Goal: Communication & Community: Participate in discussion

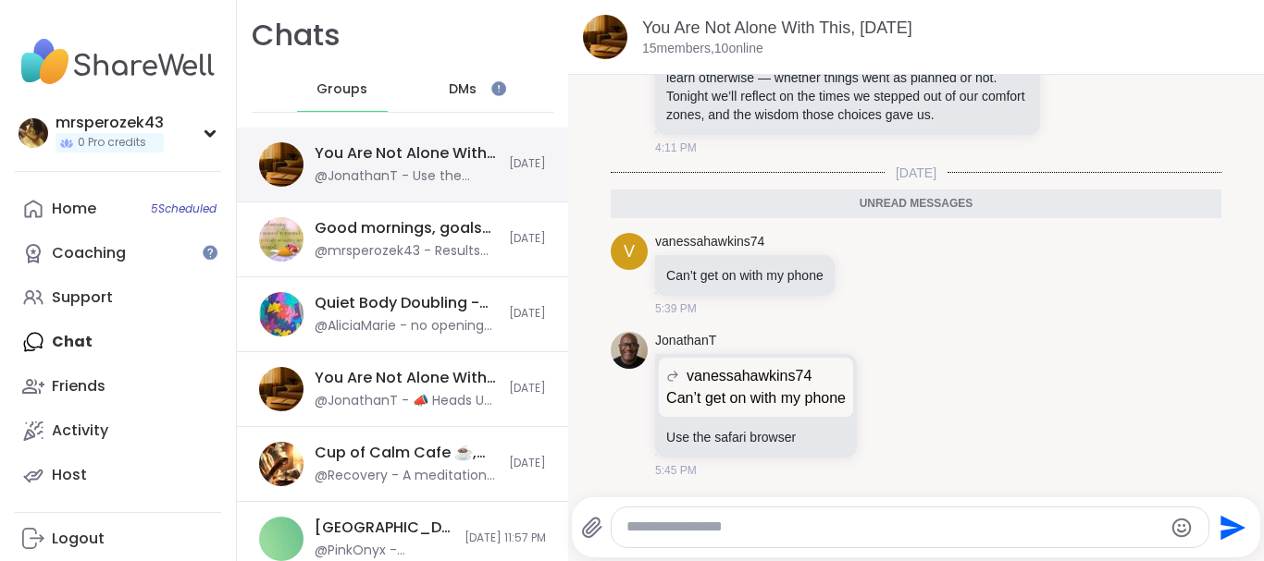
click at [408, 174] on div "@JonathanT - Use the safari browser" at bounding box center [406, 176] width 183 height 19
click at [702, 525] on textarea "Type your message" at bounding box center [894, 527] width 537 height 19
click at [1256, 73] on div "You Are Not Alone With This, [DATE] members, 10 online" at bounding box center [916, 37] width 696 height 75
click at [1129, 136] on div "JonathanT ⚡ [DATE] Topic ⚡ What’s a risk you took that taught you something imp…" at bounding box center [916, 49] width 611 height 228
click at [1135, 135] on div "JonathanT ⚡ [DATE] Topic ⚡ What’s a risk you took that taught you something imp…" at bounding box center [916, 49] width 611 height 228
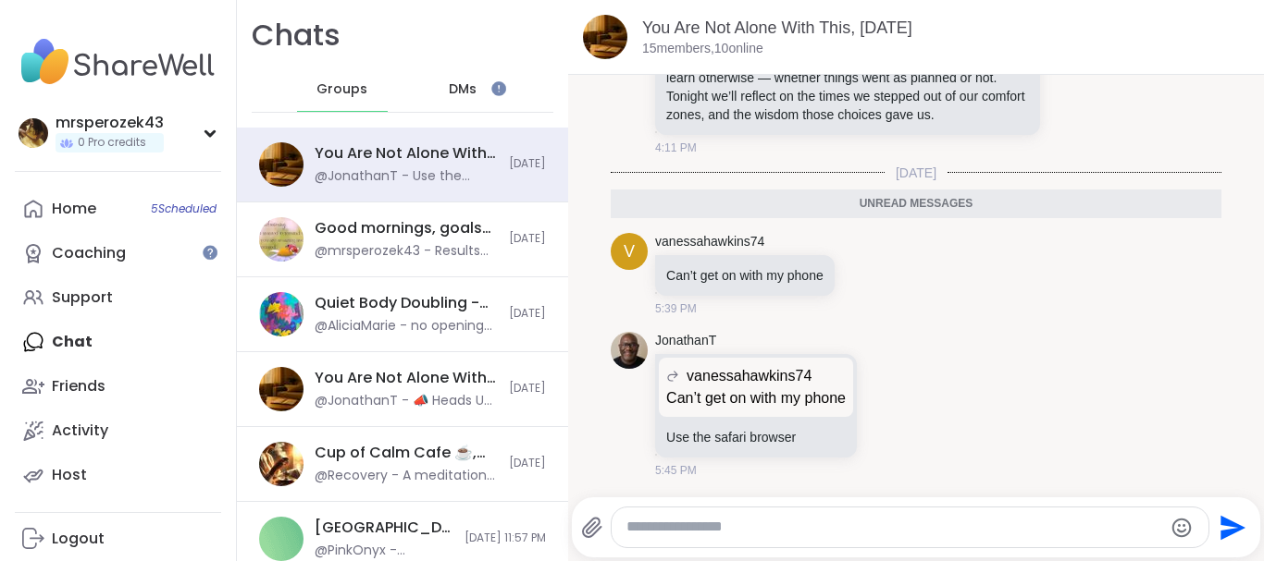
click at [1227, 529] on icon "Send" at bounding box center [1230, 528] width 30 height 30
click at [100, 253] on div "Coaching" at bounding box center [89, 253] width 74 height 20
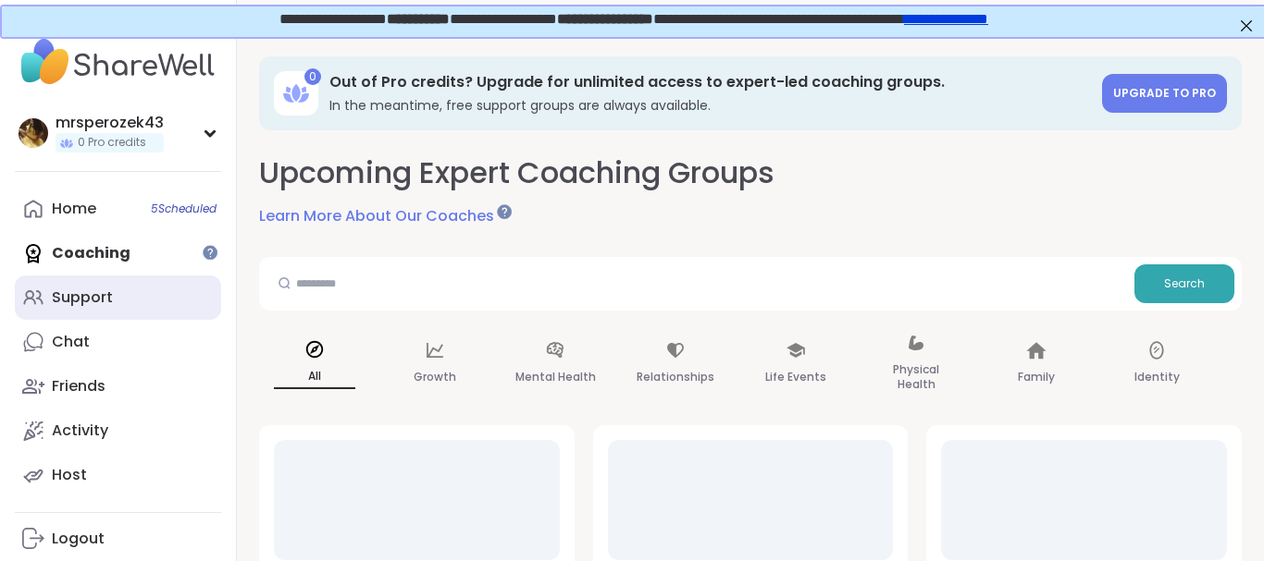
click at [84, 294] on div "Support" at bounding box center [82, 298] width 61 height 20
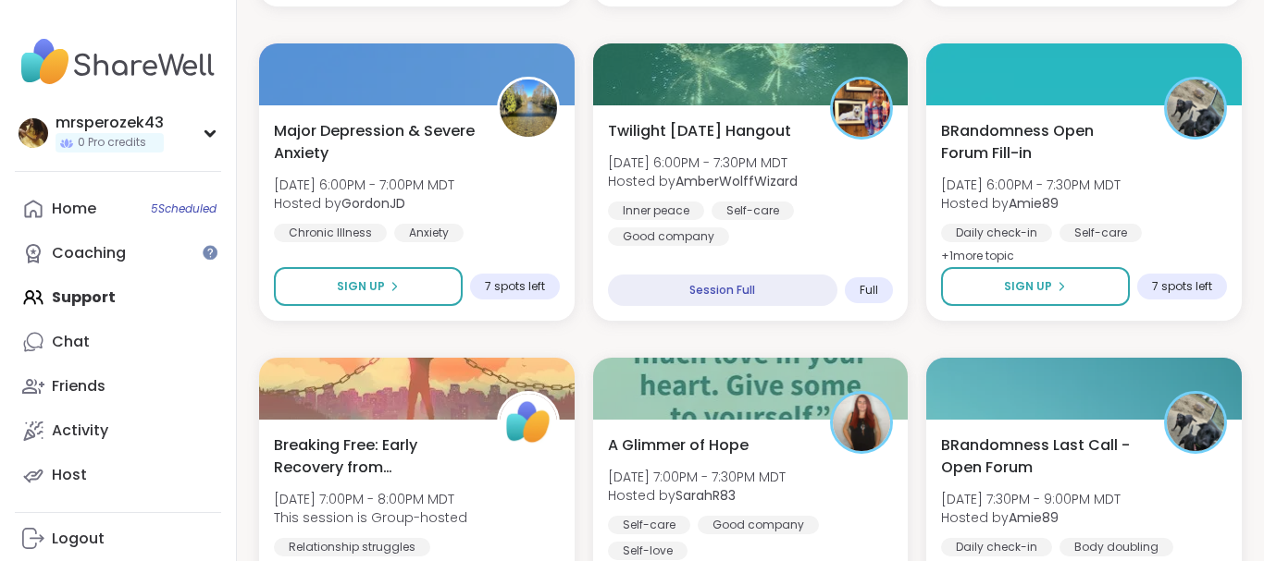
scroll to position [846, 0]
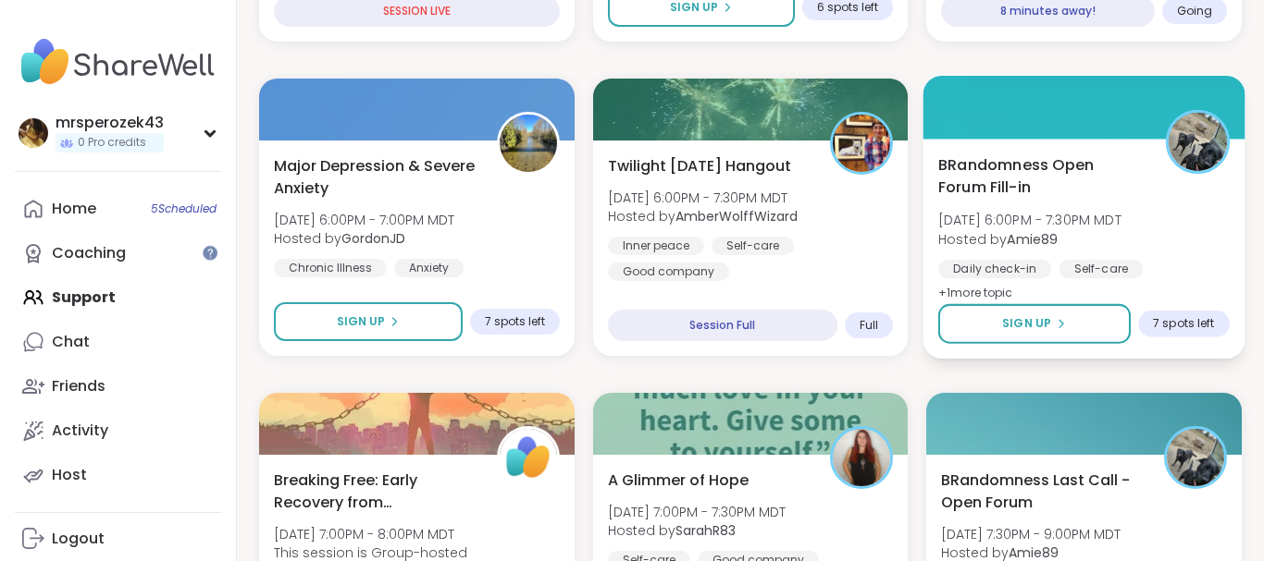
click at [1001, 169] on span "BRandomness Open Forum Fill-in" at bounding box center [1041, 176] width 206 height 45
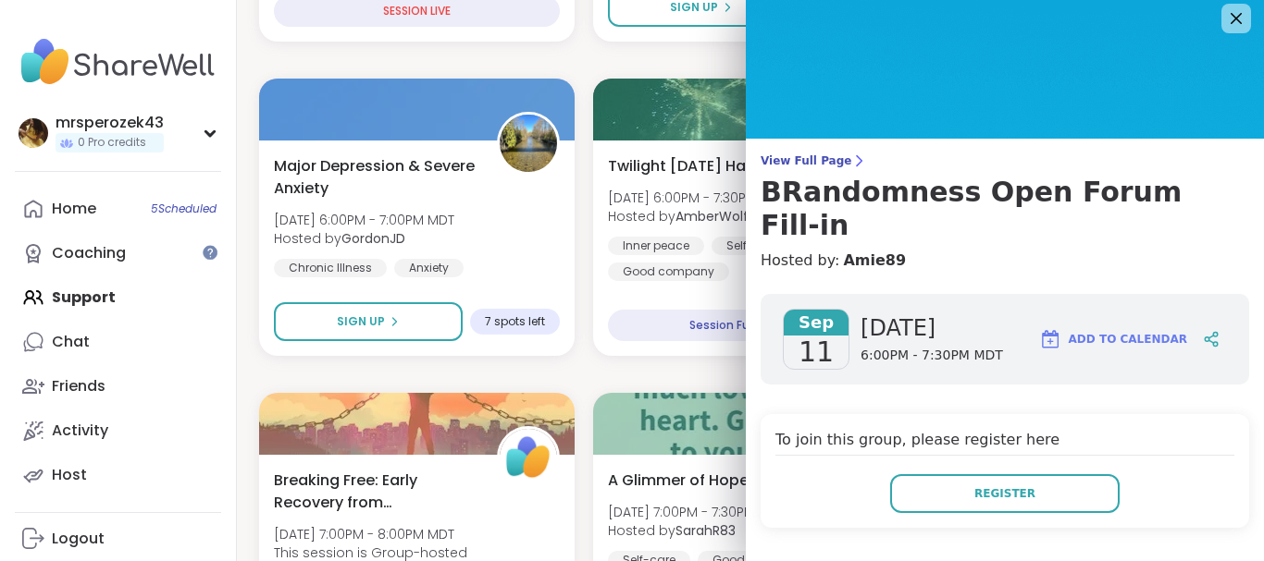
scroll to position [7, 0]
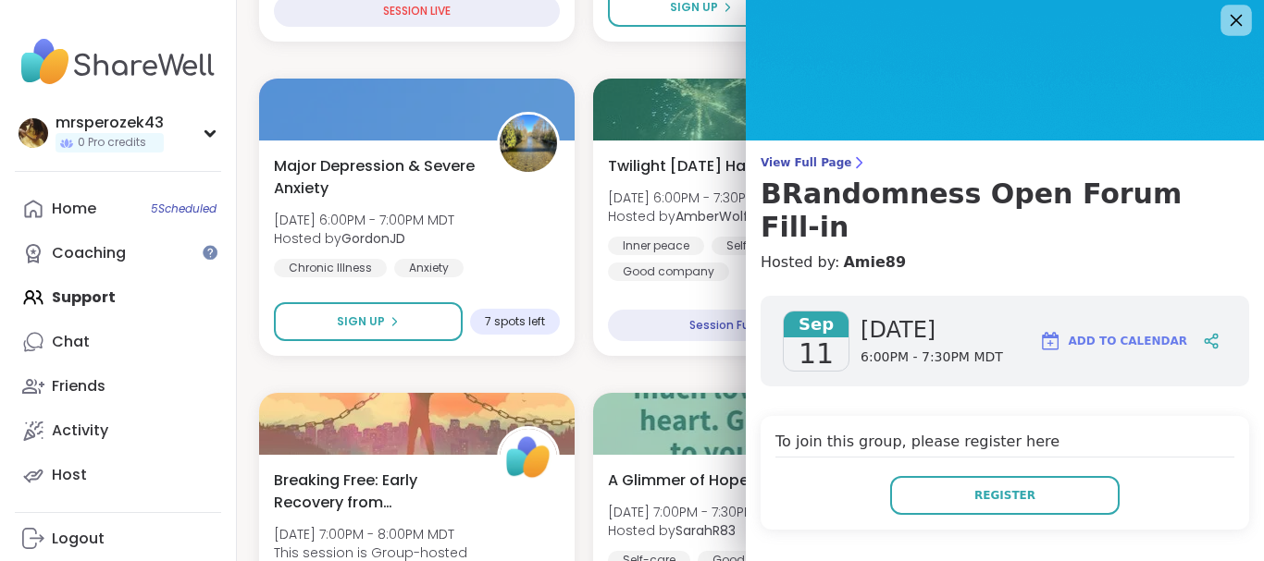
click at [1236, 25] on icon at bounding box center [1235, 19] width 23 height 23
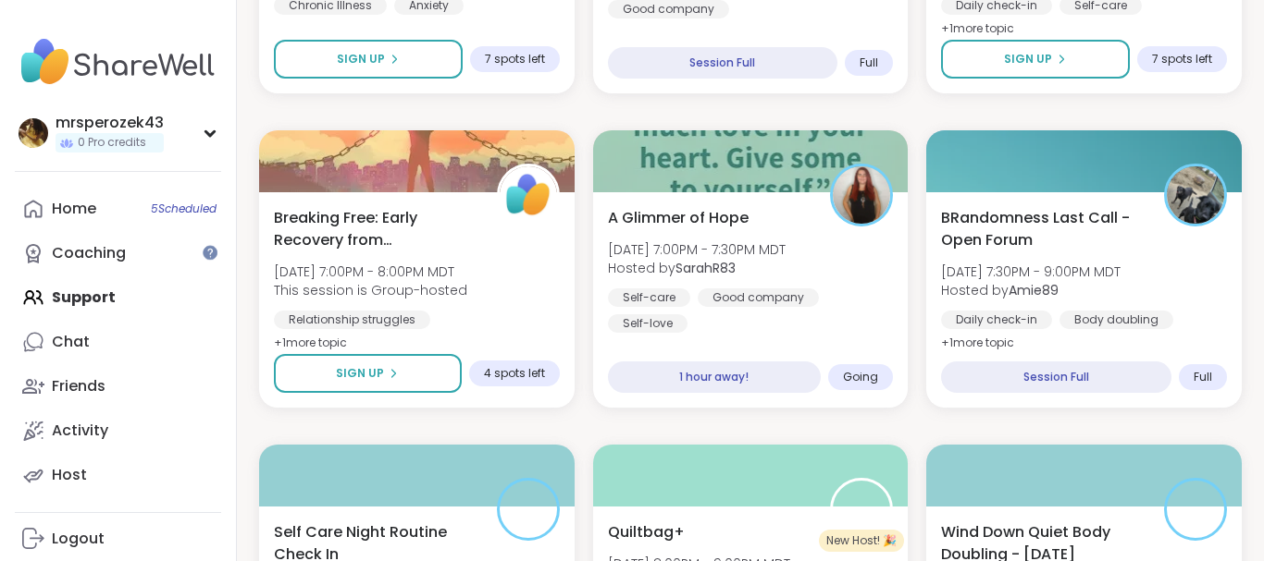
scroll to position [1144, 0]
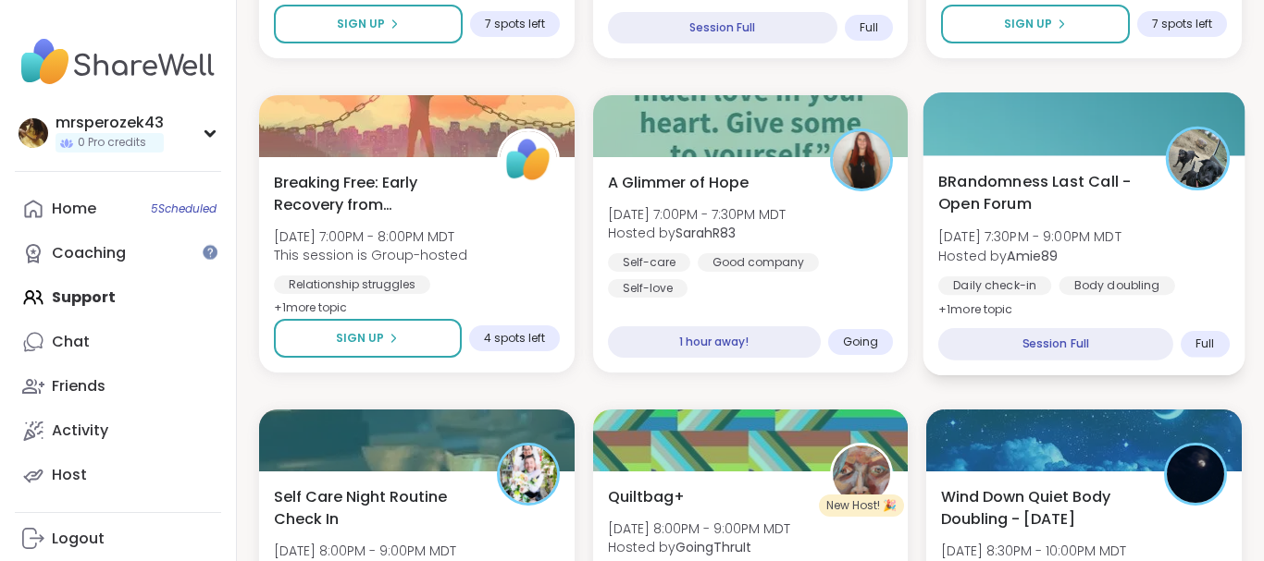
click at [980, 198] on span "BRandomness Last Call - Open Forum" at bounding box center [1041, 192] width 206 height 45
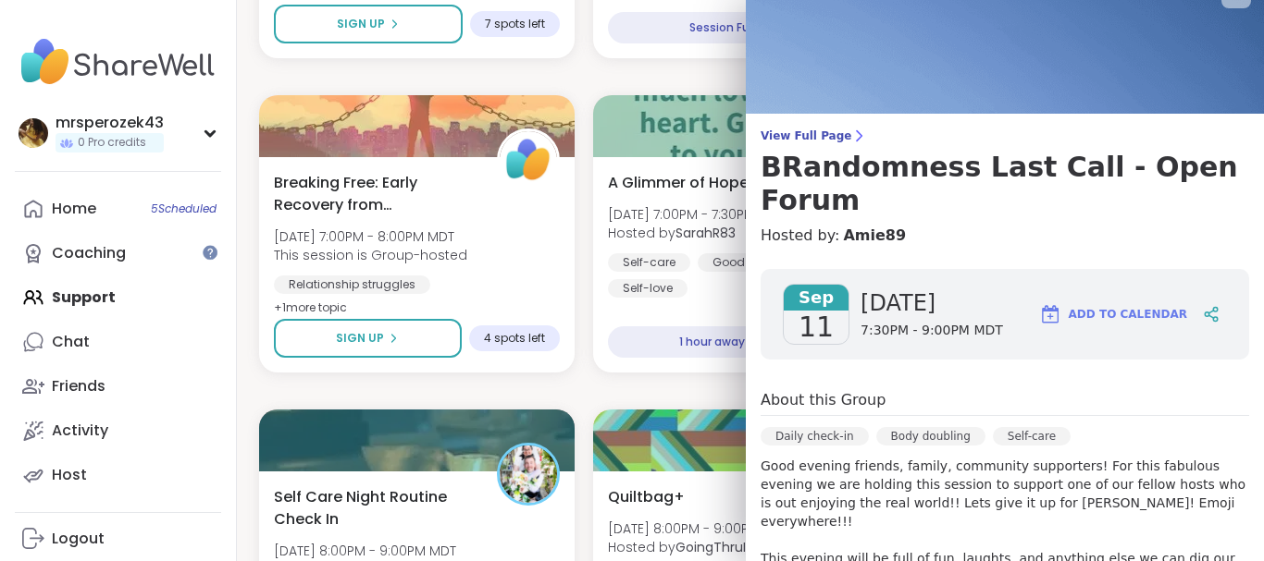
scroll to position [0, 0]
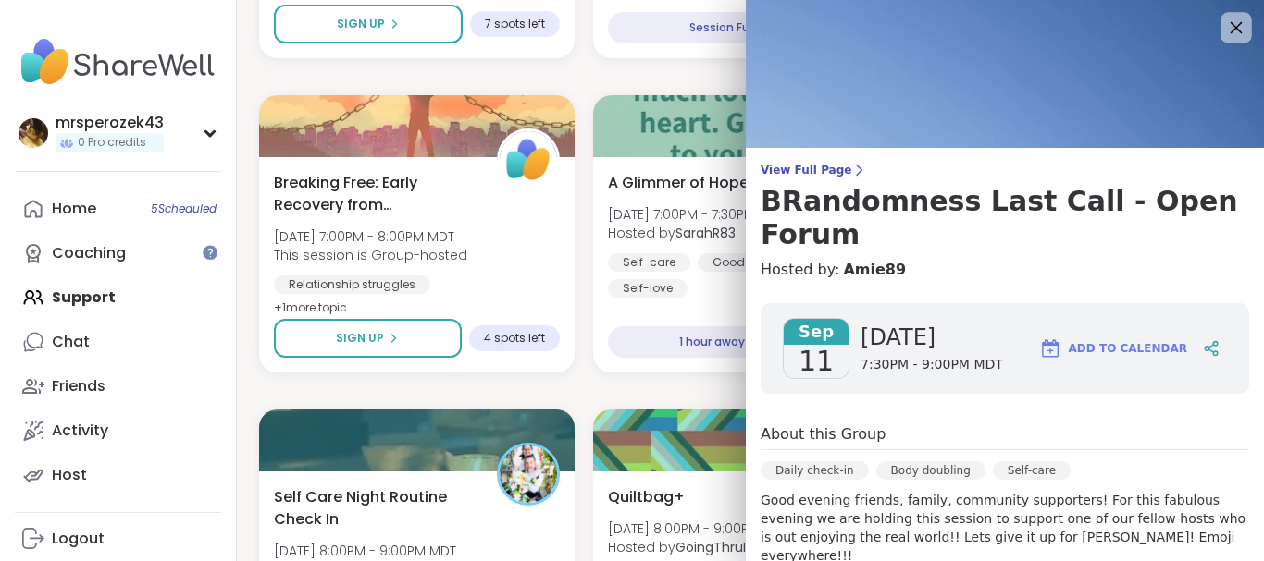
click at [1234, 28] on icon at bounding box center [1235, 27] width 23 height 23
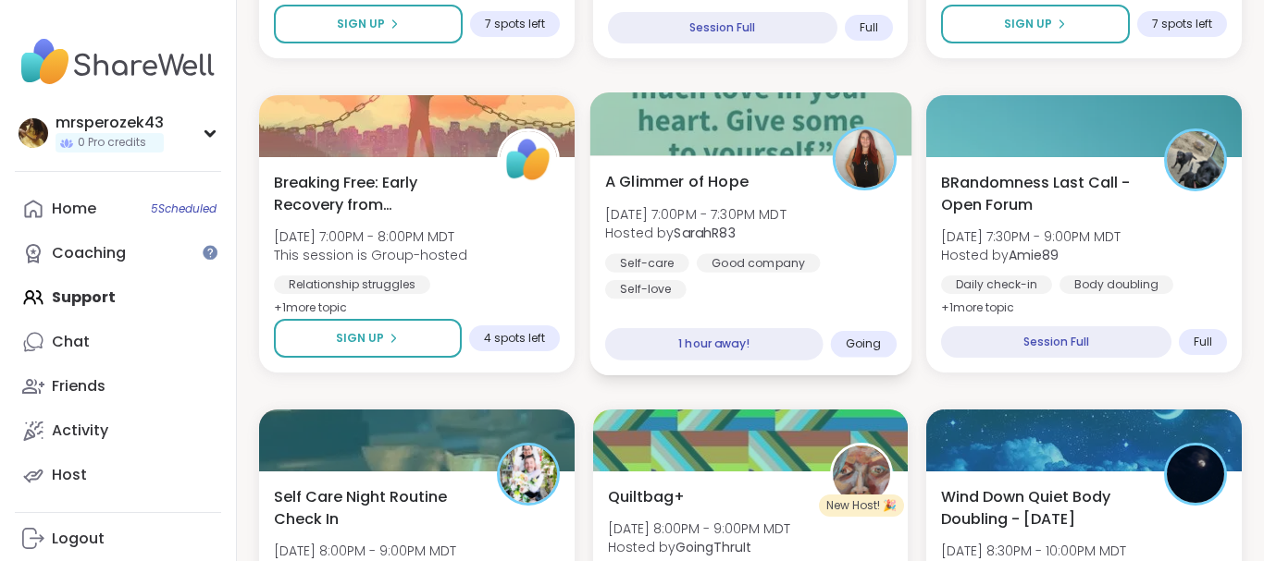
click at [720, 218] on span "[DATE] 7:00PM - 7:30PM MDT" at bounding box center [695, 213] width 181 height 19
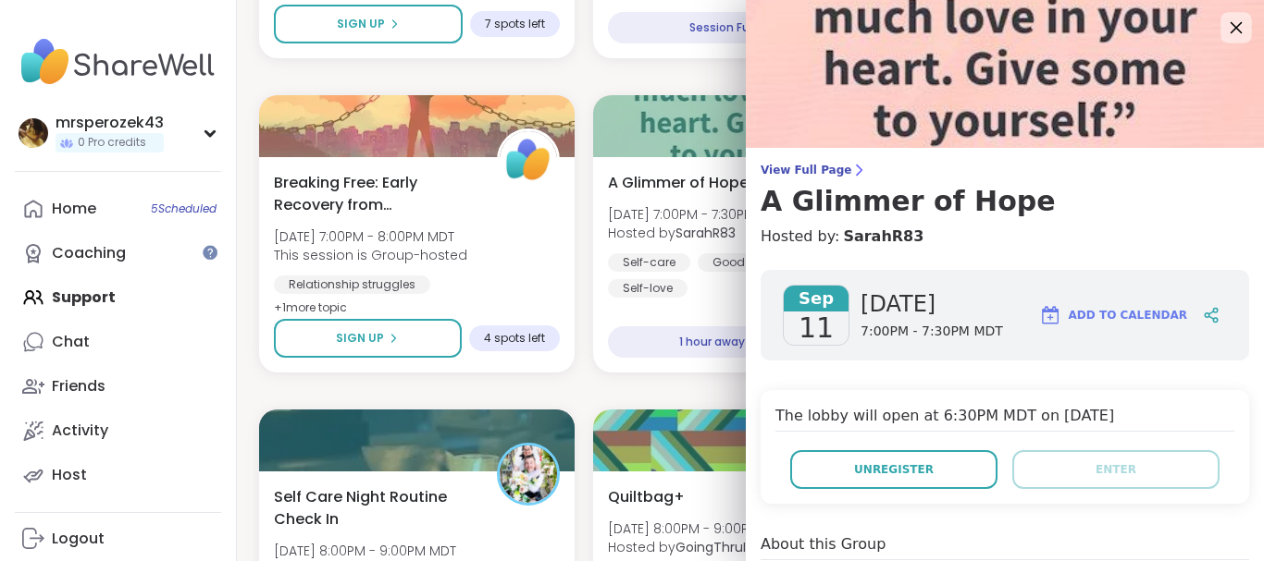
click at [1236, 33] on icon at bounding box center [1235, 27] width 23 height 23
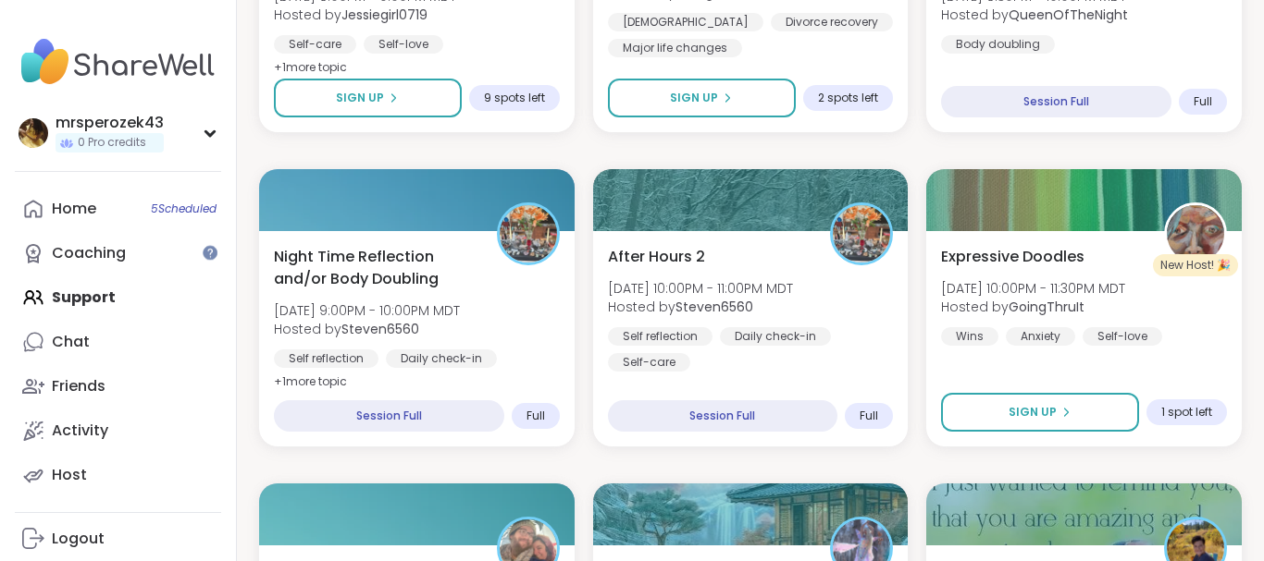
scroll to position [1706, 0]
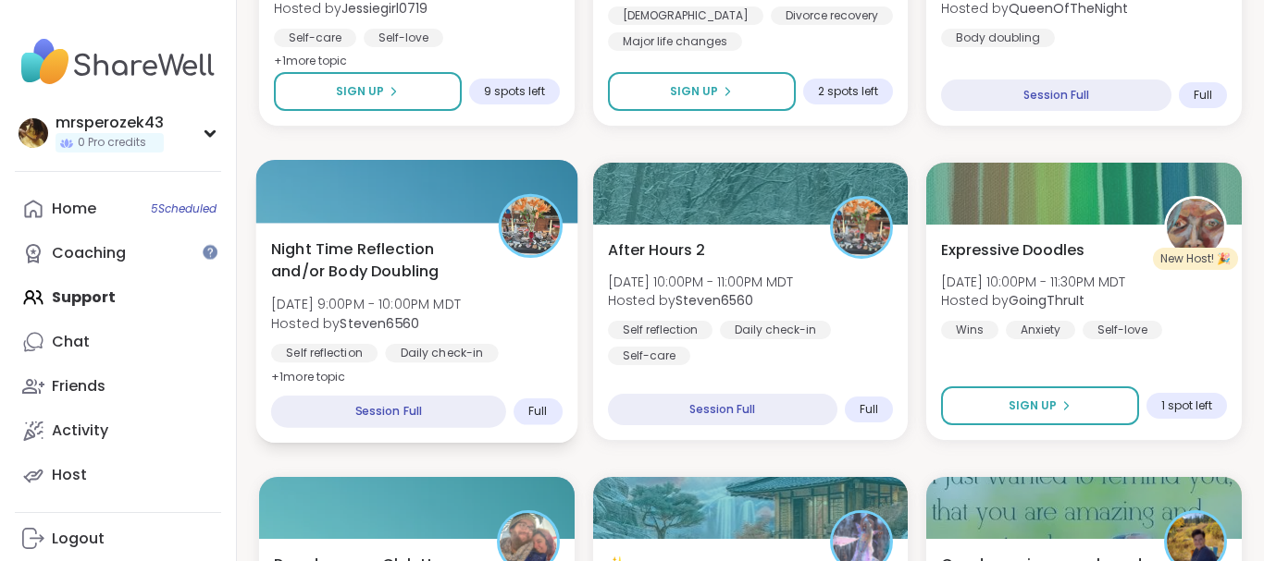
click at [393, 263] on span "Night Time Reflection and/or Body Doubling" at bounding box center [374, 260] width 206 height 45
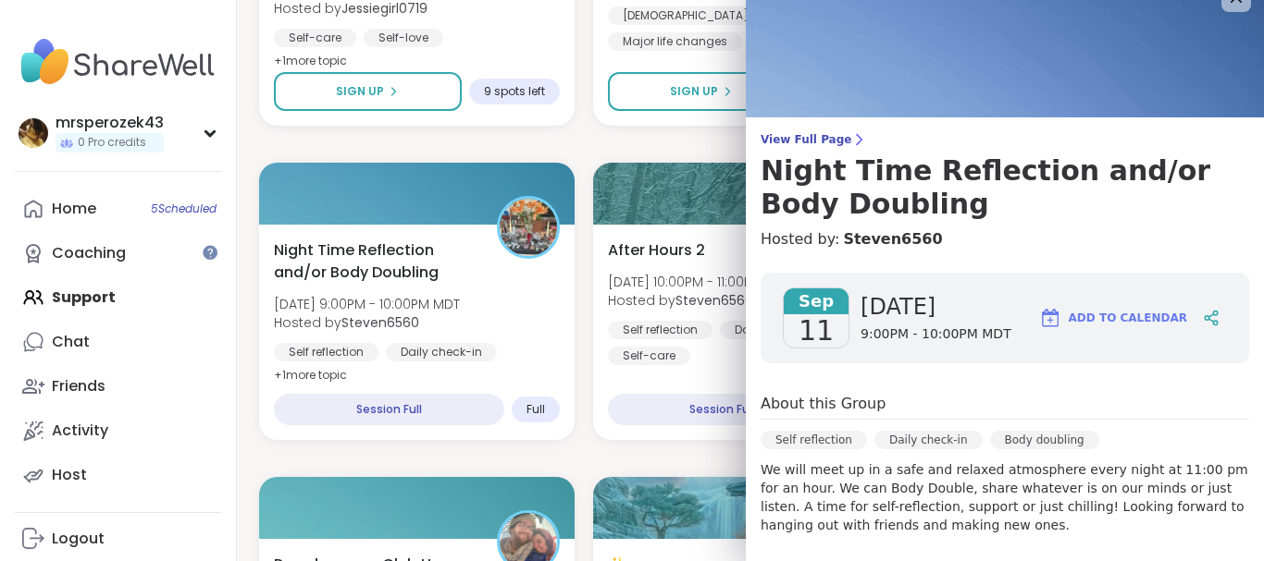
scroll to position [0, 0]
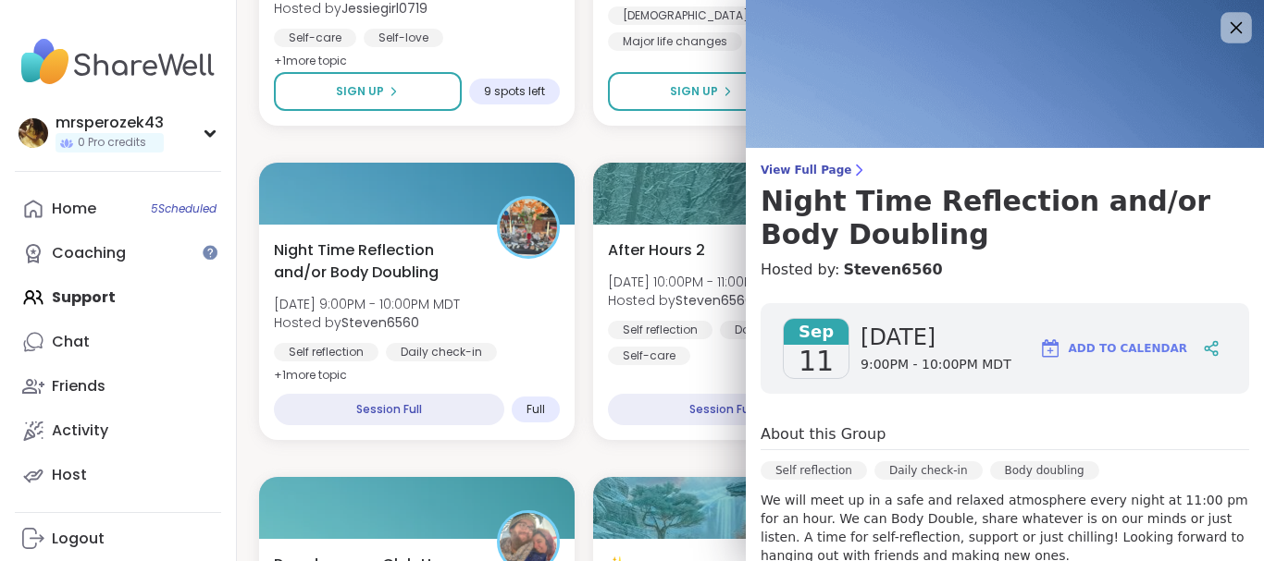
click at [1234, 25] on icon at bounding box center [1236, 28] width 12 height 12
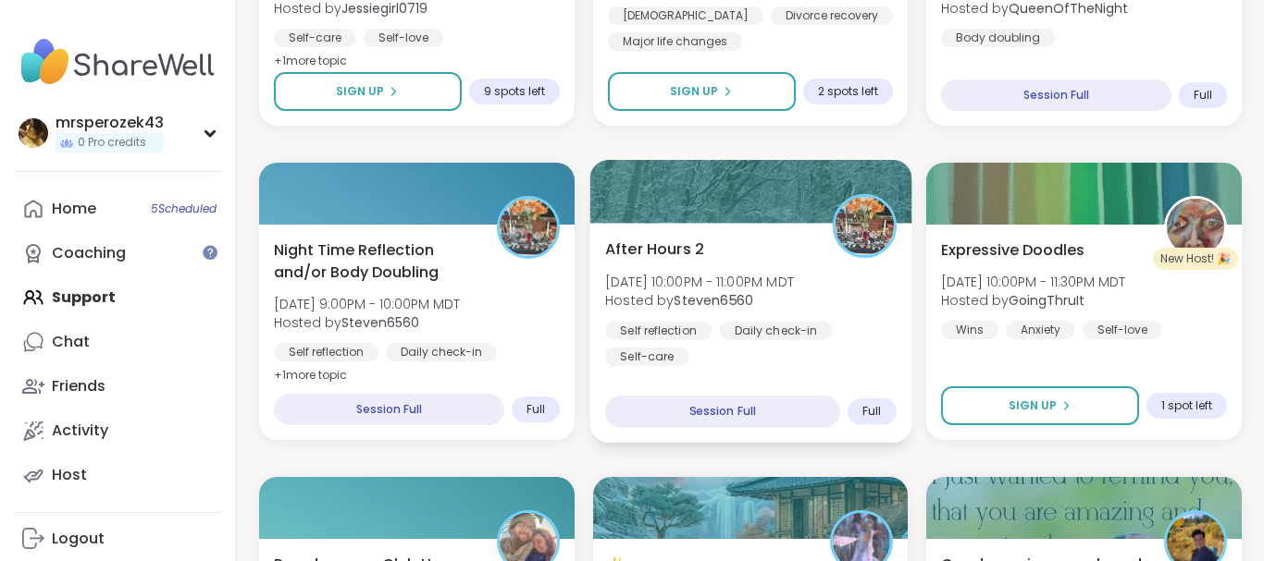
click at [741, 302] on b "Steven6560" at bounding box center [713, 300] width 80 height 19
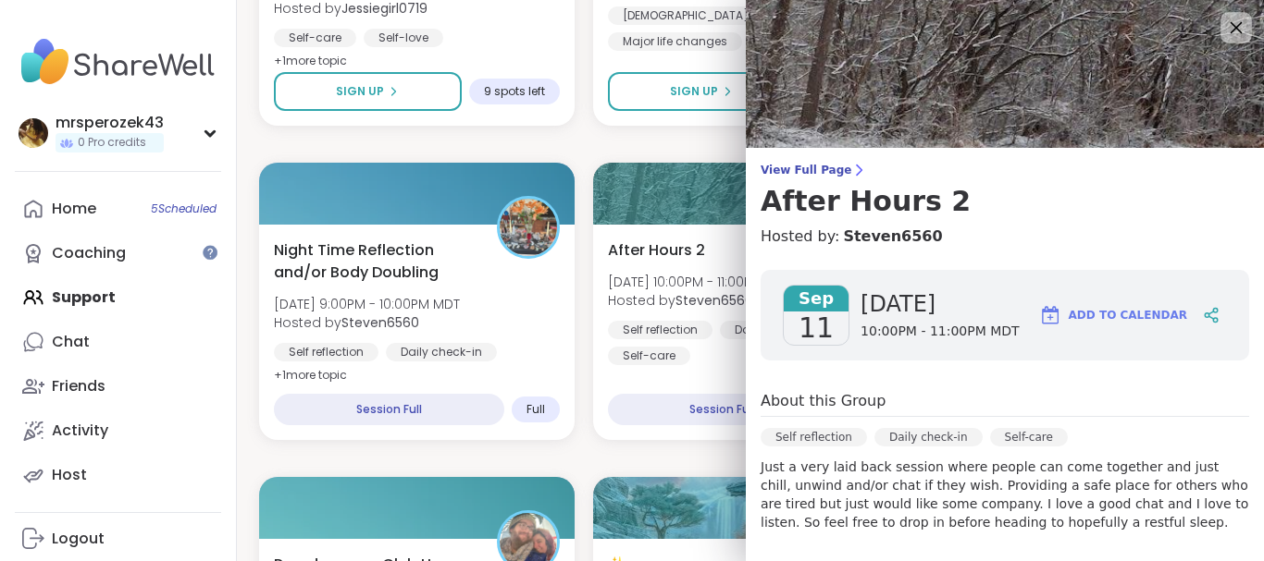
click at [1237, 25] on icon at bounding box center [1235, 27] width 23 height 23
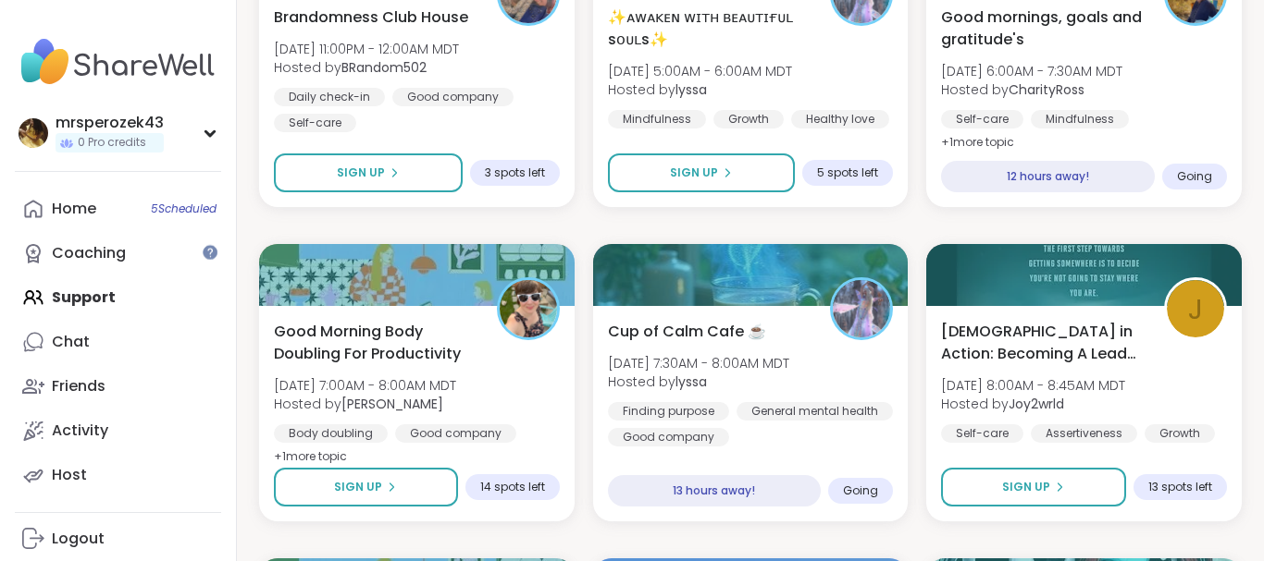
scroll to position [2247, 0]
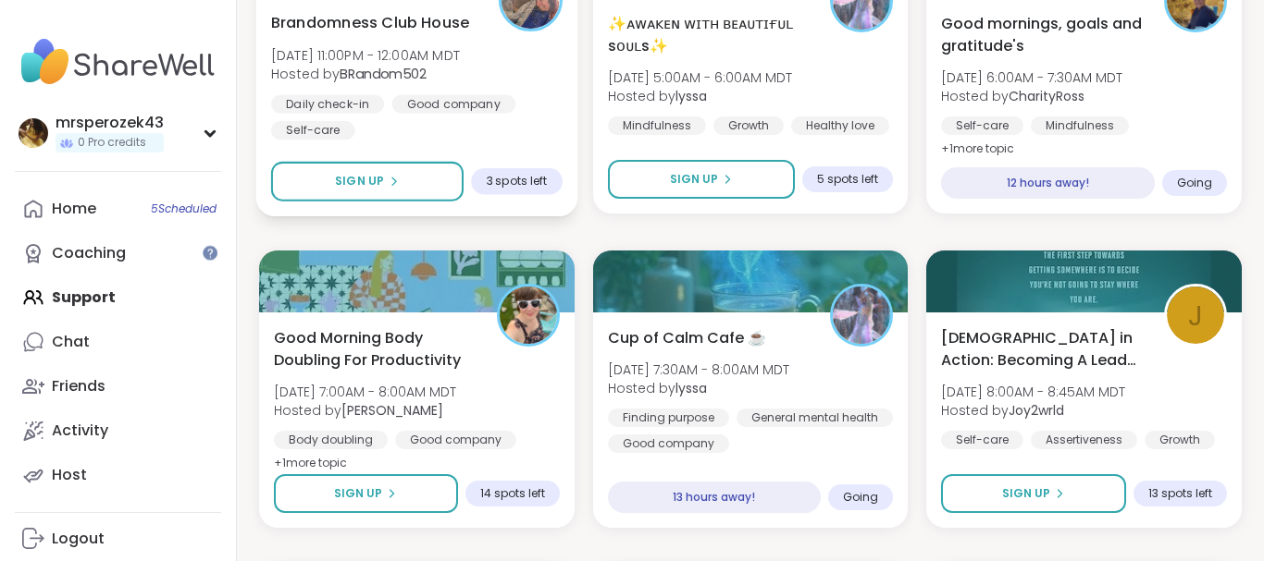
click at [442, 55] on span "[DATE] 11:00PM - 12:00AM MDT" at bounding box center [365, 54] width 189 height 19
click at [376, 20] on span "Brandomness Club House" at bounding box center [370, 22] width 198 height 22
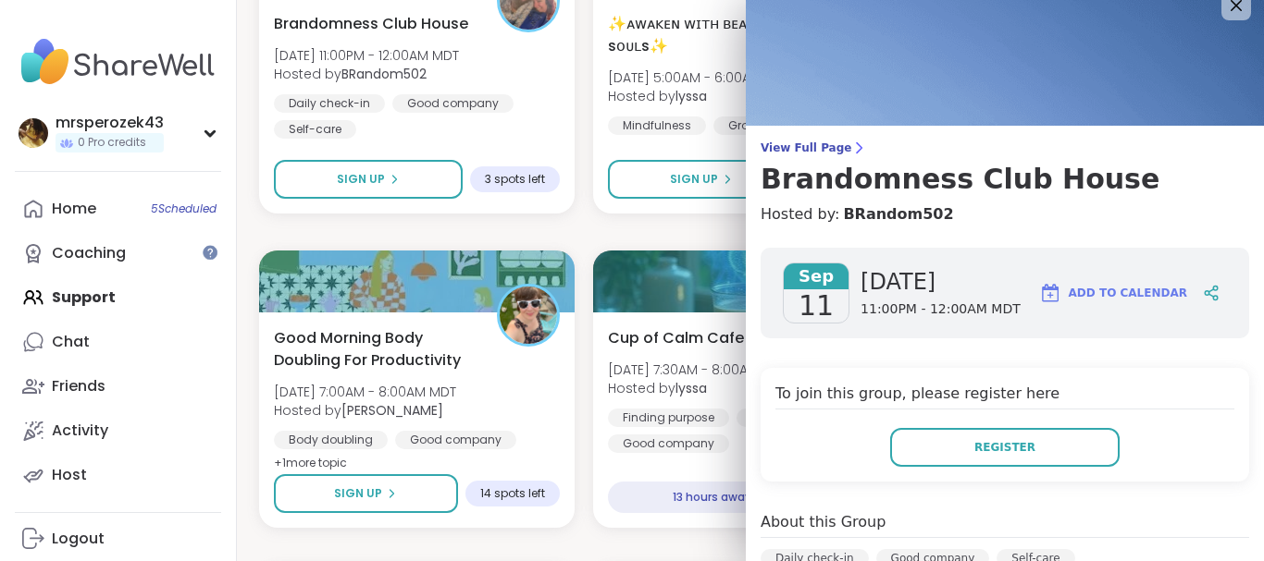
scroll to position [0, 0]
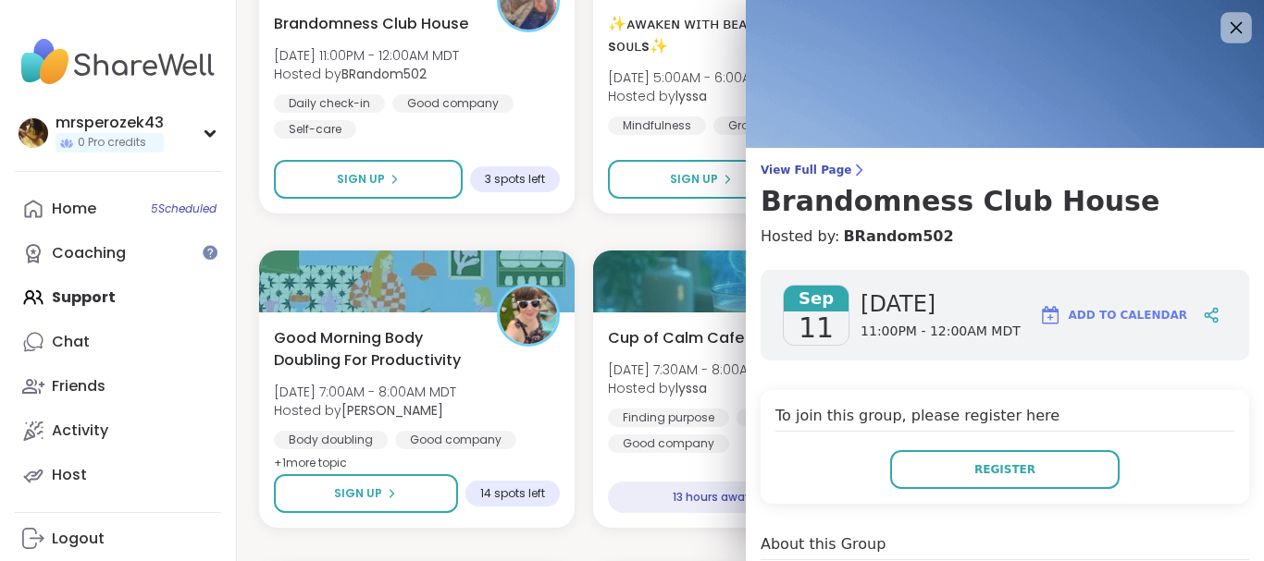
click at [1236, 27] on icon at bounding box center [1236, 28] width 12 height 12
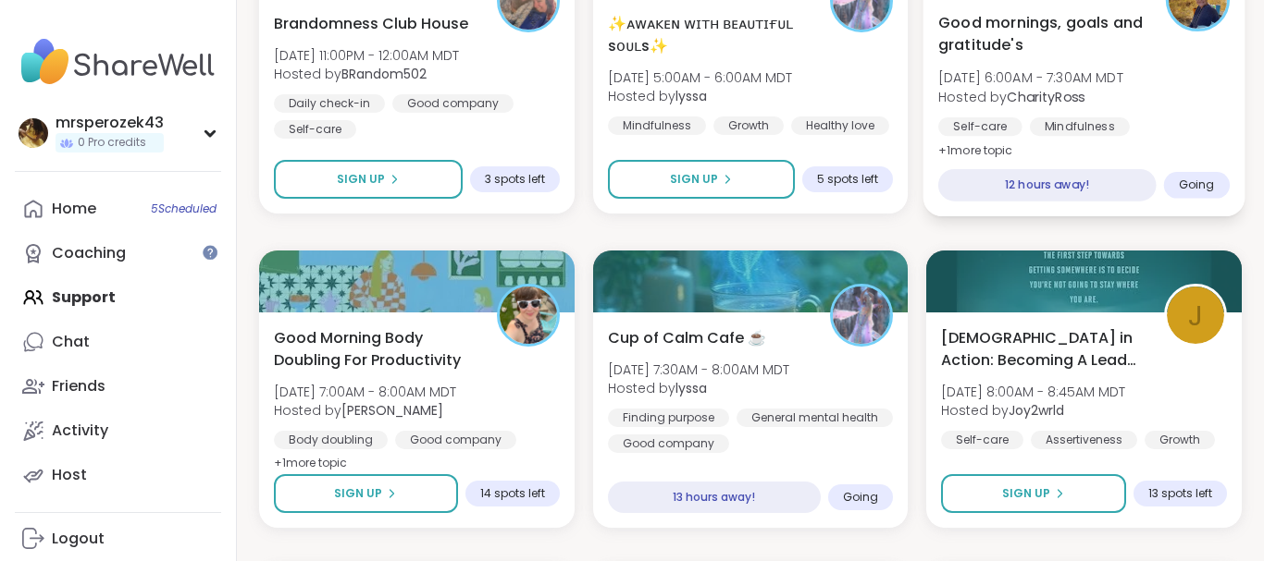
click at [1082, 105] on b "CharityRoss" at bounding box center [1046, 96] width 78 height 19
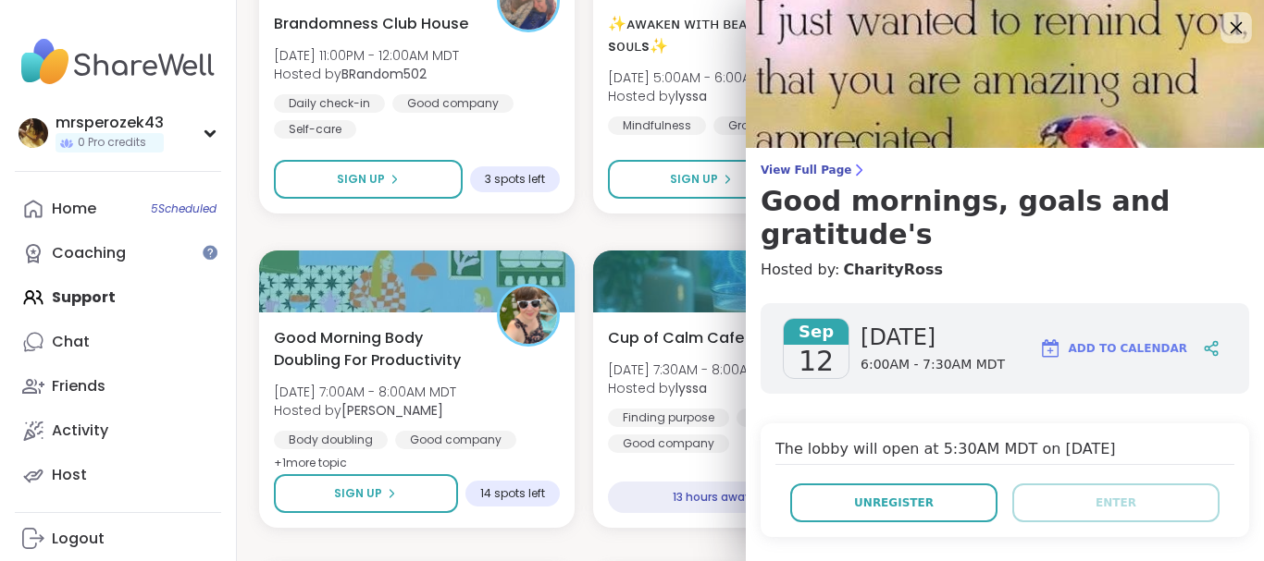
click at [1231, 33] on icon at bounding box center [1236, 28] width 12 height 12
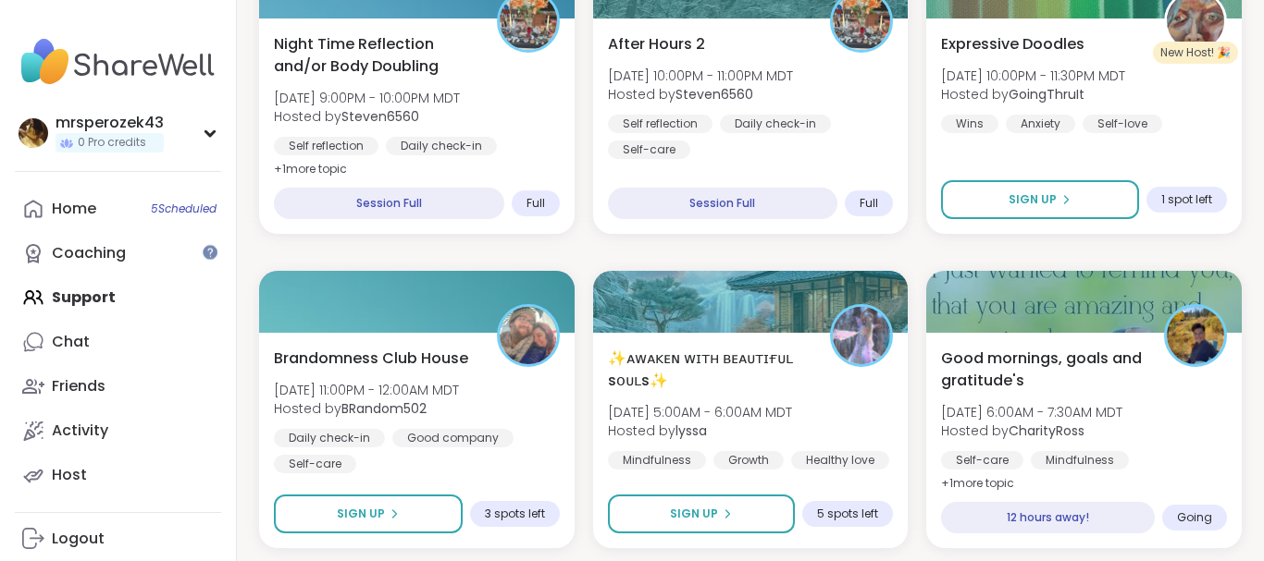
scroll to position [1919, 0]
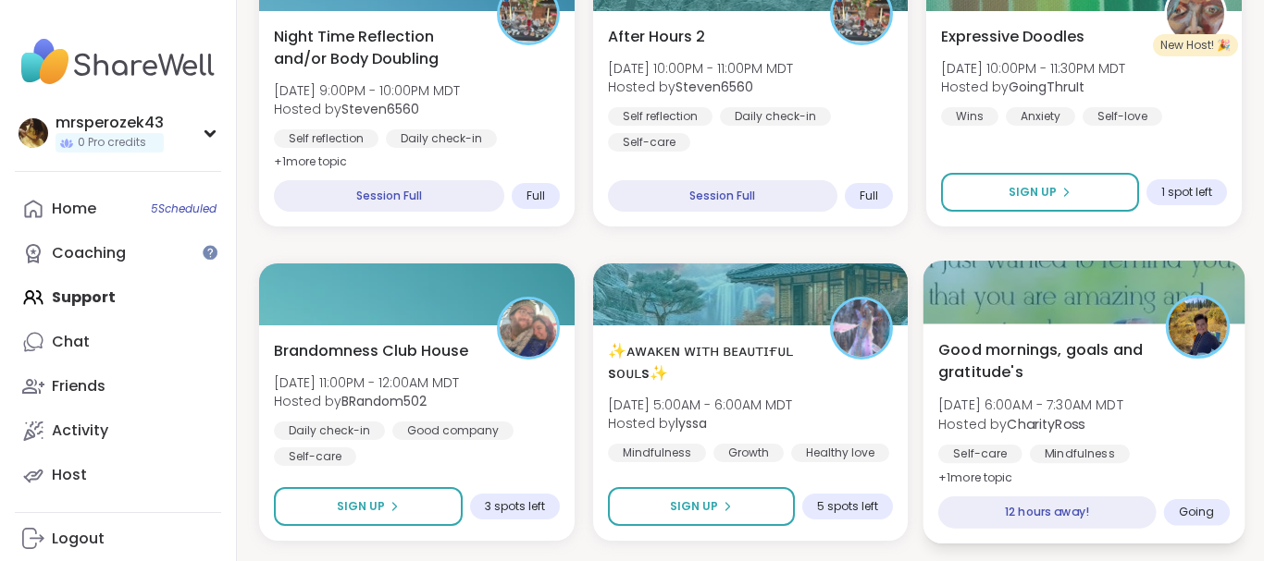
click at [993, 373] on span "Good mornings, goals and gratitude's" at bounding box center [1041, 361] width 206 height 45
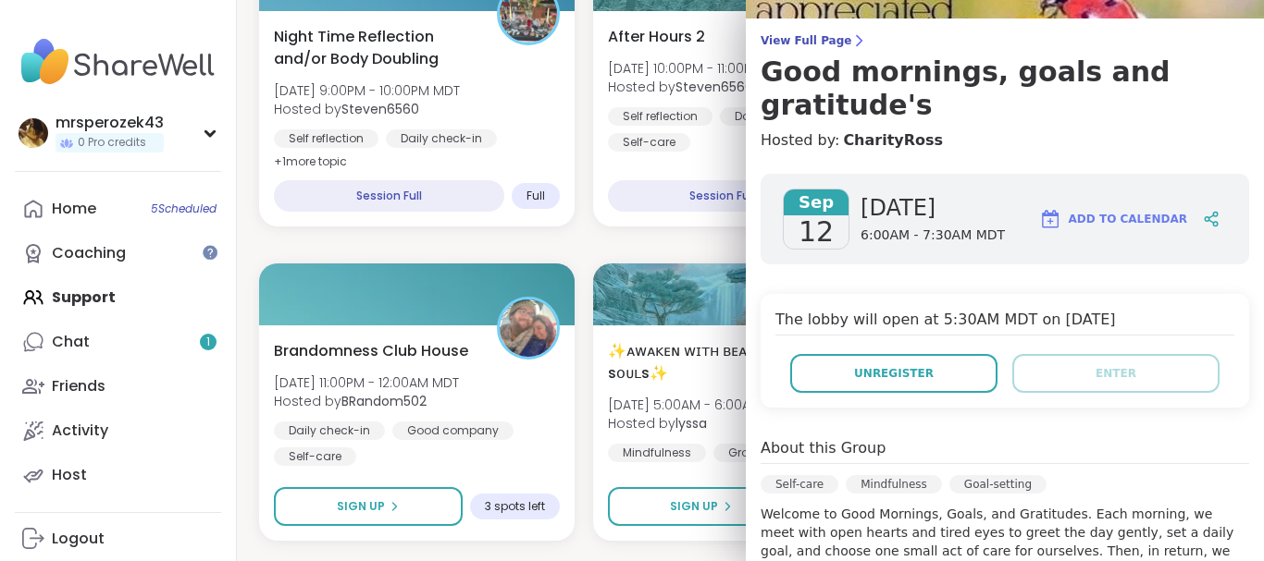
scroll to position [0, 0]
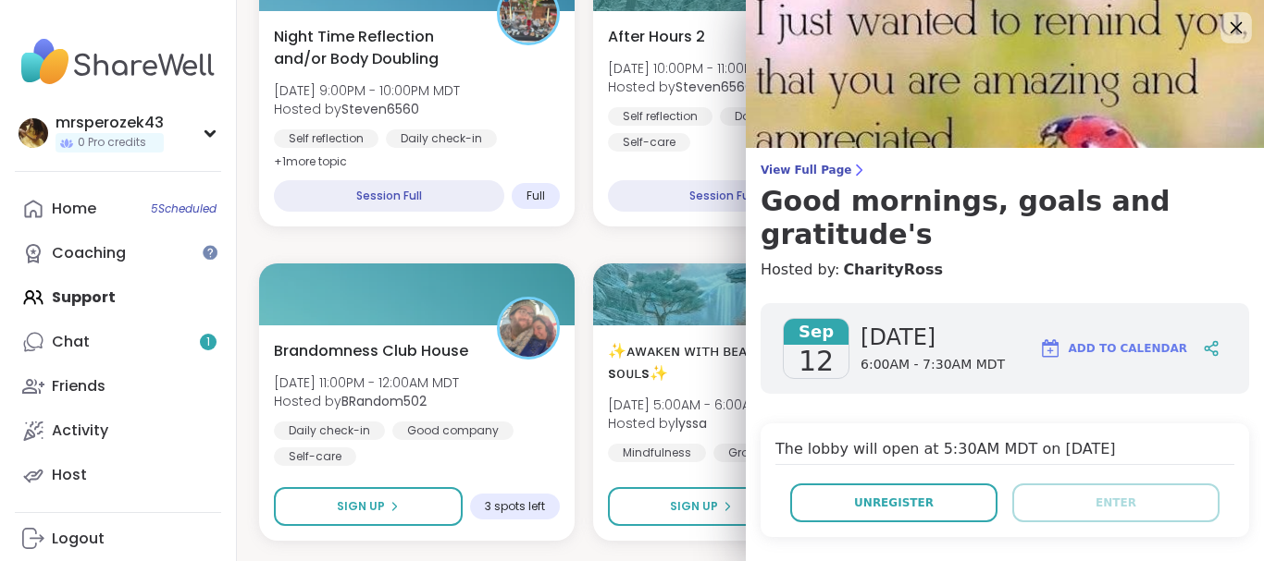
click at [1231, 24] on icon at bounding box center [1236, 28] width 12 height 12
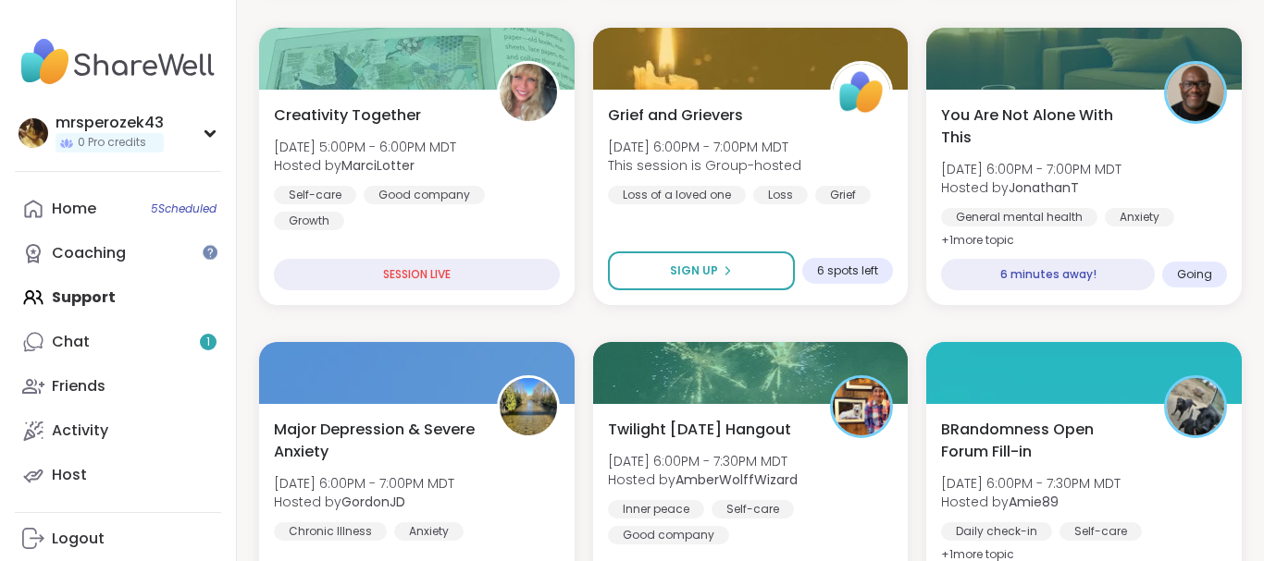
scroll to position [561, 0]
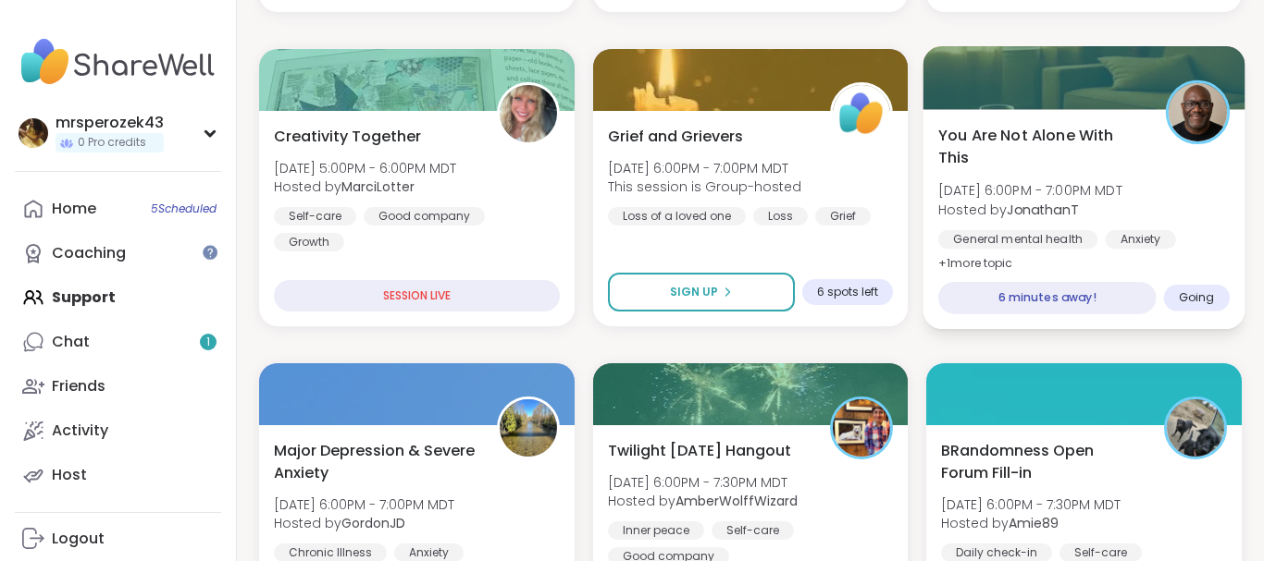
click at [1060, 154] on span "You Are Not Alone With This" at bounding box center [1041, 146] width 206 height 45
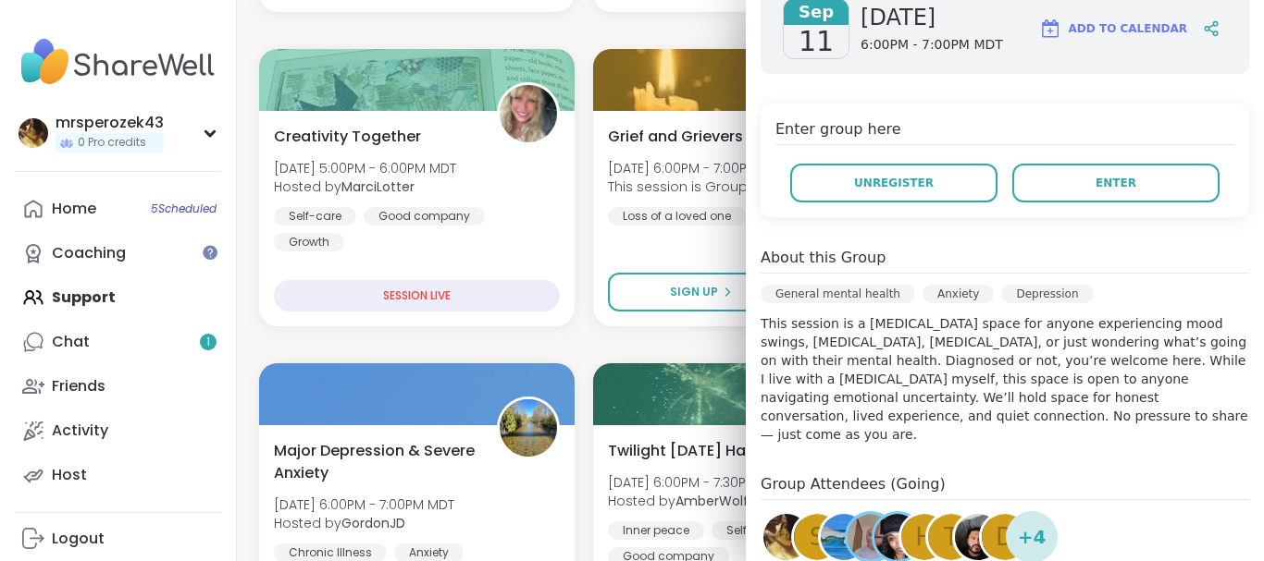
scroll to position [285, 0]
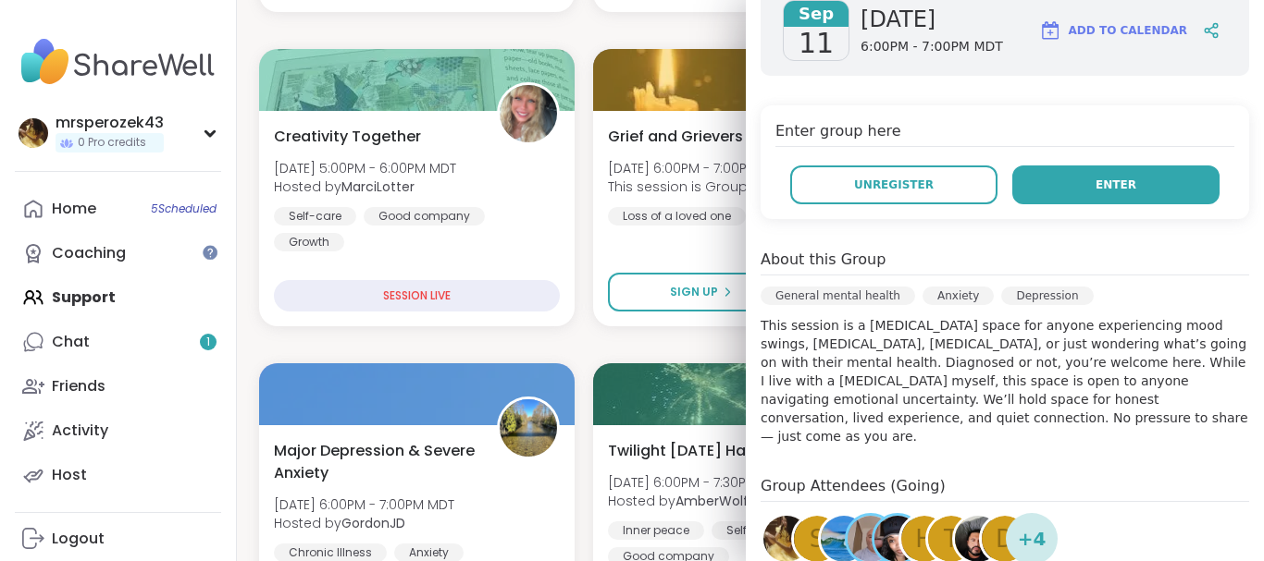
click at [1111, 190] on span "Enter" at bounding box center [1115, 185] width 41 height 17
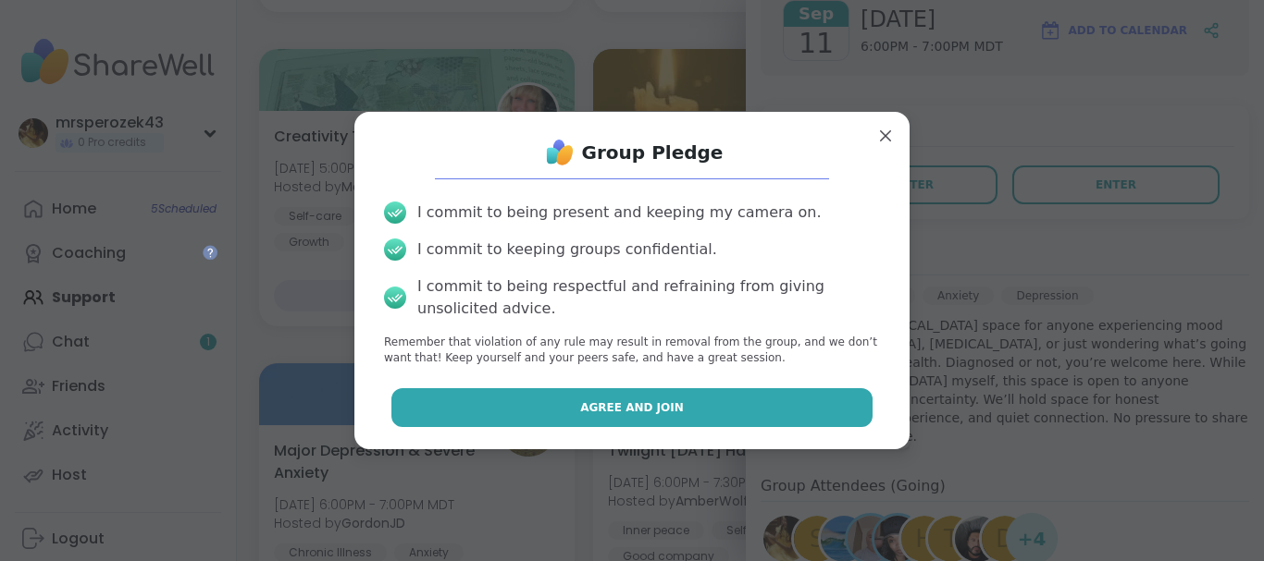
click at [534, 402] on button "Agree and Join" at bounding box center [632, 408] width 482 height 39
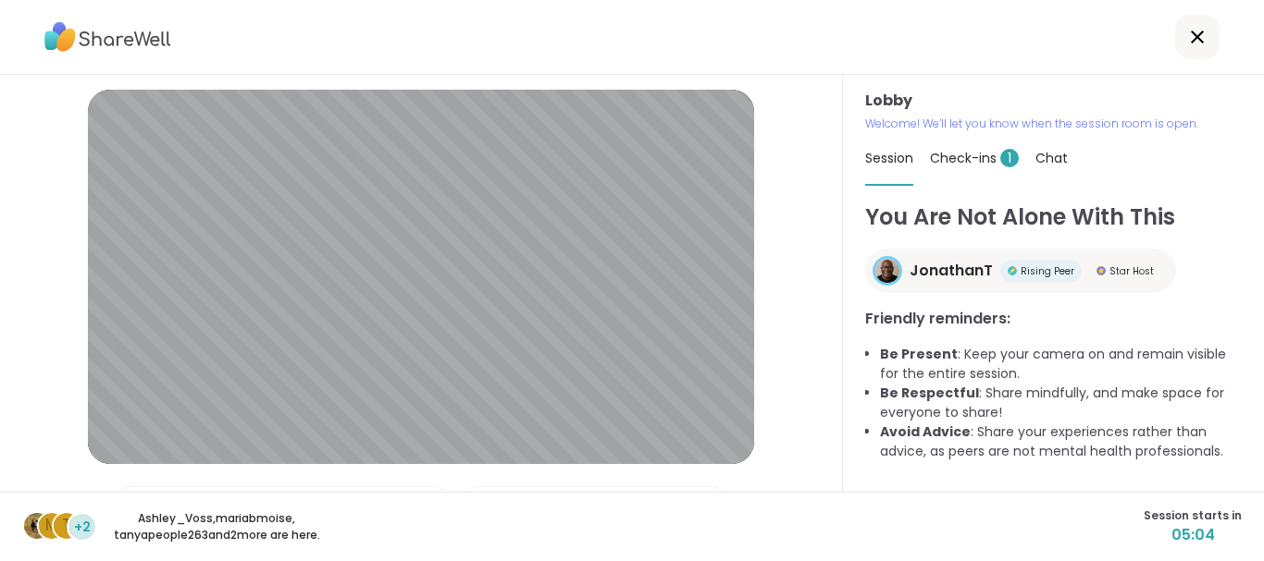
click at [994, 157] on span "Check-ins 1" at bounding box center [974, 158] width 89 height 19
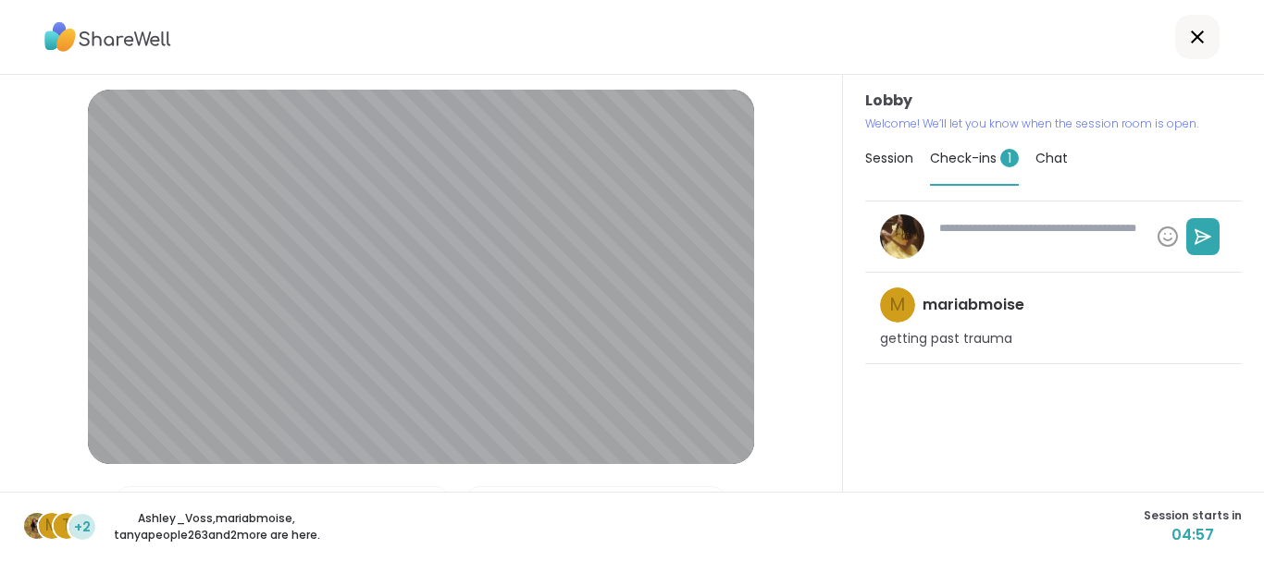
click at [985, 250] on textarea at bounding box center [1039, 237] width 217 height 48
type textarea "*"
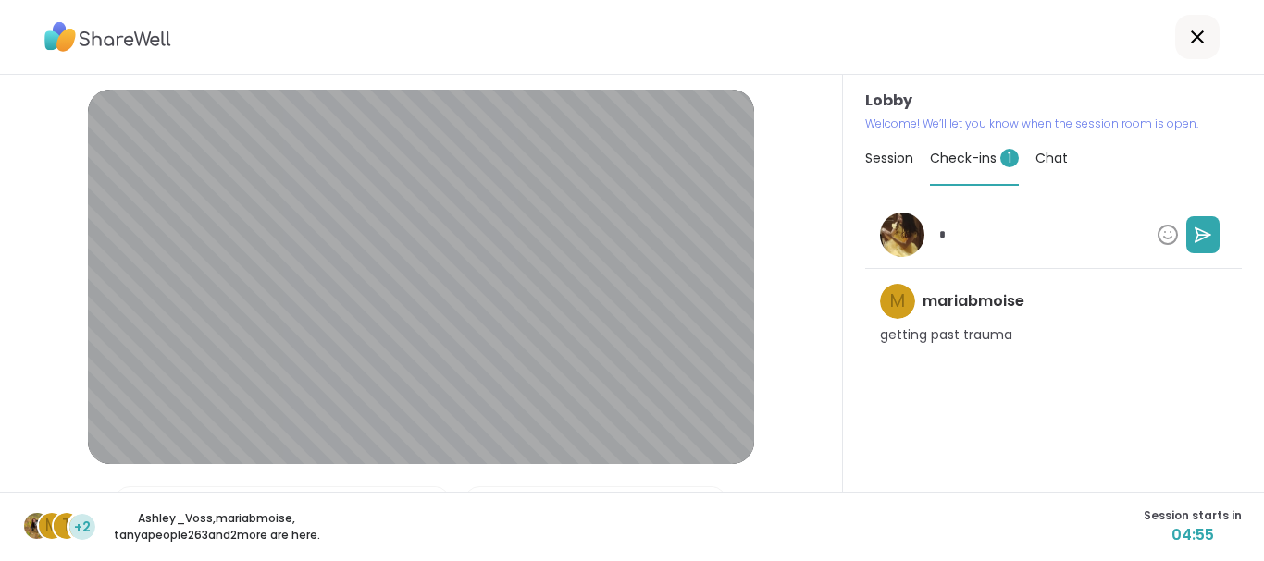
type textarea "*"
type textarea "**"
type textarea "*"
type textarea "***"
type textarea "*"
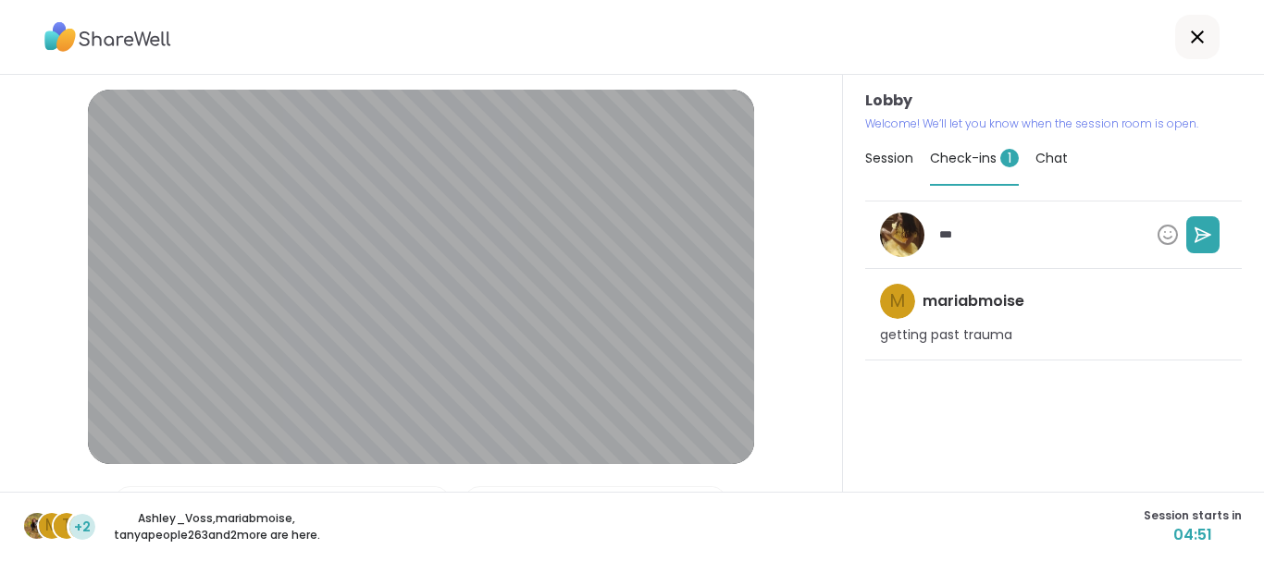
type textarea "****"
type textarea "*"
type textarea "****"
type textarea "*"
type textarea "******"
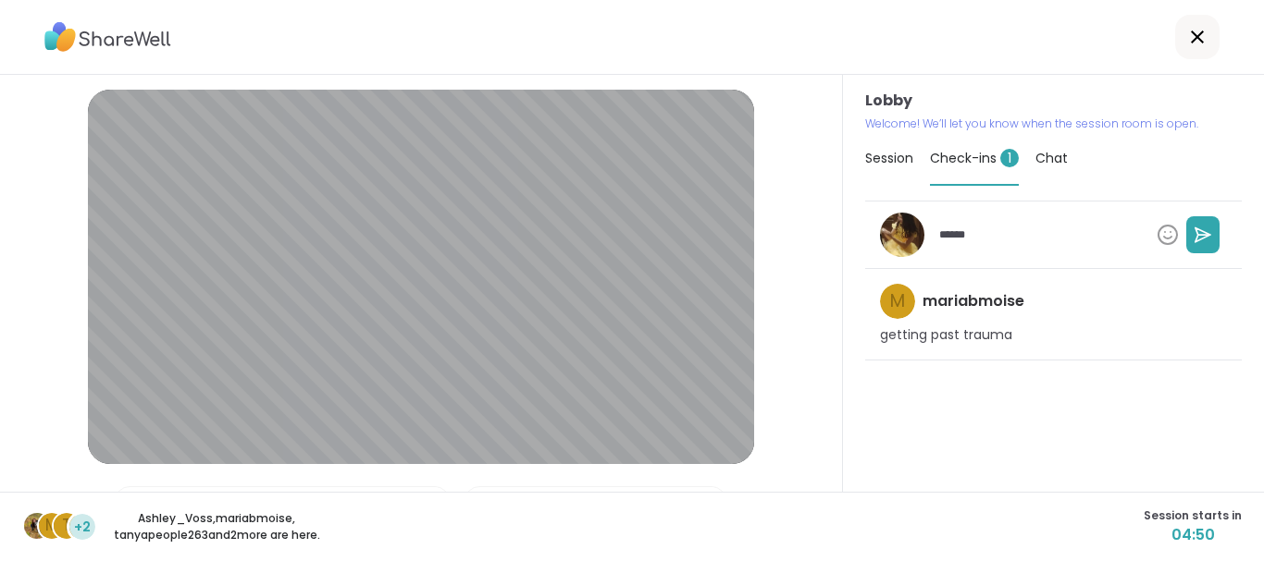
type textarea "*"
type textarea "*******"
type textarea "*"
type textarea "********"
type textarea "*"
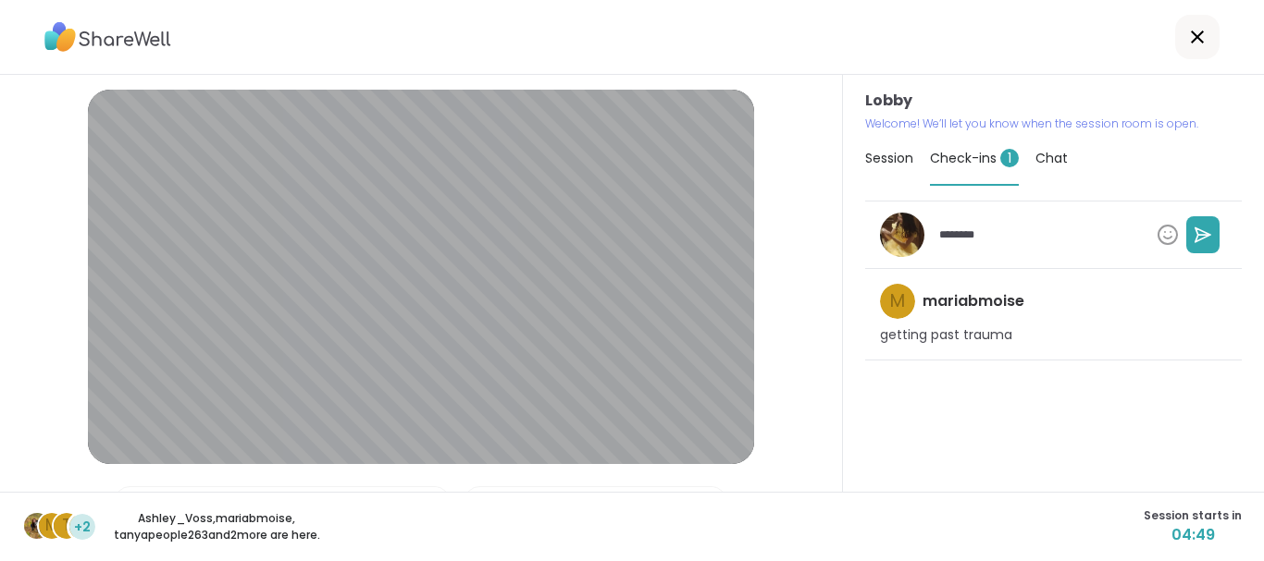
type textarea "*********"
type textarea "*"
type textarea "*********"
type textarea "*"
type textarea "**********"
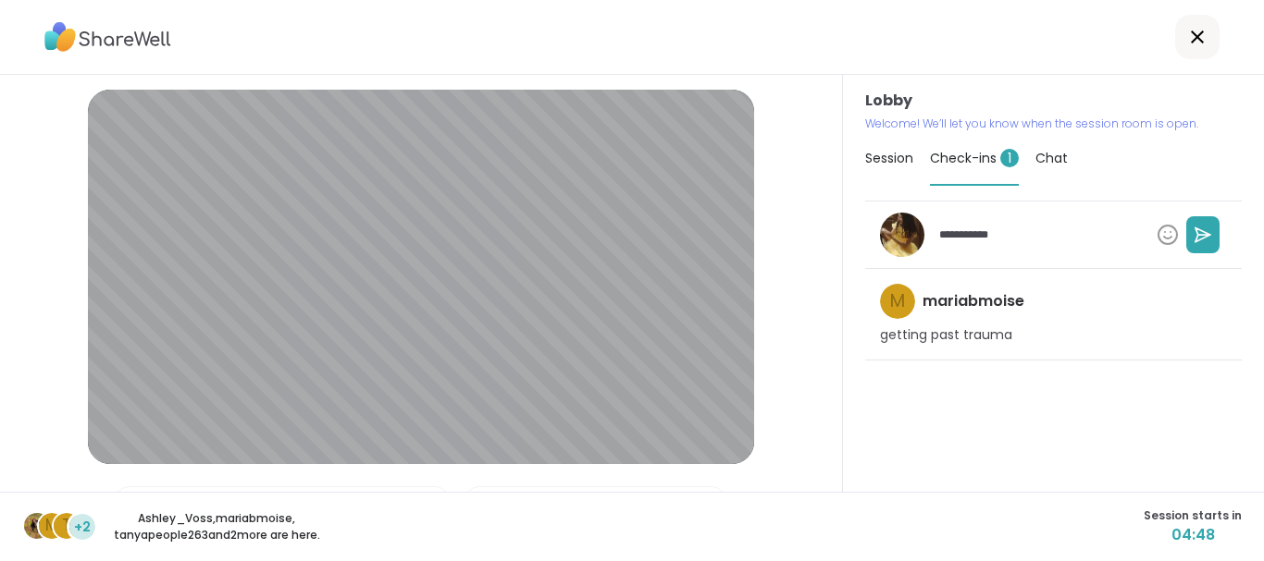
type textarea "*"
type textarea "**********"
type textarea "*"
type textarea "**********"
type textarea "*"
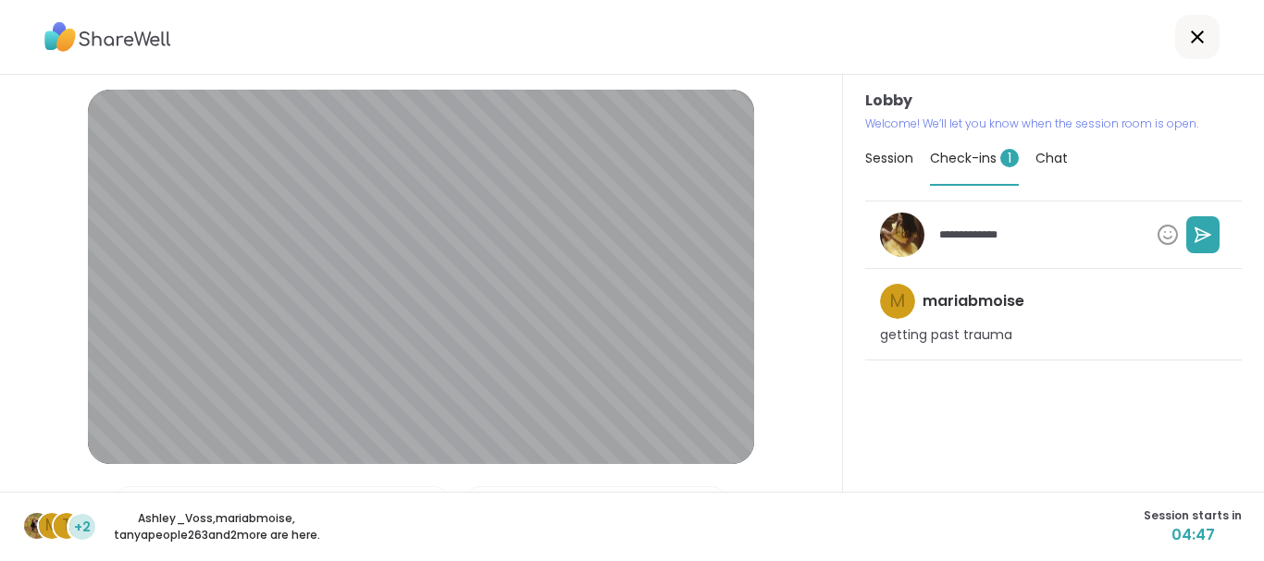
type textarea "**********"
type textarea "*"
type textarea "**********"
type textarea "*"
type textarea "**********"
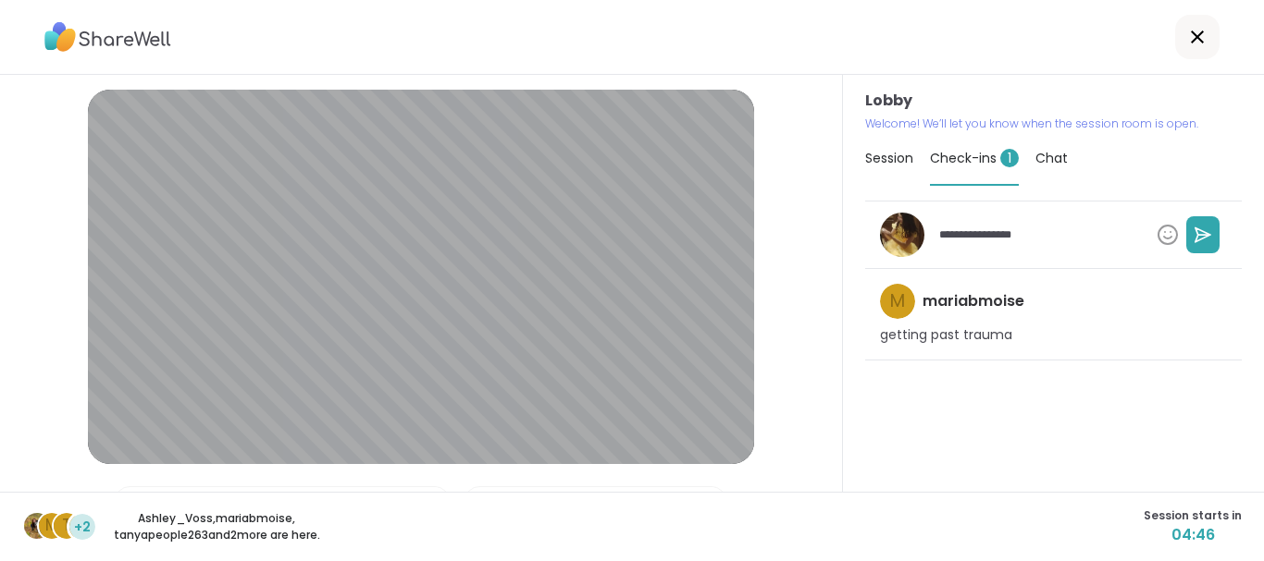
type textarea "*"
type textarea "**********"
type textarea "*"
type textarea "**********"
type textarea "*"
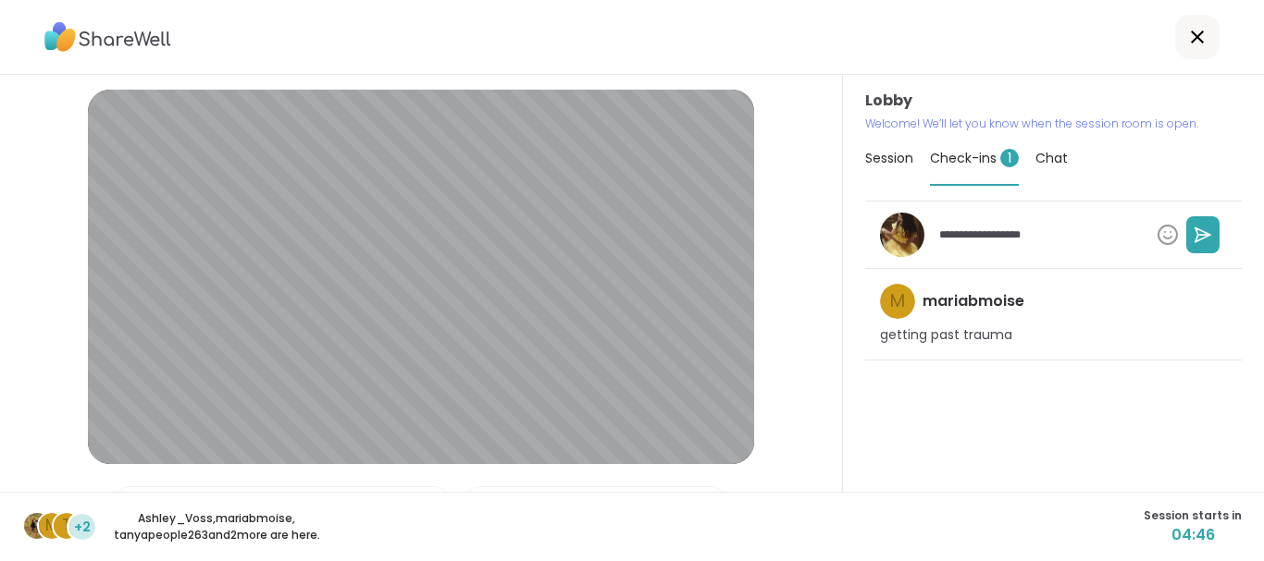
type textarea "**********"
type textarea "*"
type textarea "**********"
type textarea "*"
type textarea "**********"
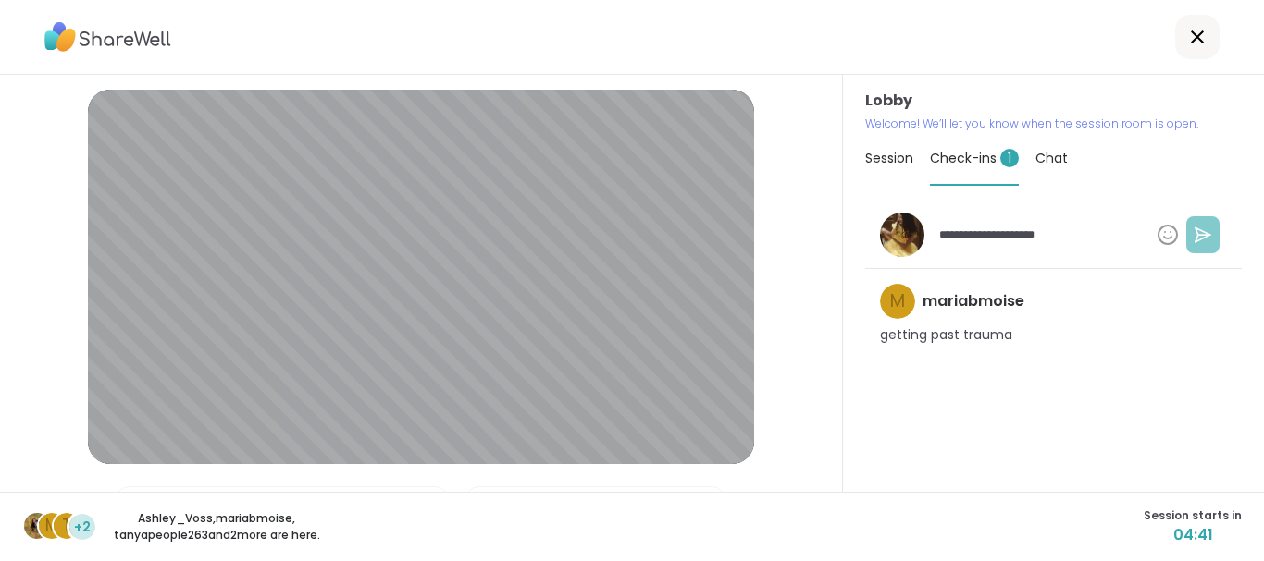
click at [1199, 235] on icon at bounding box center [1204, 235] width 12 height 0
type textarea "*"
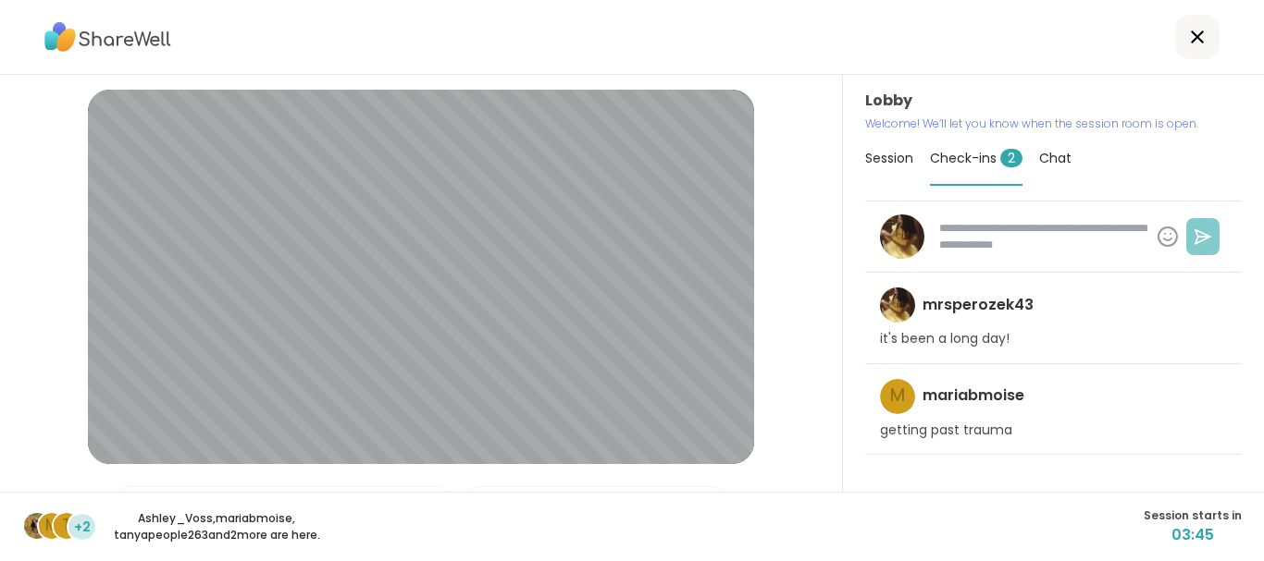
click at [887, 523] on div "m t +2 Ashley_Voss , mariabmoise , tanyapeople263 and 2 more are here. Session …" at bounding box center [632, 526] width 1264 height 69
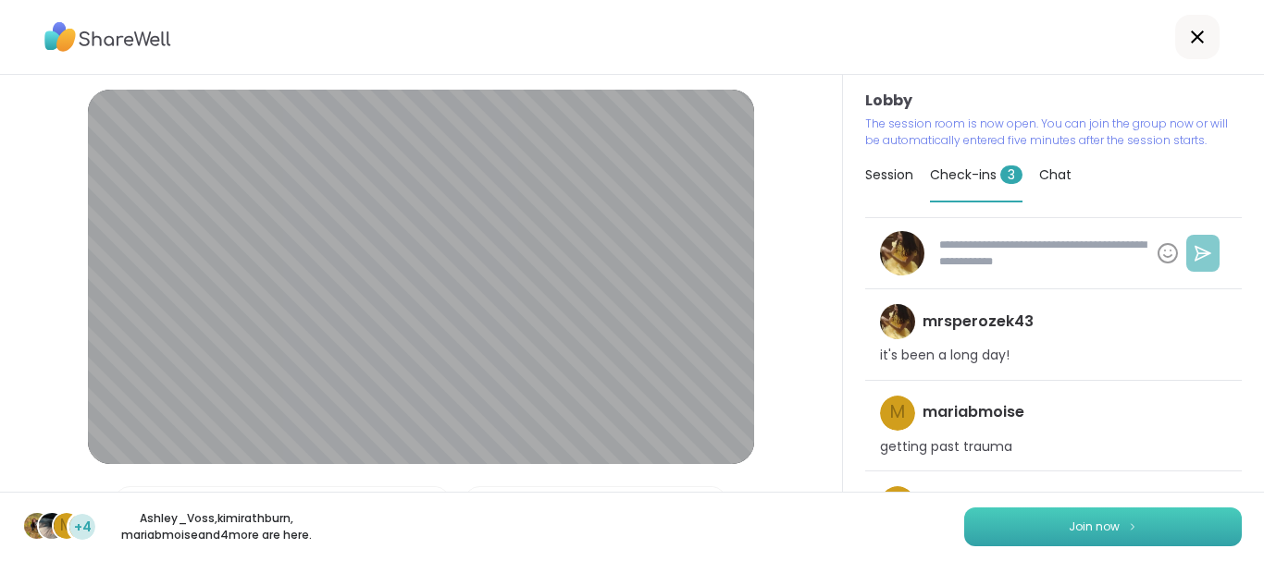
click at [1009, 526] on button "Join now" at bounding box center [1103, 527] width 278 height 39
type textarea "*"
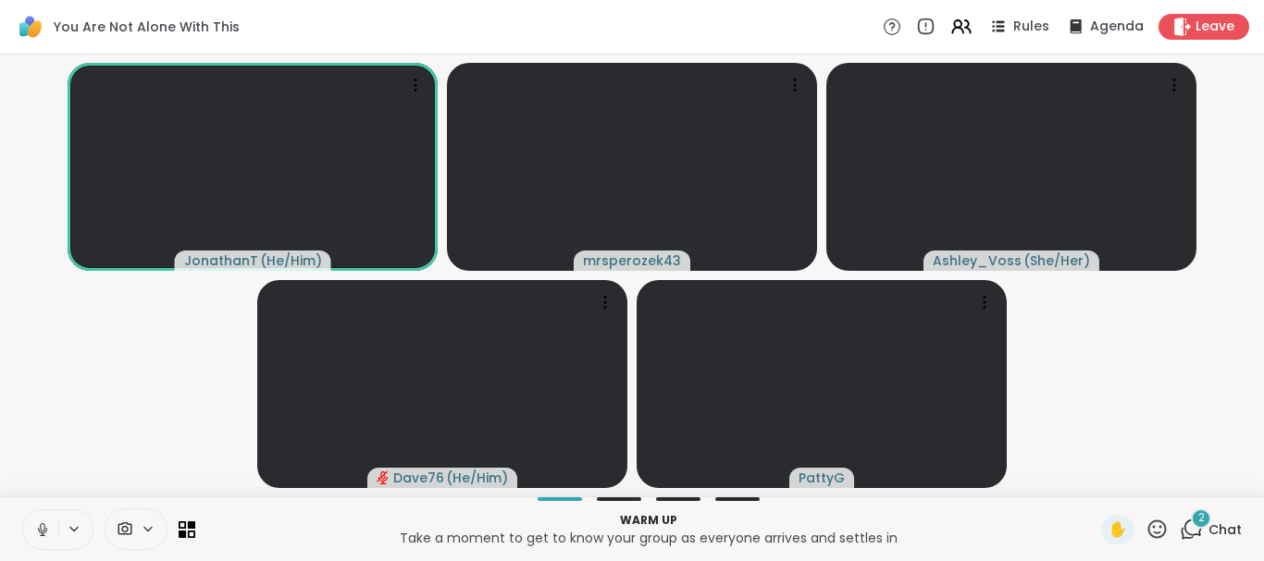
click at [43, 523] on icon at bounding box center [42, 530] width 17 height 17
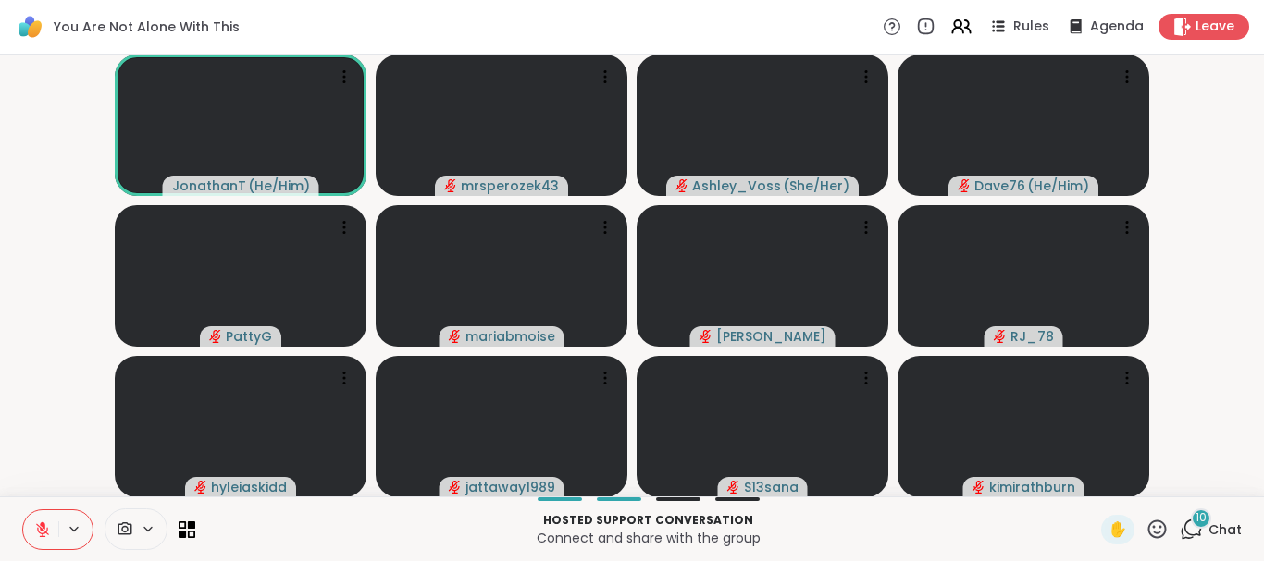
click at [69, 474] on video-player-container "JonathanT ( He/Him ) mrsperozek43 [PERSON_NAME] ( She/Her ) Dave76 ( He/Him ) P…" at bounding box center [631, 275] width 1241 height 427
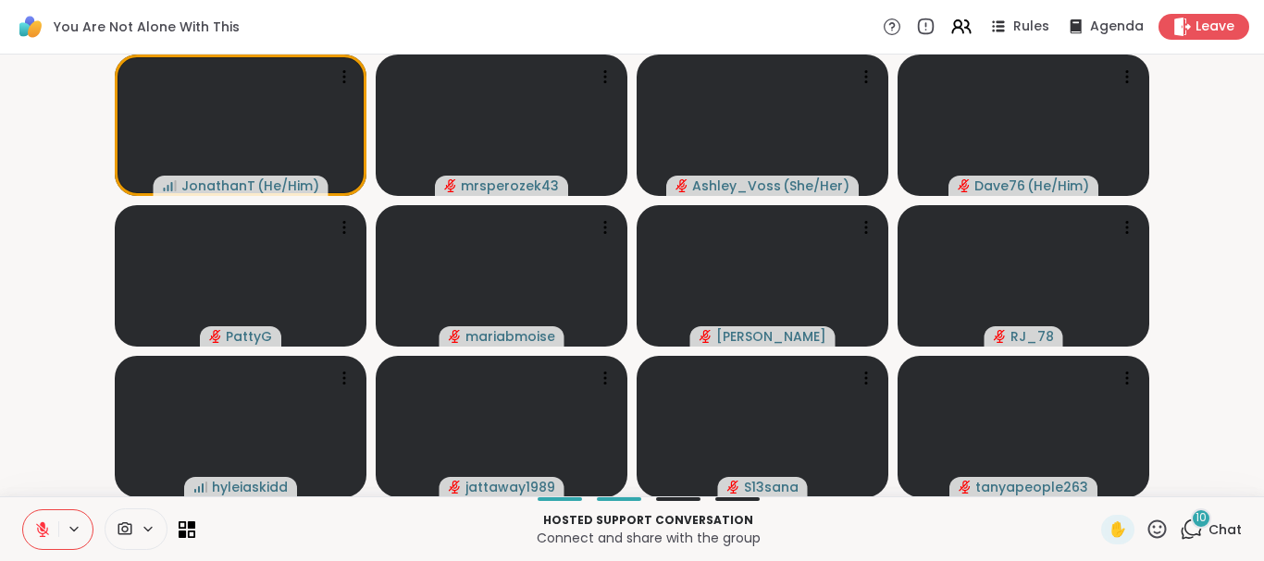
click at [1234, 294] on video-player-container "JonathanT ( He/Him ) mrsperozek43 [PERSON_NAME] ( She/Her ) Dave76 ( He/Him ) P…" at bounding box center [631, 275] width 1241 height 427
click at [1202, 251] on video-player-container "JonathanT ( He/Him ) mrsperozek43 [PERSON_NAME] ( She/Her ) Dave76 ( He/Him ) P…" at bounding box center [631, 275] width 1241 height 427
click at [1215, 95] on video-player-container "JonathanT ( He/Him ) mrsperozek43 [PERSON_NAME] ( She/Her ) Dave76 ( He/Him ) P…" at bounding box center [631, 275] width 1241 height 427
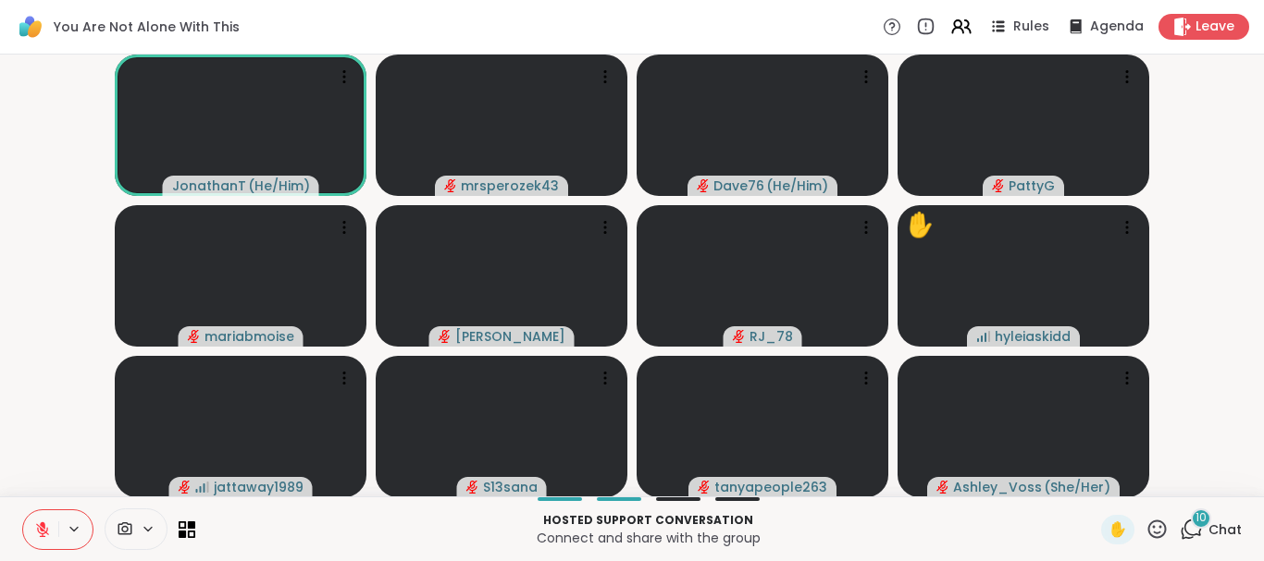
click at [1227, 311] on video-player-container "JonathanT ( He/Him ) mrsperozek43 Dave76 ( He/Him ) [PERSON_NAME] [PERSON_NAME]…" at bounding box center [631, 275] width 1241 height 427
click at [1213, 247] on video-player-container "JonathanT ( He/Him ) mrsperozek43 Dave76 ( He/Him ) [PERSON_NAME] [PERSON_NAME]…" at bounding box center [631, 275] width 1241 height 427
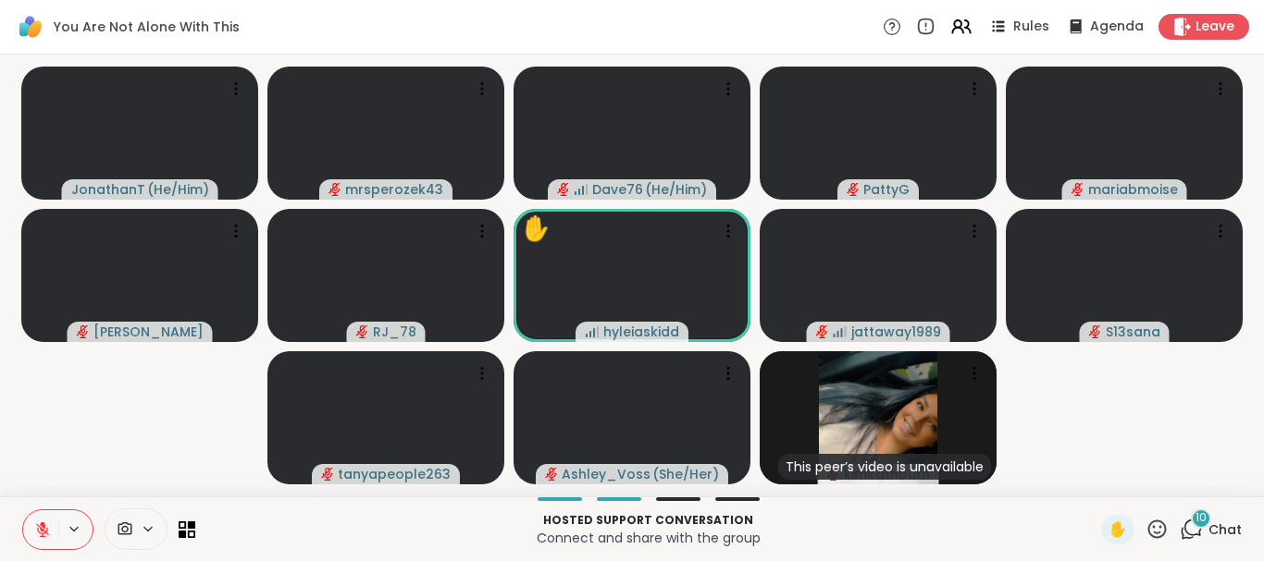
click at [1190, 520] on icon at bounding box center [1190, 529] width 23 height 23
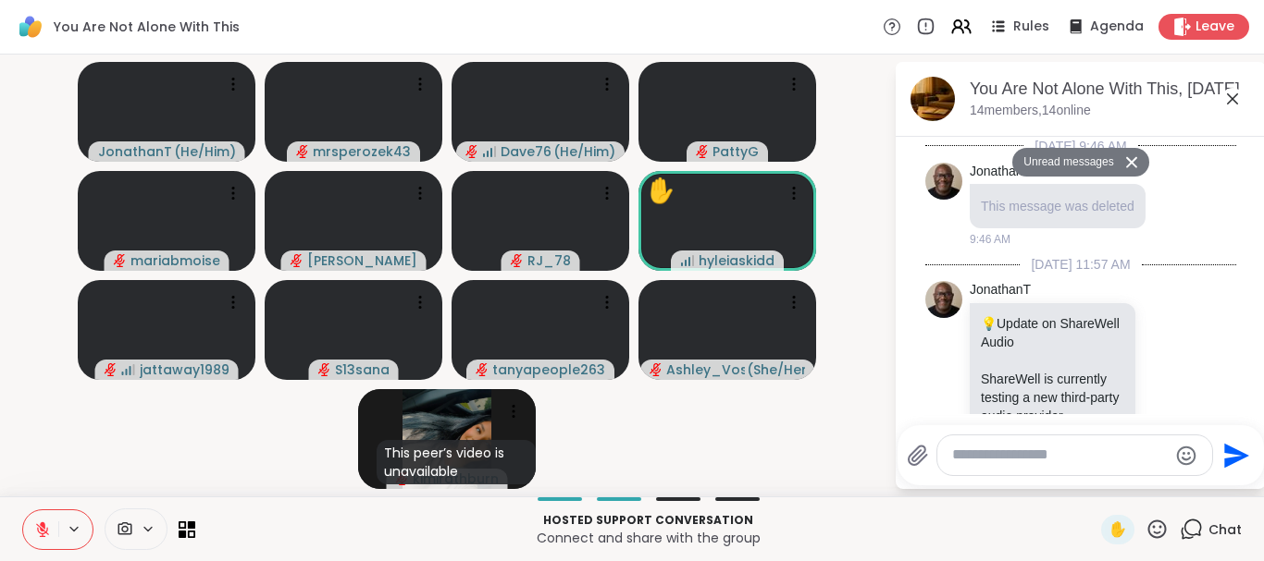
scroll to position [4275, 0]
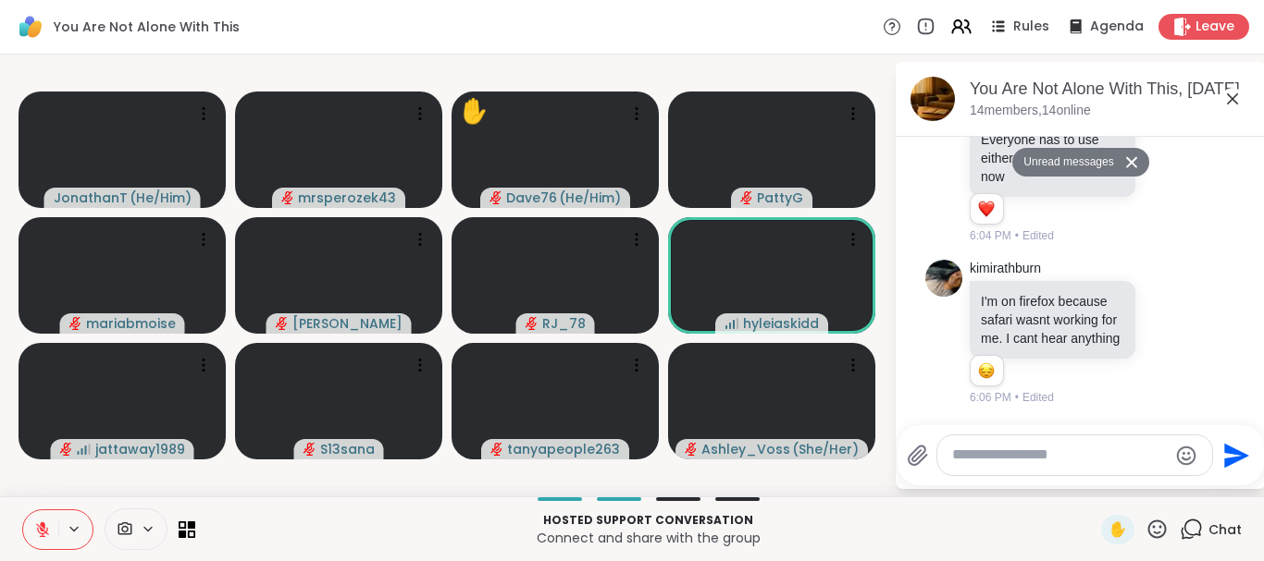
click at [1129, 161] on icon at bounding box center [1131, 162] width 11 height 11
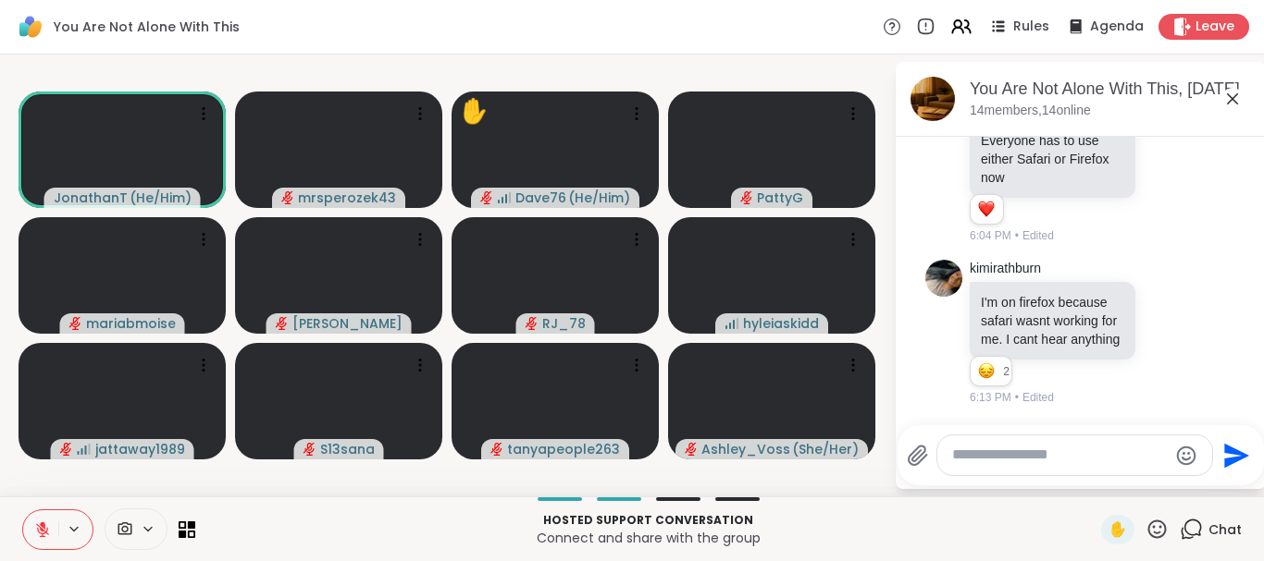
scroll to position [4232, 0]
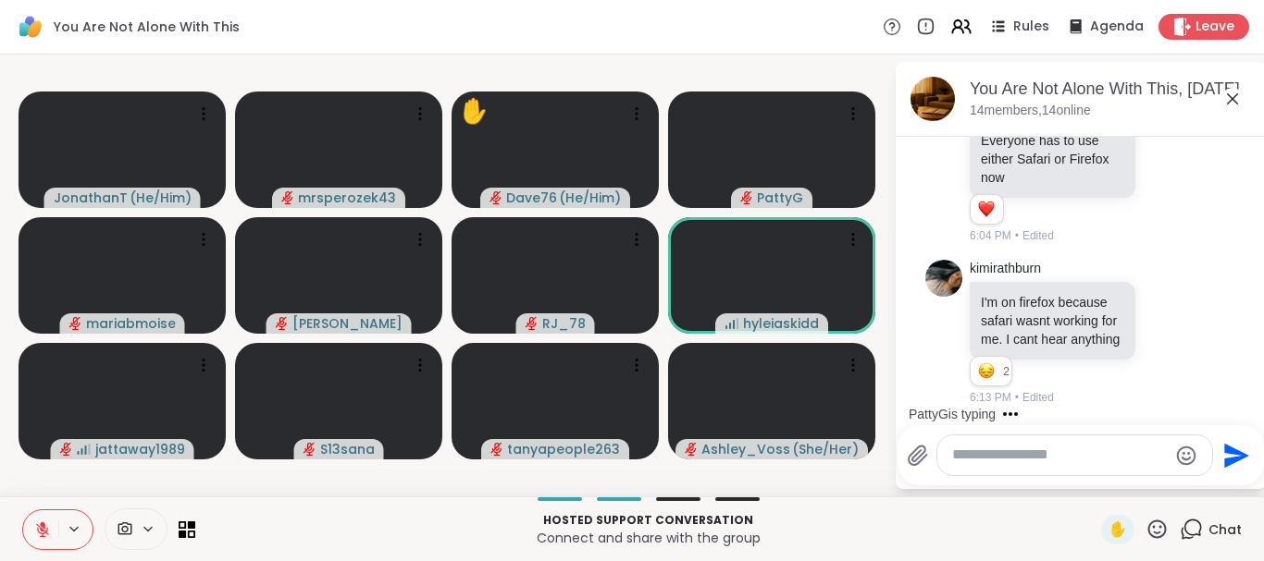
click at [1228, 100] on icon at bounding box center [1232, 99] width 22 height 22
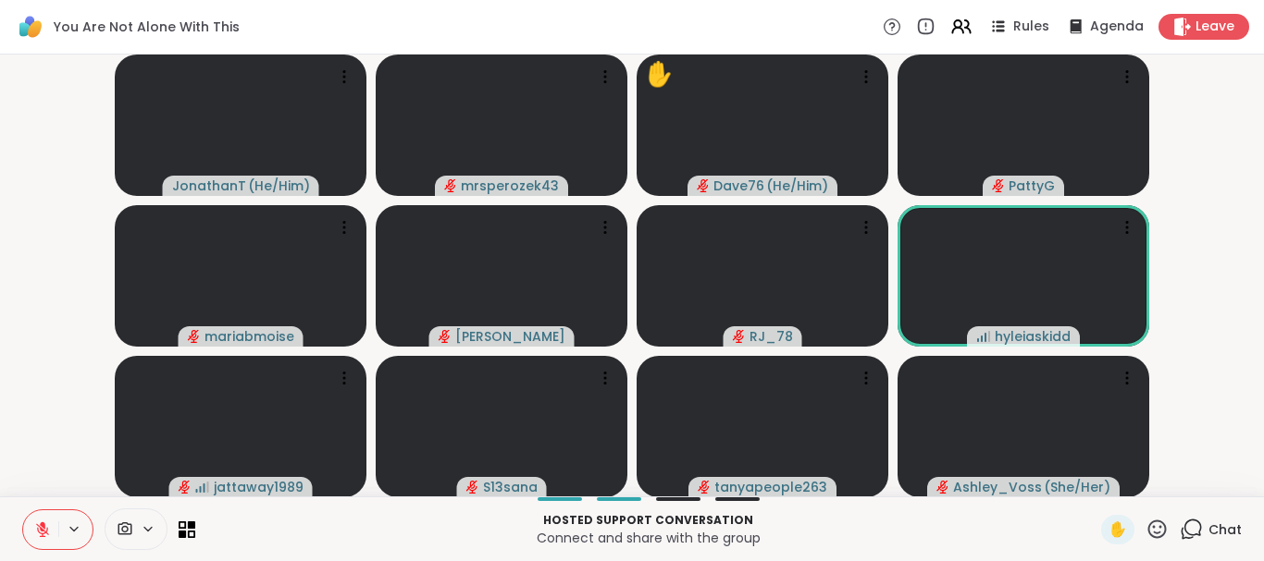
click at [1197, 524] on icon at bounding box center [1190, 529] width 23 height 23
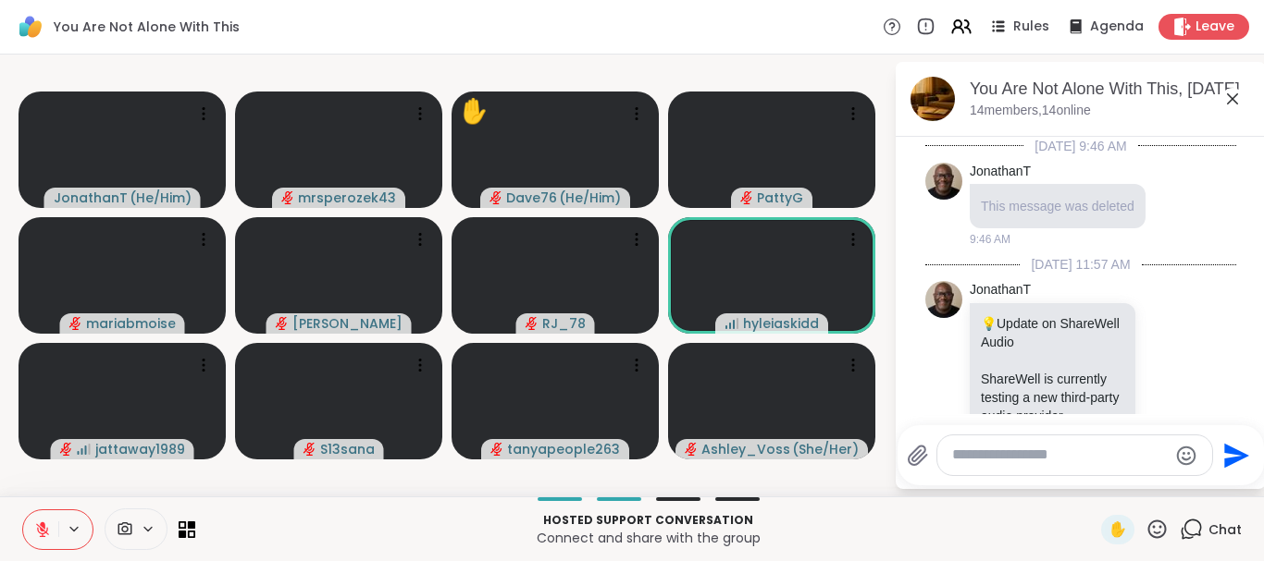
scroll to position [4213, 0]
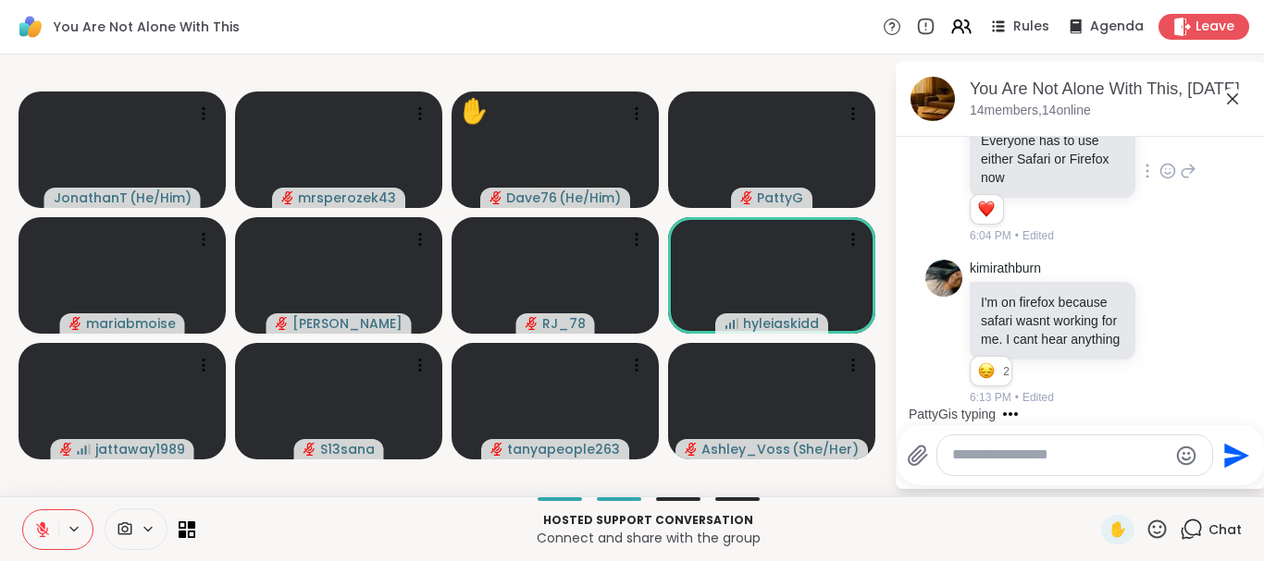
click at [1183, 145] on div "JonathanT Everyone has to use either Safari or Firefox now 1 1 6:04 PM • Edited" at bounding box center [1082, 171] width 227 height 147
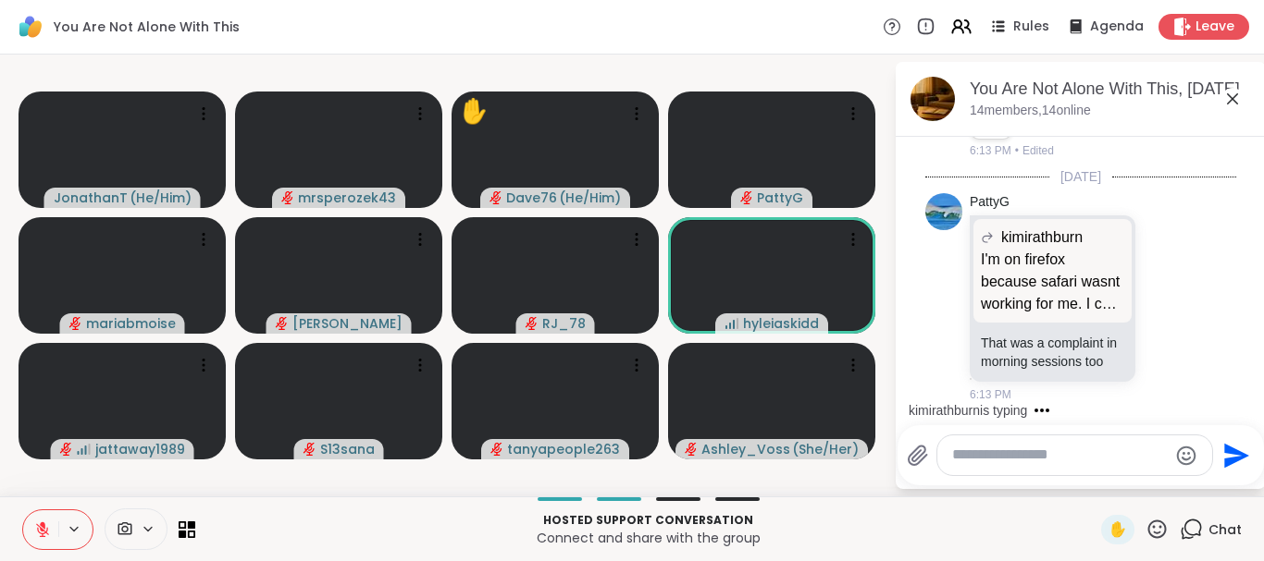
scroll to position [0, 0]
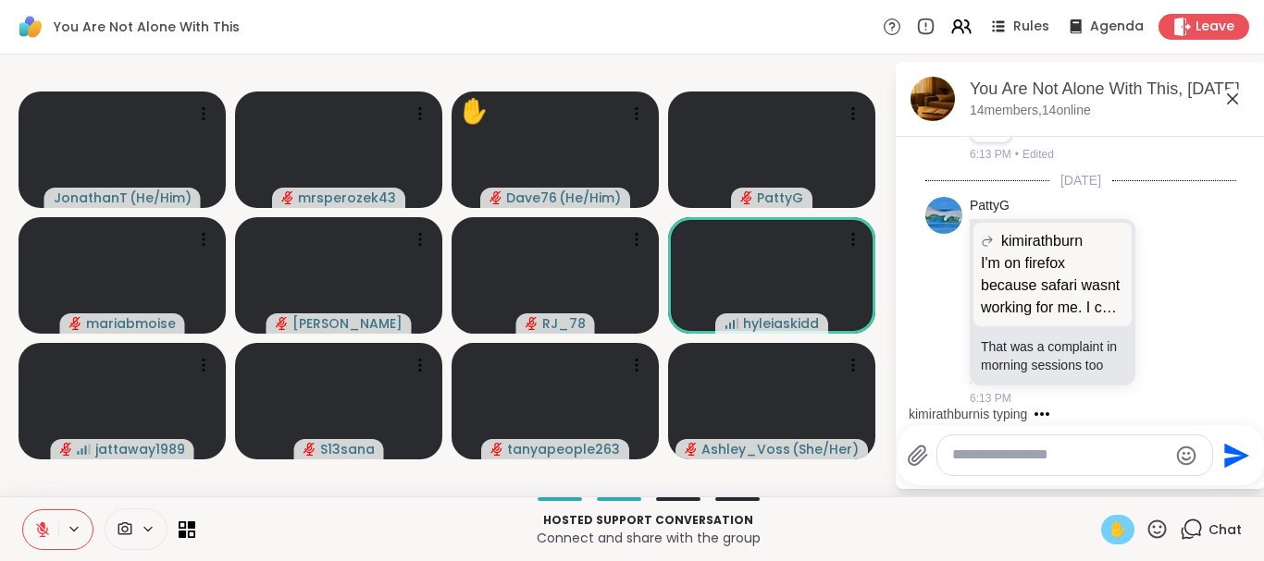
click at [1108, 527] on span "✋" at bounding box center [1117, 530] width 19 height 22
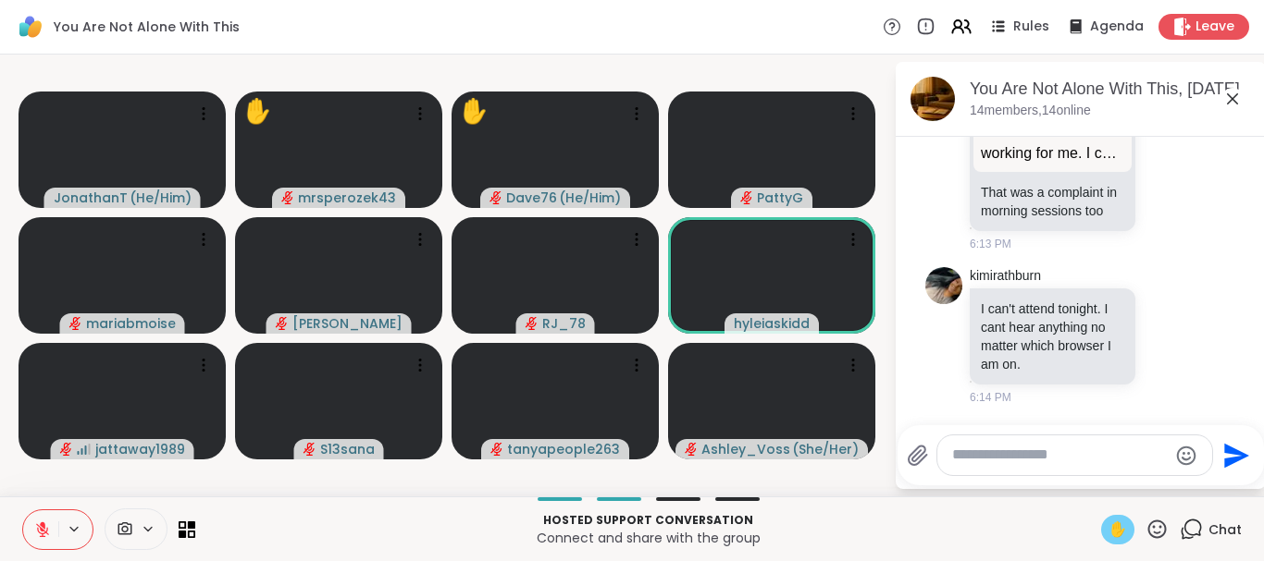
click at [1008, 456] on textarea "Type your message" at bounding box center [1060, 455] width 216 height 19
type textarea "***"
click at [1227, 450] on icon "Send" at bounding box center [1239, 455] width 25 height 25
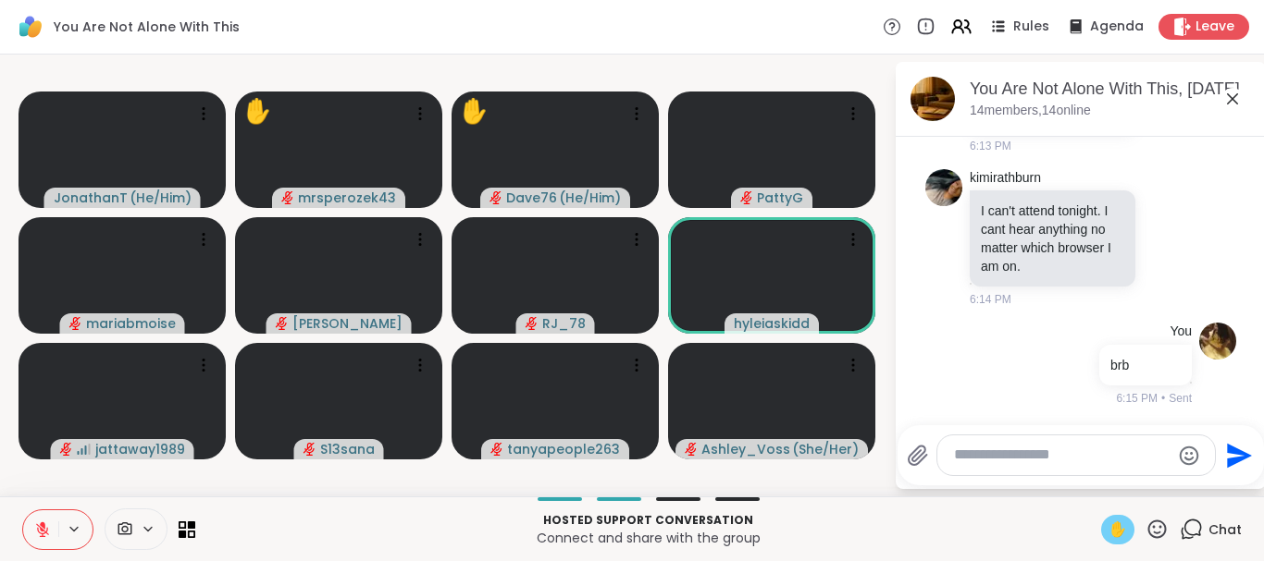
click at [1228, 93] on icon at bounding box center [1232, 99] width 22 height 22
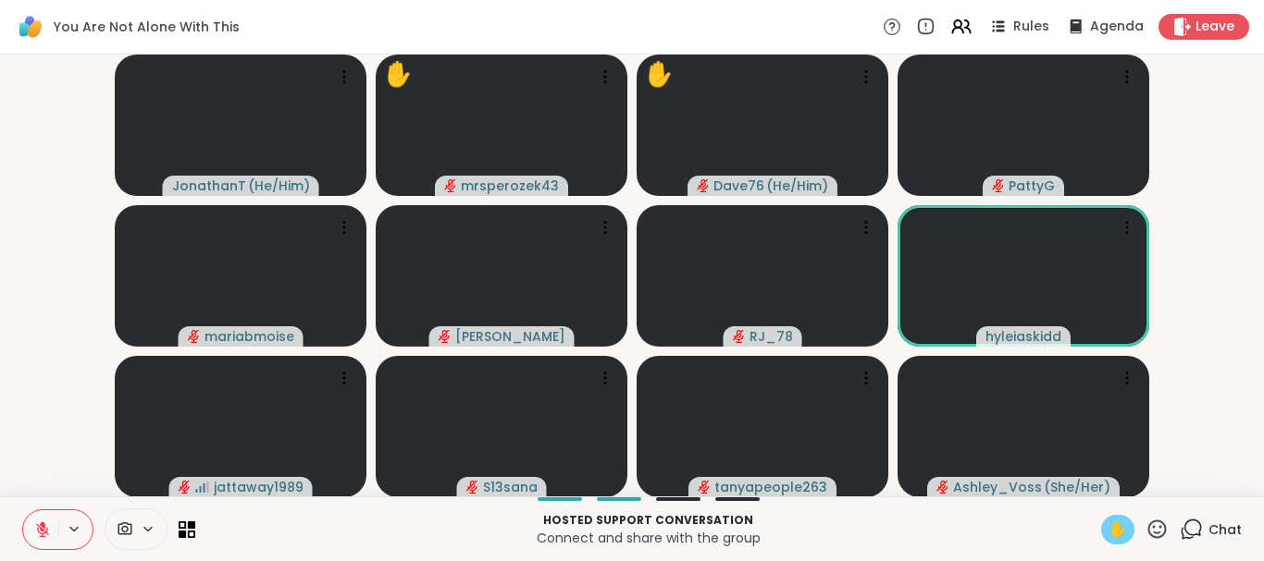
click at [1228, 93] on video-player-container "JonathanT ( He/Him ) ✋ mrsperozek43 ✋ Dave76 ( He/Him ) [PERSON_NAME] [PERSON_N…" at bounding box center [631, 275] width 1241 height 427
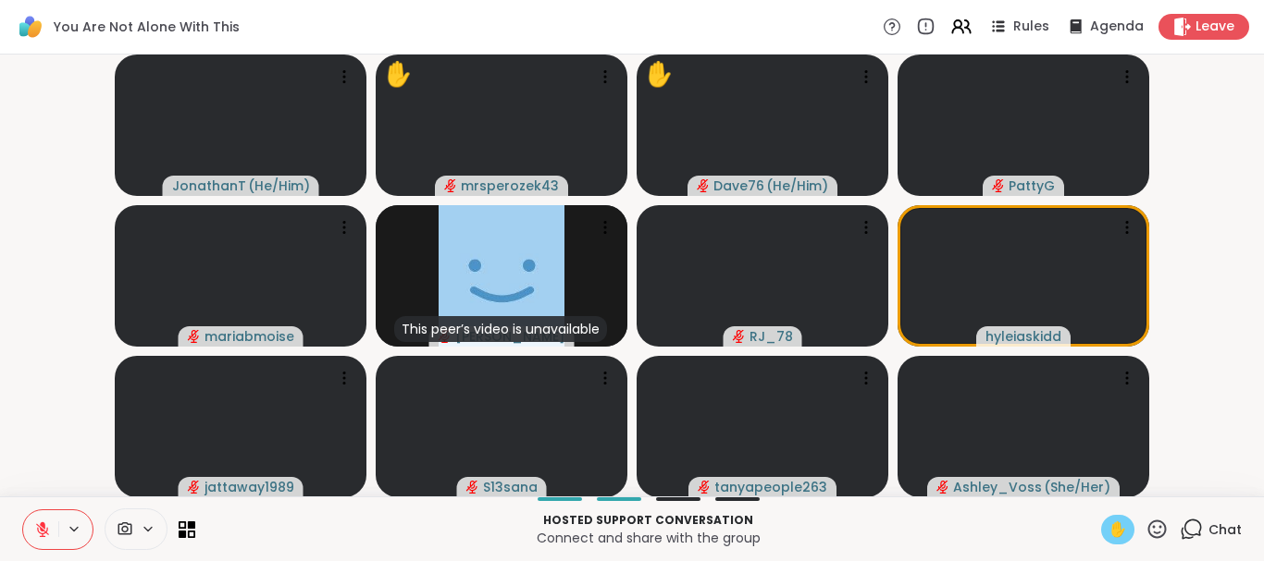
click at [1151, 525] on icon at bounding box center [1157, 529] width 19 height 19
click at [1175, 473] on span "🌟" at bounding box center [1184, 481] width 19 height 22
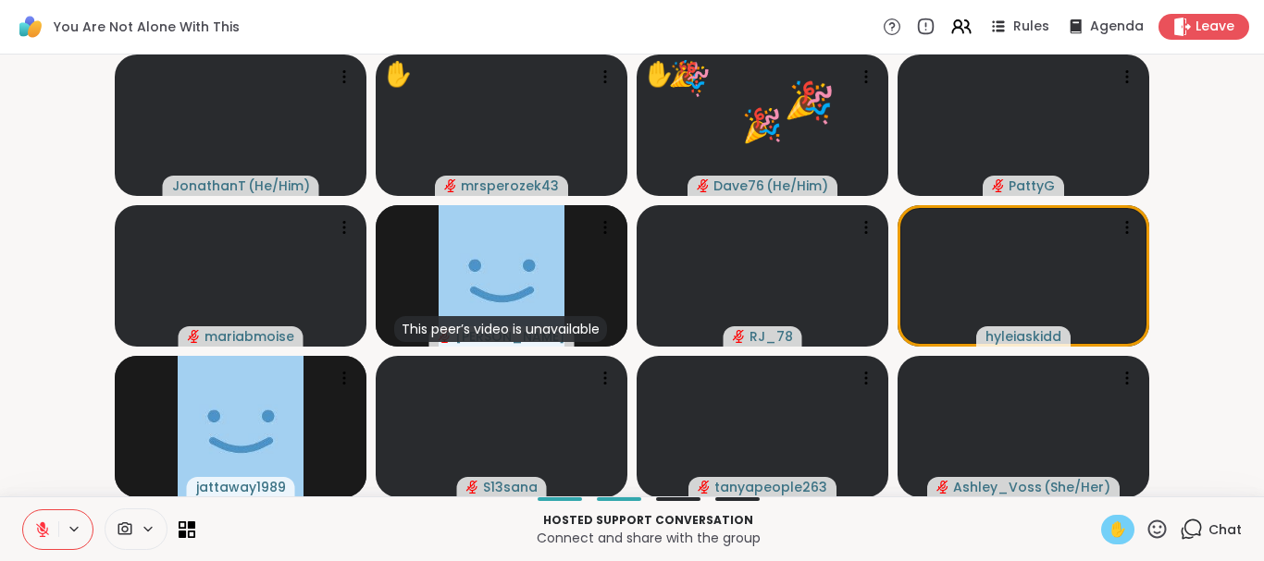
click at [1153, 529] on icon at bounding box center [1156, 529] width 23 height 23
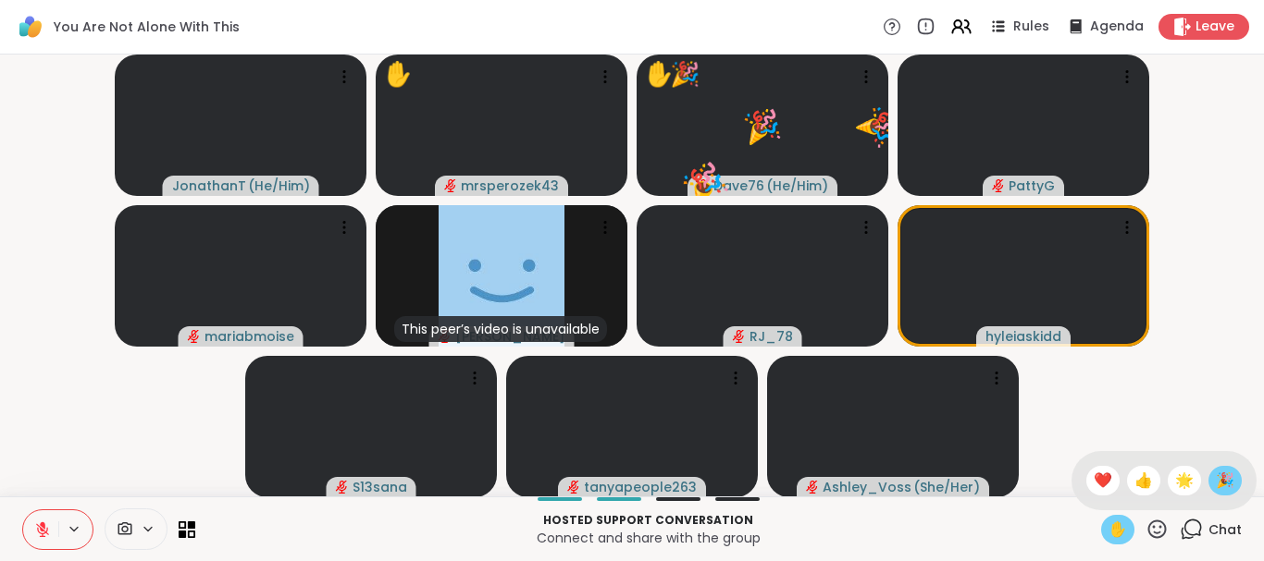
click at [1218, 478] on span "🎉" at bounding box center [1224, 481] width 19 height 22
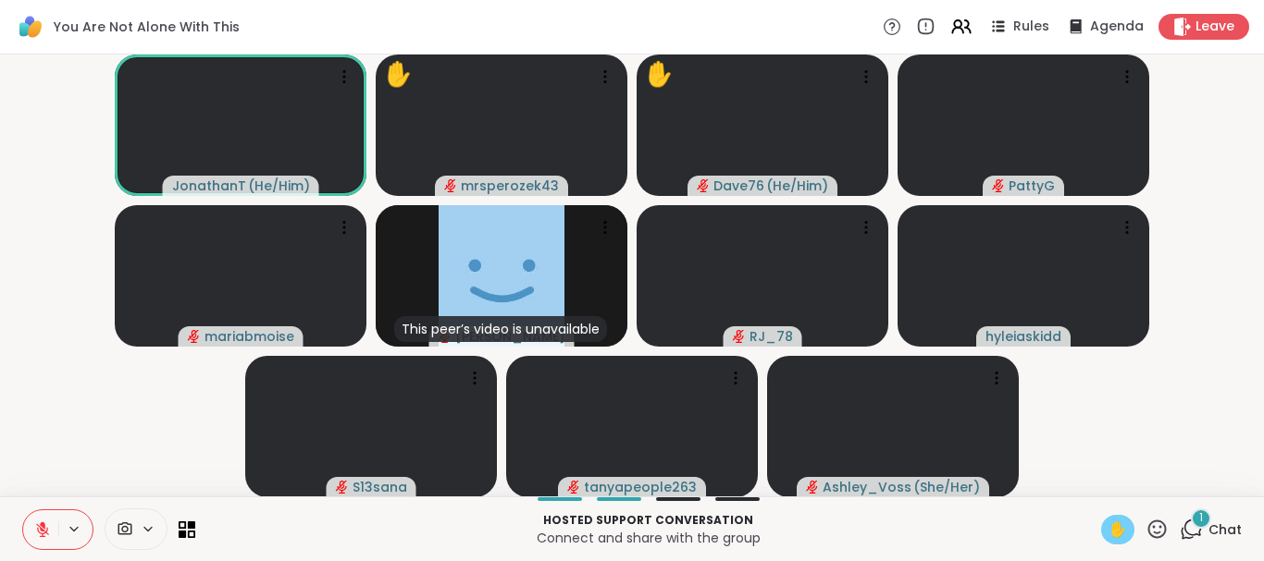
click at [1194, 520] on div "1" at bounding box center [1200, 519] width 20 height 20
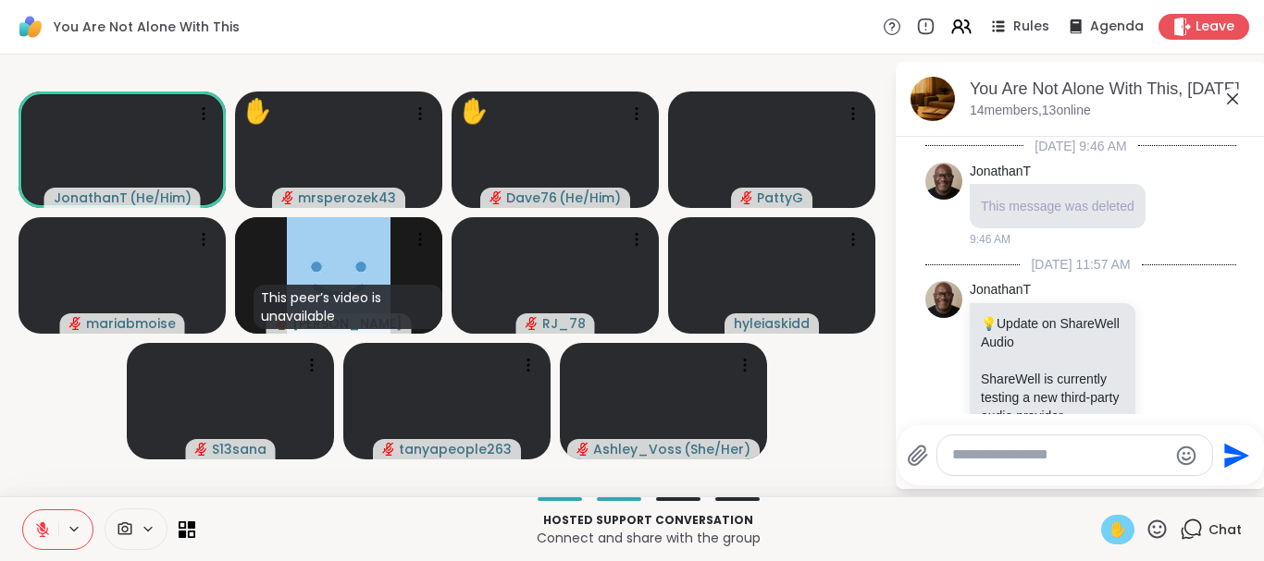
scroll to position [4870, 0]
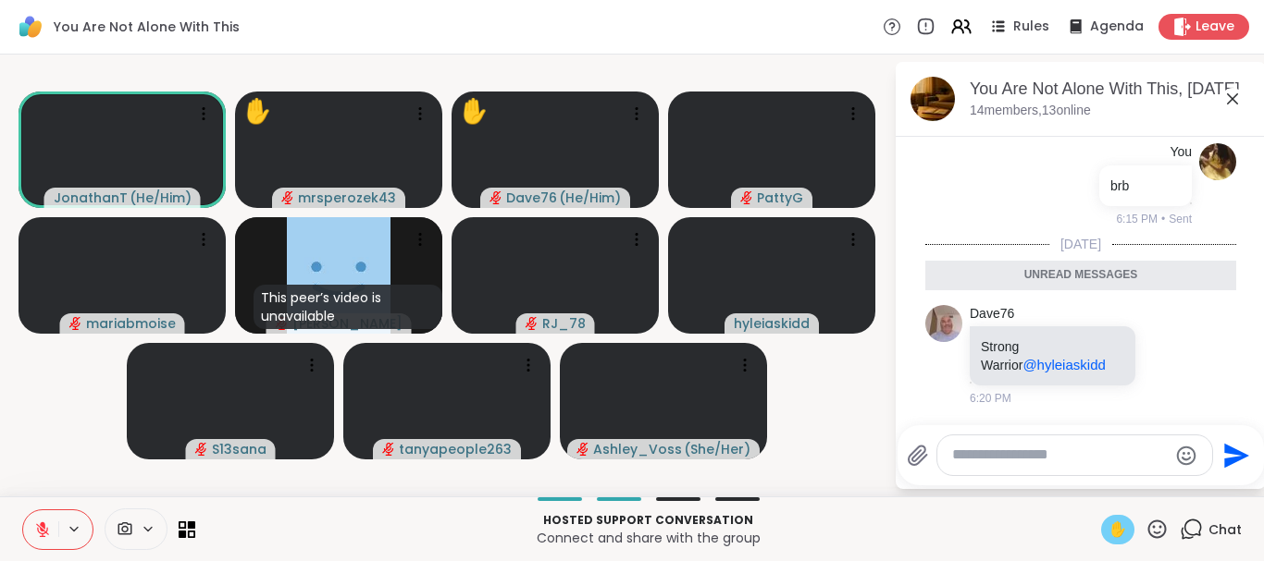
click at [1228, 97] on icon at bounding box center [1232, 99] width 22 height 22
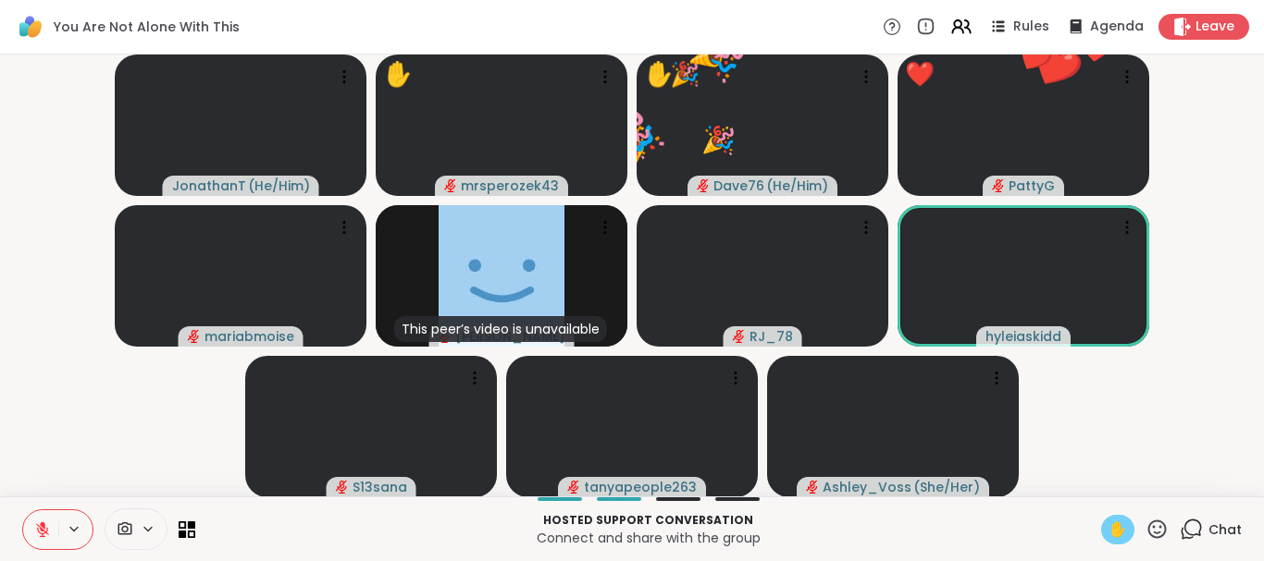
click at [1156, 528] on icon at bounding box center [1156, 529] width 23 height 23
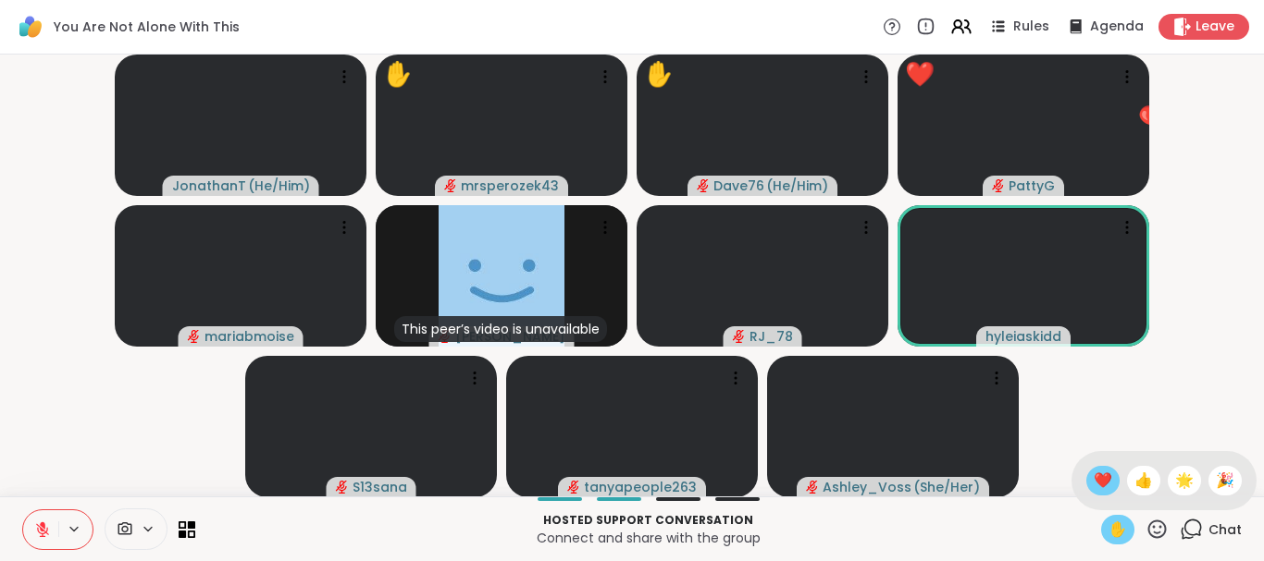
click at [1098, 476] on span "❤️" at bounding box center [1102, 481] width 19 height 22
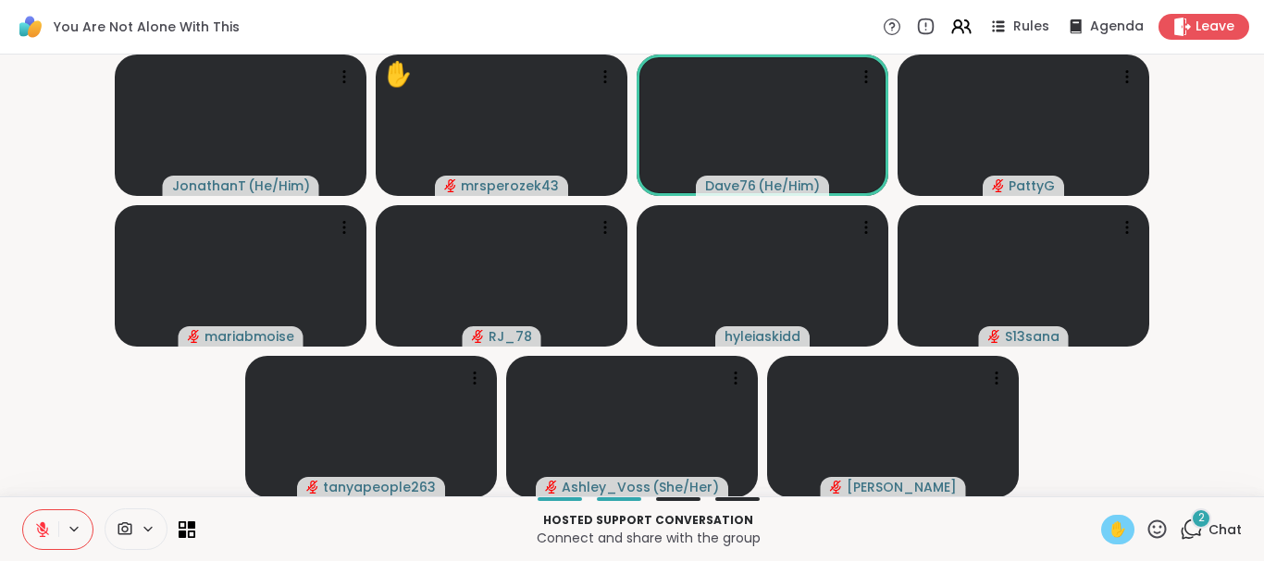
click at [1193, 522] on div "2" at bounding box center [1200, 519] width 20 height 20
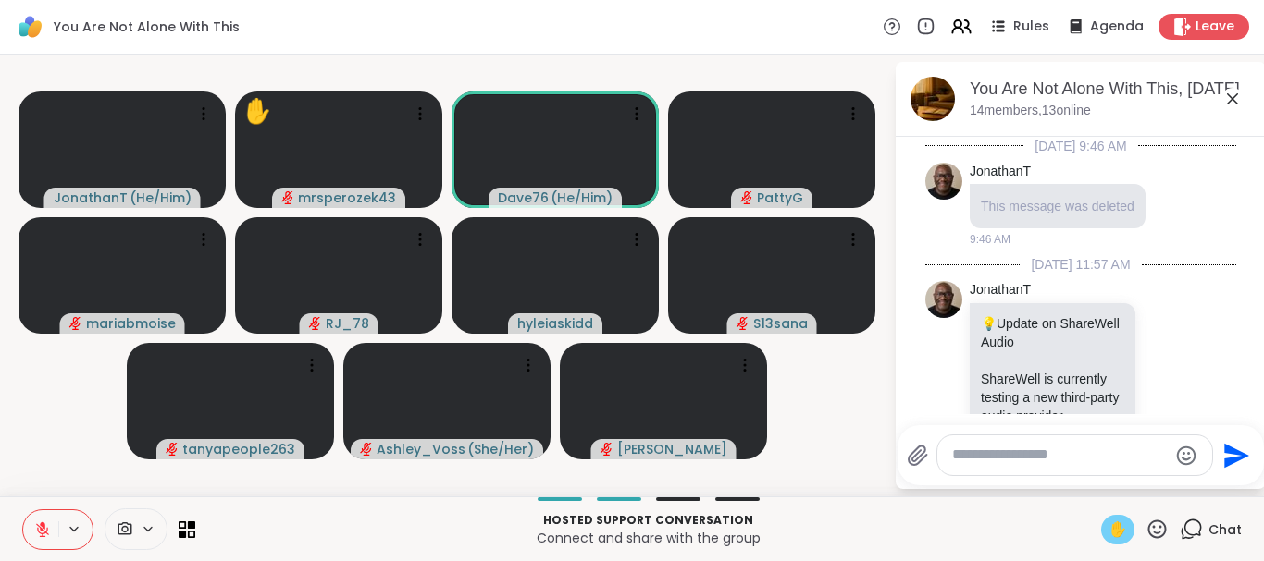
scroll to position [5271, 0]
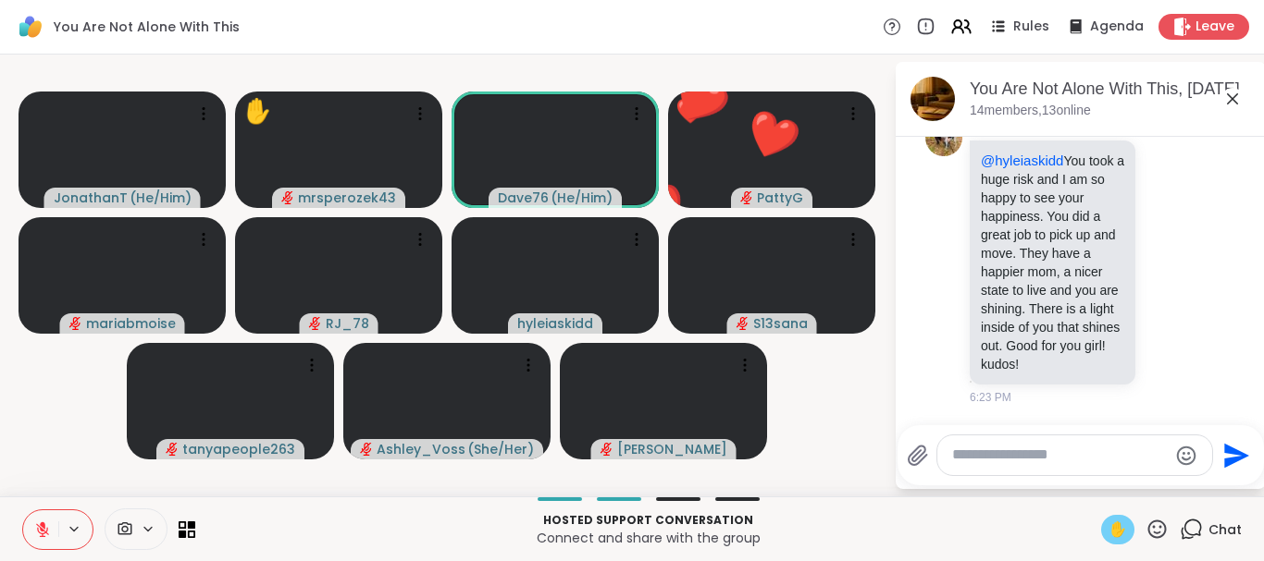
click at [1227, 93] on icon at bounding box center [1232, 99] width 22 height 22
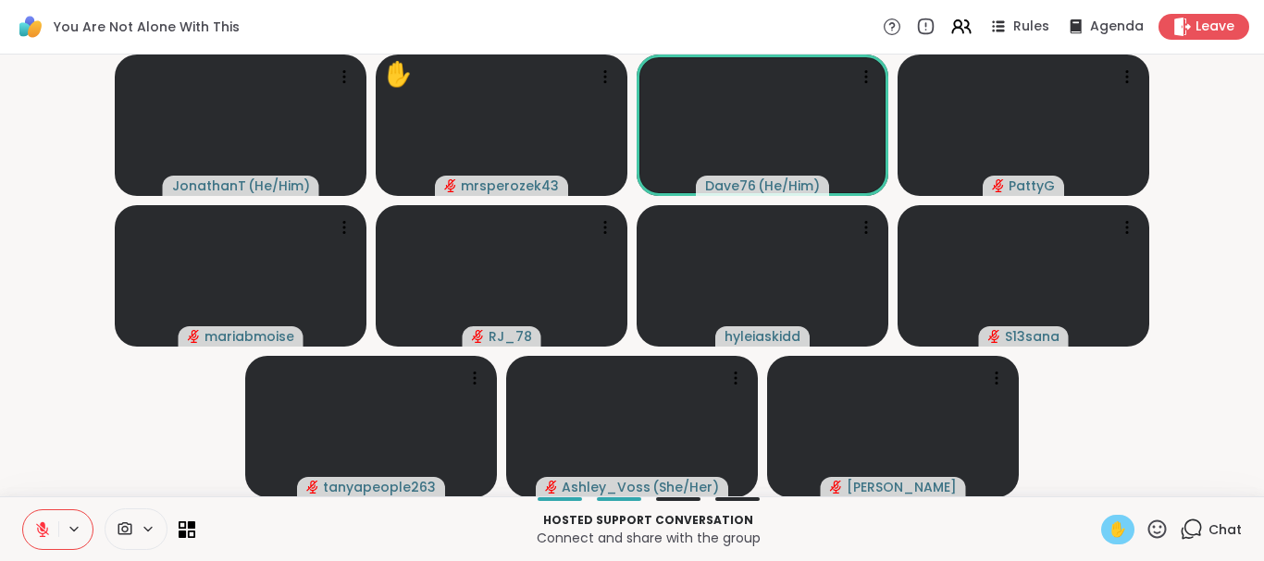
click at [1227, 93] on video-player-container "JonathanT ( He/Him ) ✋ mrsperozek43 Dave76 ( He/Him ) [PERSON_NAME] RJ_78 hylei…" at bounding box center [631, 275] width 1241 height 427
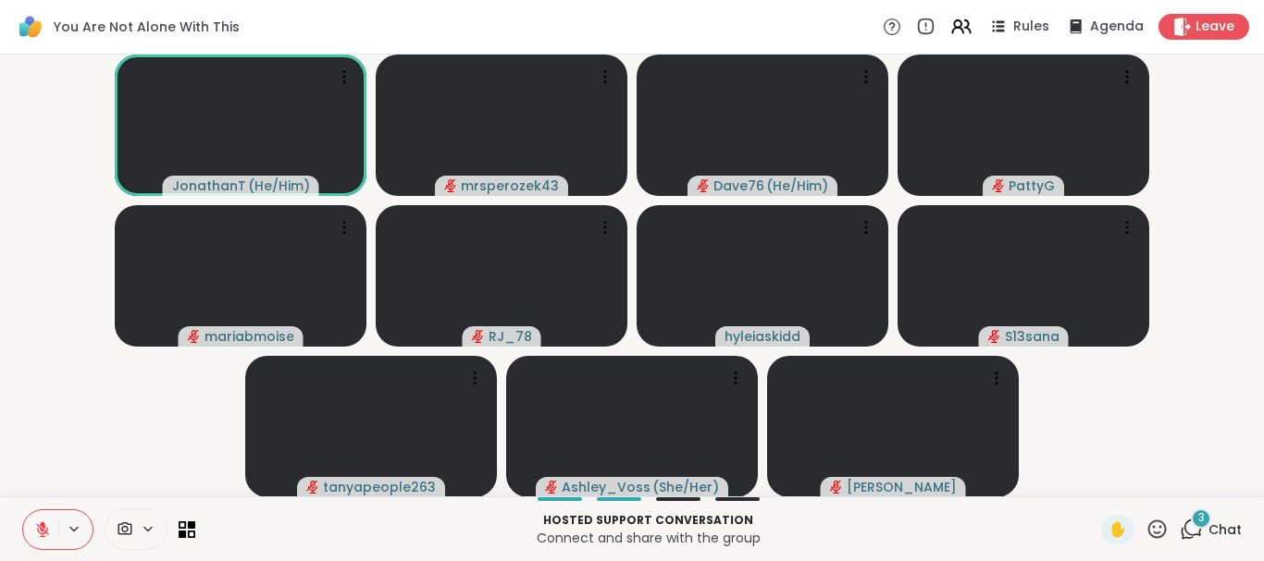
click at [52, 529] on button at bounding box center [40, 530] width 35 height 39
click at [42, 524] on icon at bounding box center [42, 528] width 5 height 8
click at [43, 530] on icon at bounding box center [42, 530] width 13 height 13
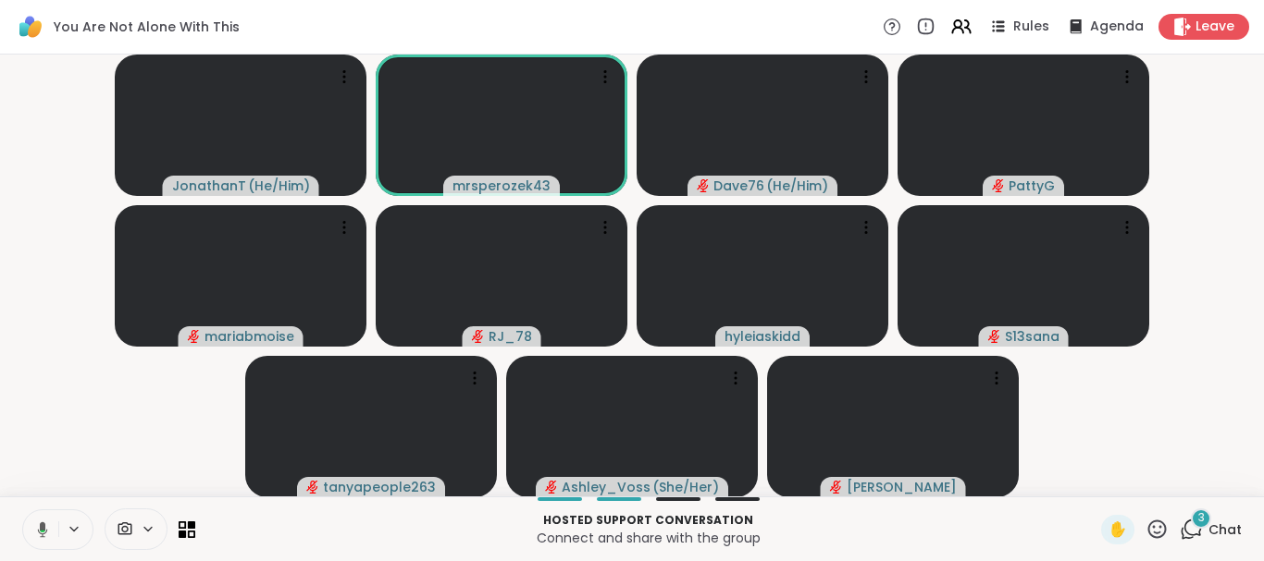
click at [43, 530] on icon at bounding box center [43, 530] width 10 height 16
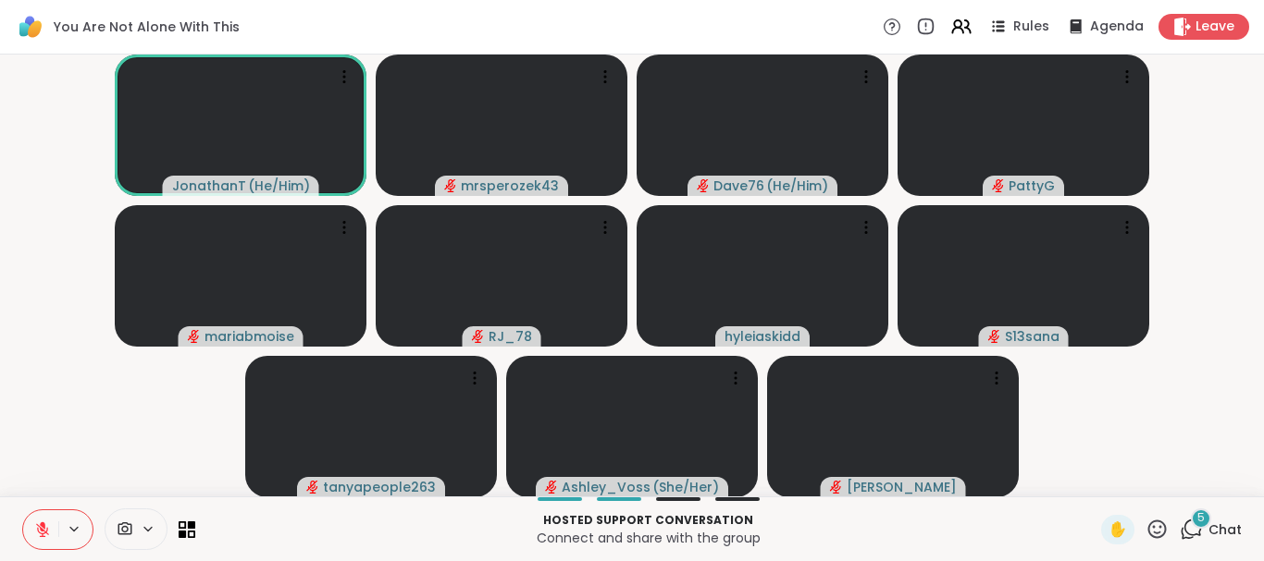
click at [1197, 516] on div "5" at bounding box center [1200, 519] width 20 height 20
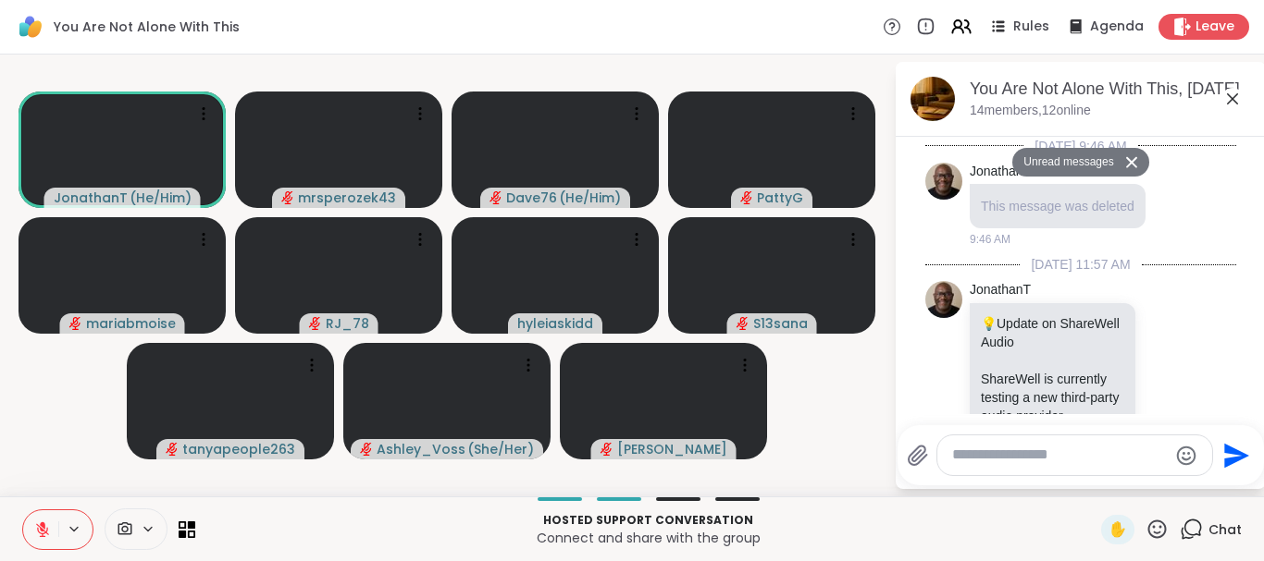
scroll to position [6159, 0]
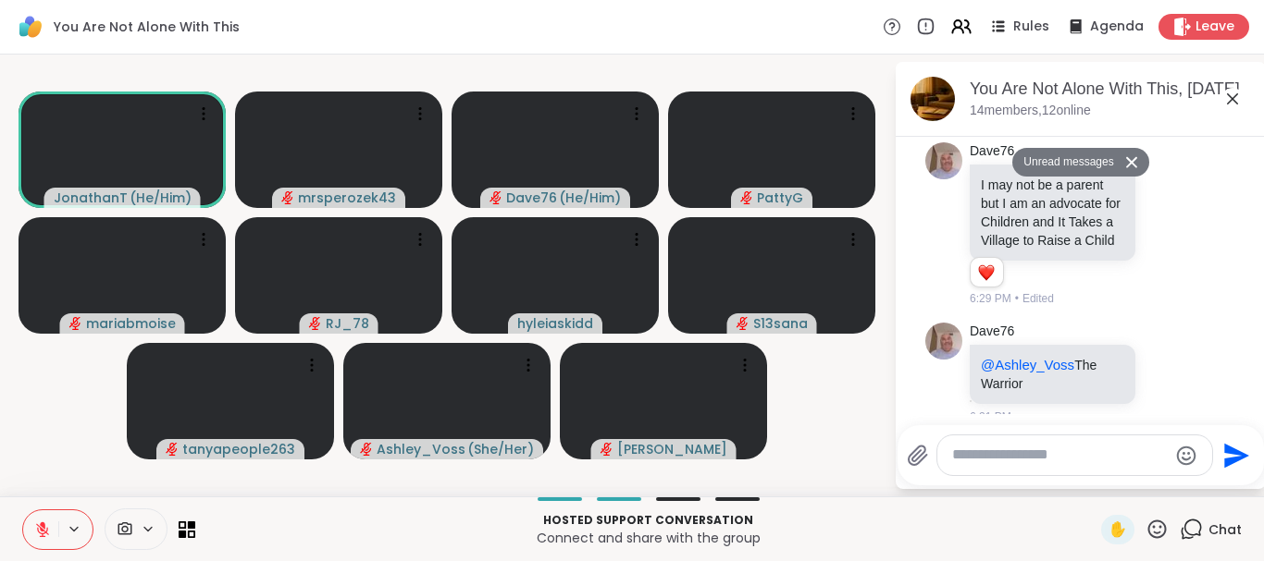
click at [1023, 460] on textarea "Type your message" at bounding box center [1060, 455] width 216 height 19
type textarea "***"
click at [1228, 450] on icon "Send" at bounding box center [1239, 455] width 25 height 25
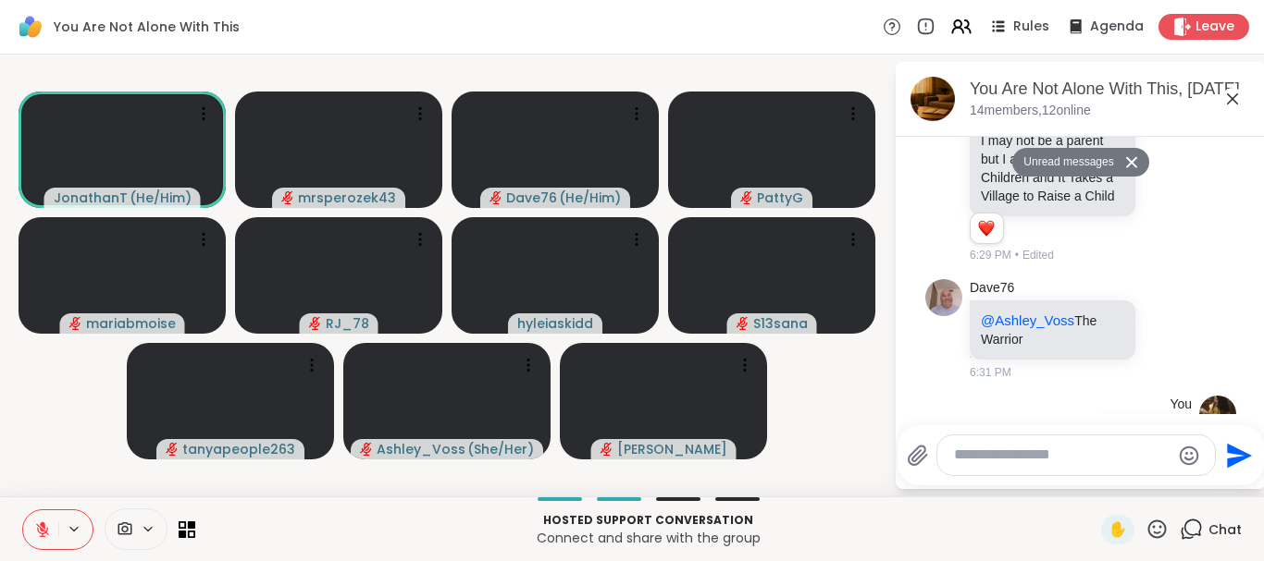
scroll to position [6213, 0]
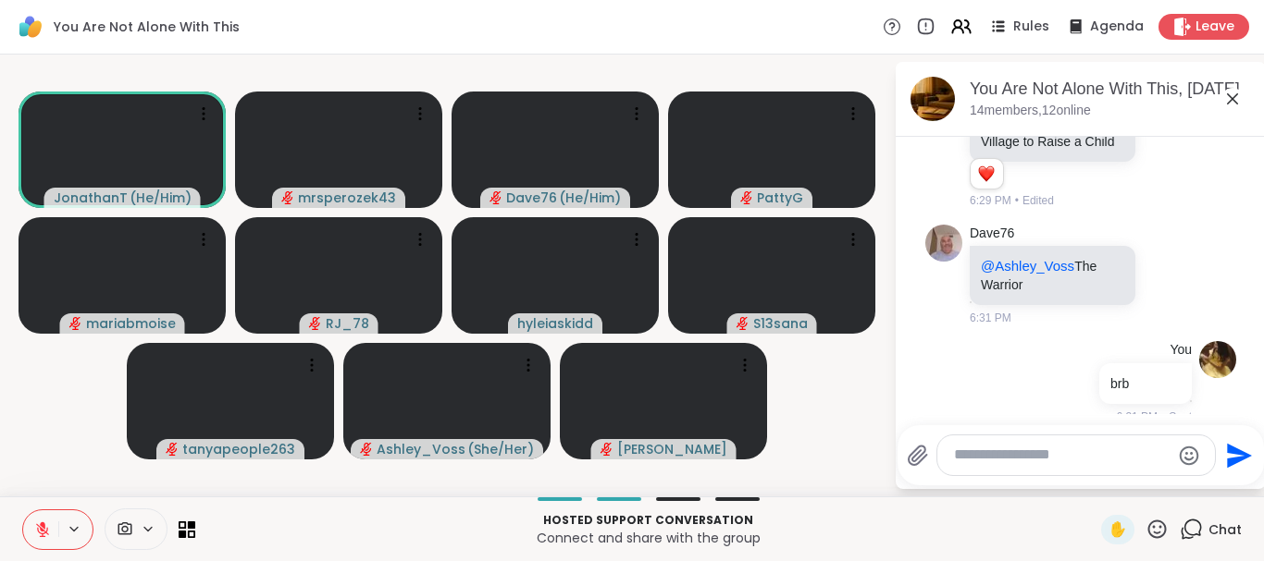
click at [1230, 93] on icon at bounding box center [1232, 99] width 22 height 22
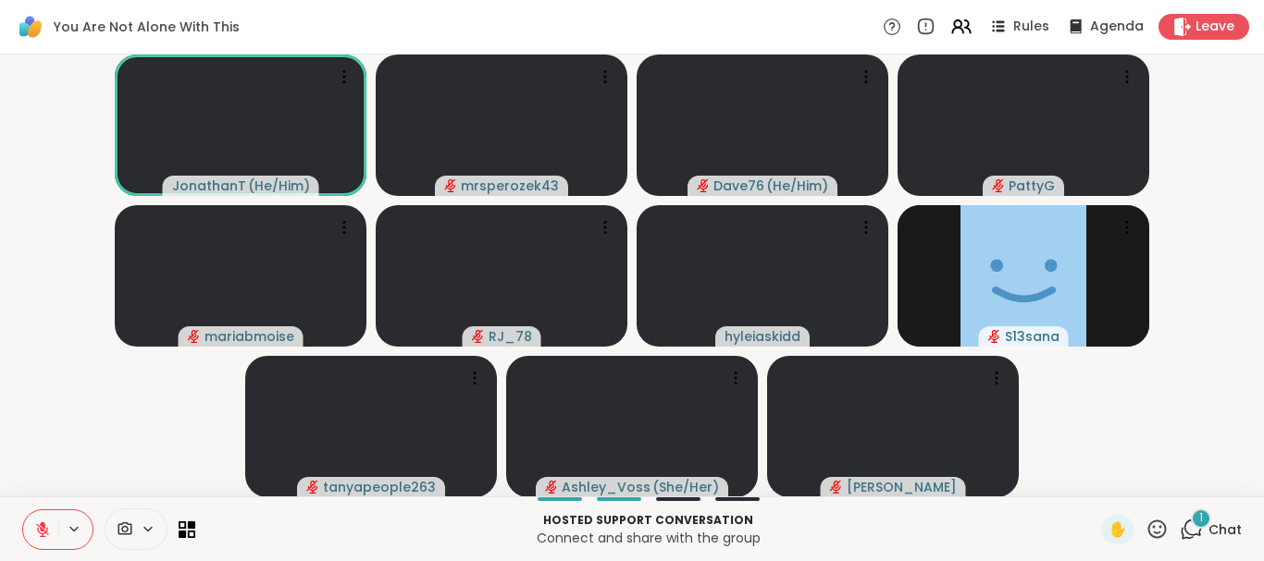
click at [1198, 512] on div "1" at bounding box center [1200, 519] width 20 height 20
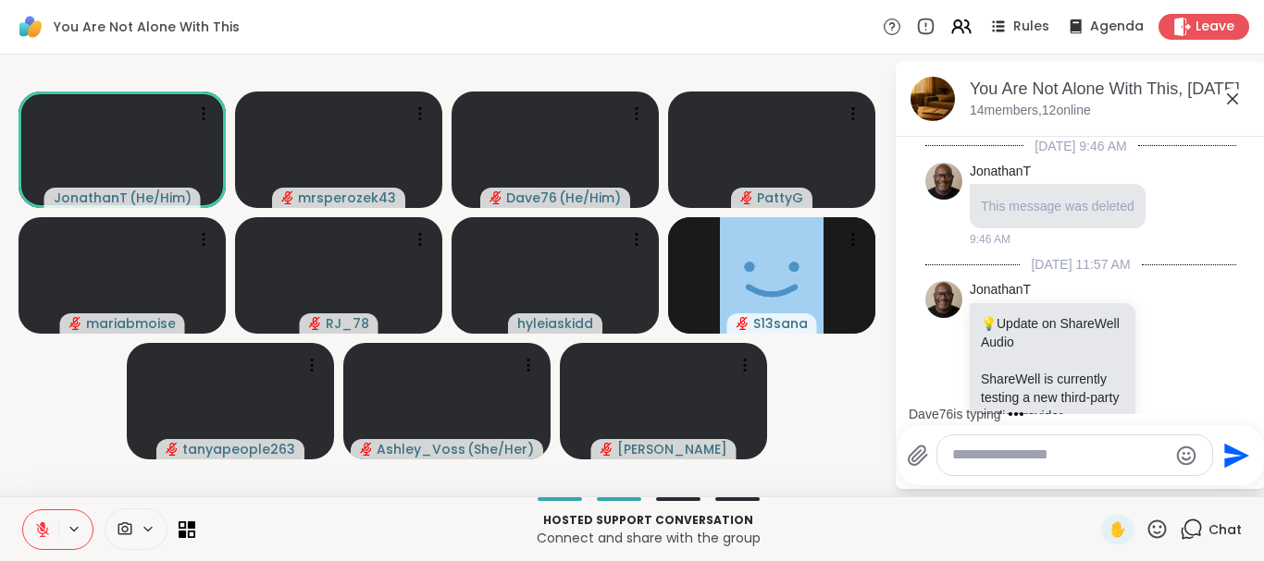
scroll to position [6550, 0]
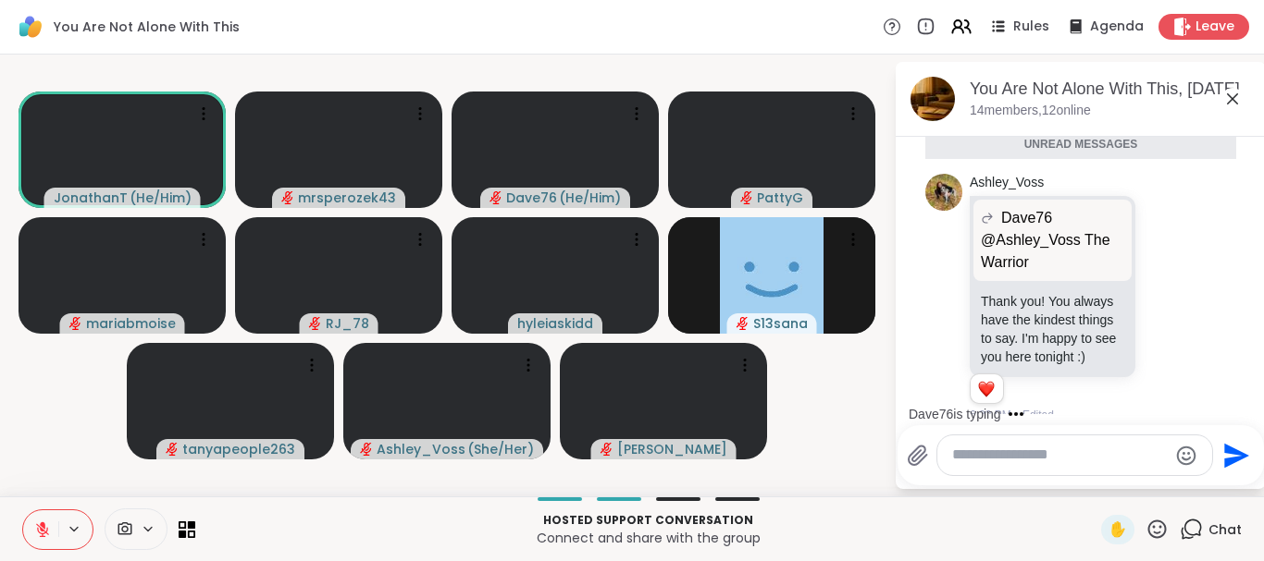
click at [1232, 93] on icon at bounding box center [1232, 99] width 22 height 22
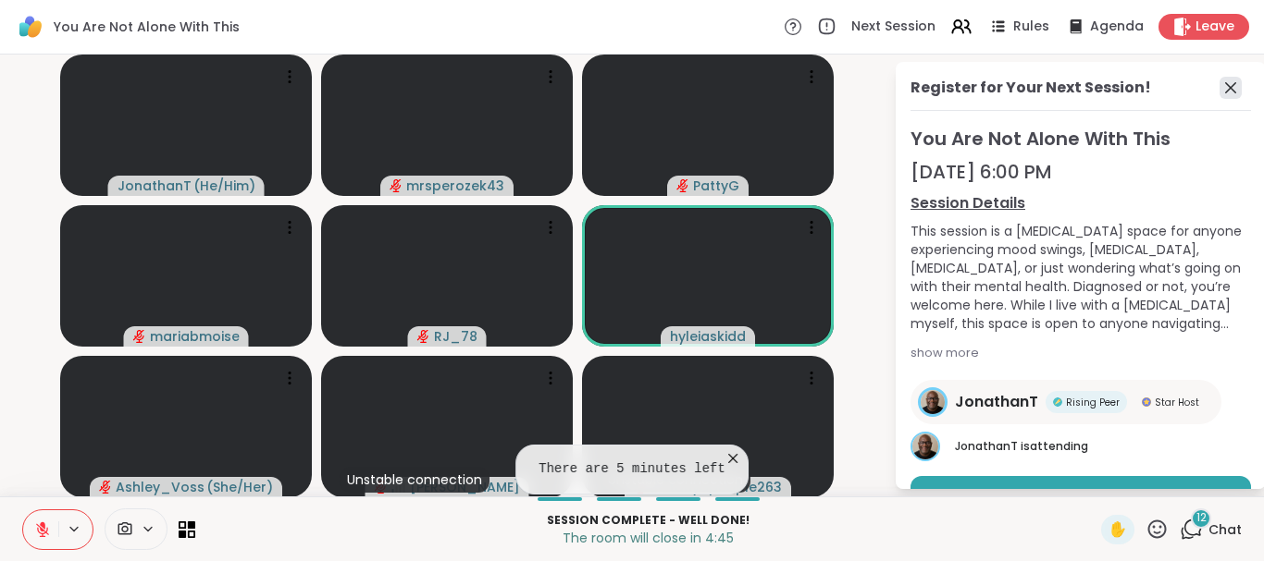
click at [1229, 85] on icon at bounding box center [1230, 88] width 22 height 22
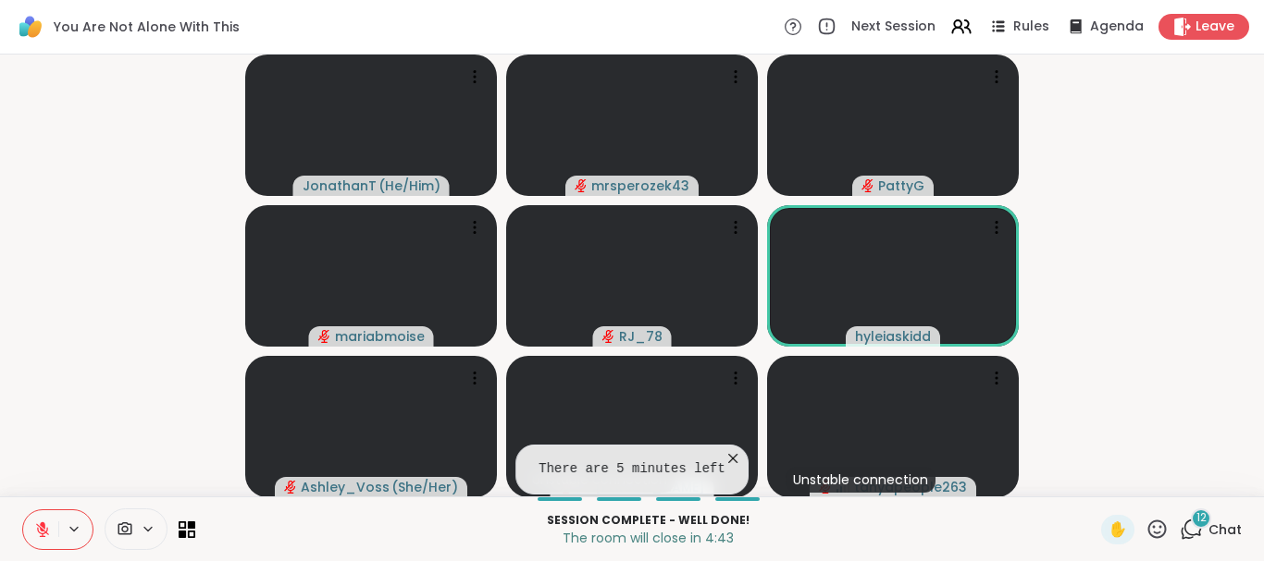
click at [1194, 521] on div "12" at bounding box center [1200, 519] width 20 height 20
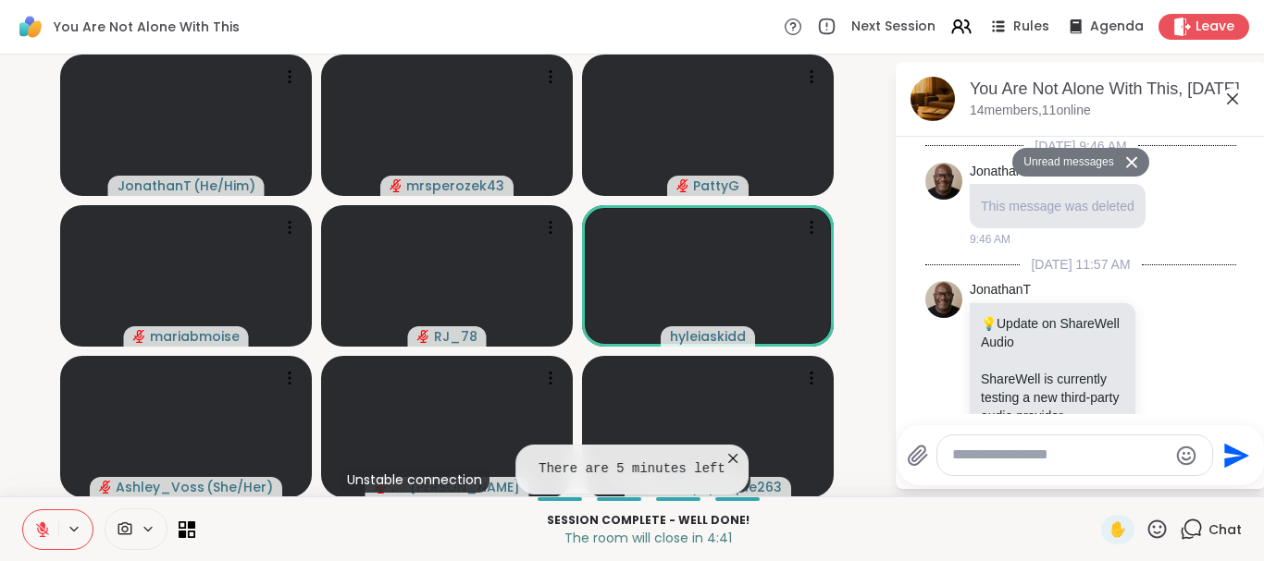
scroll to position [8377, 0]
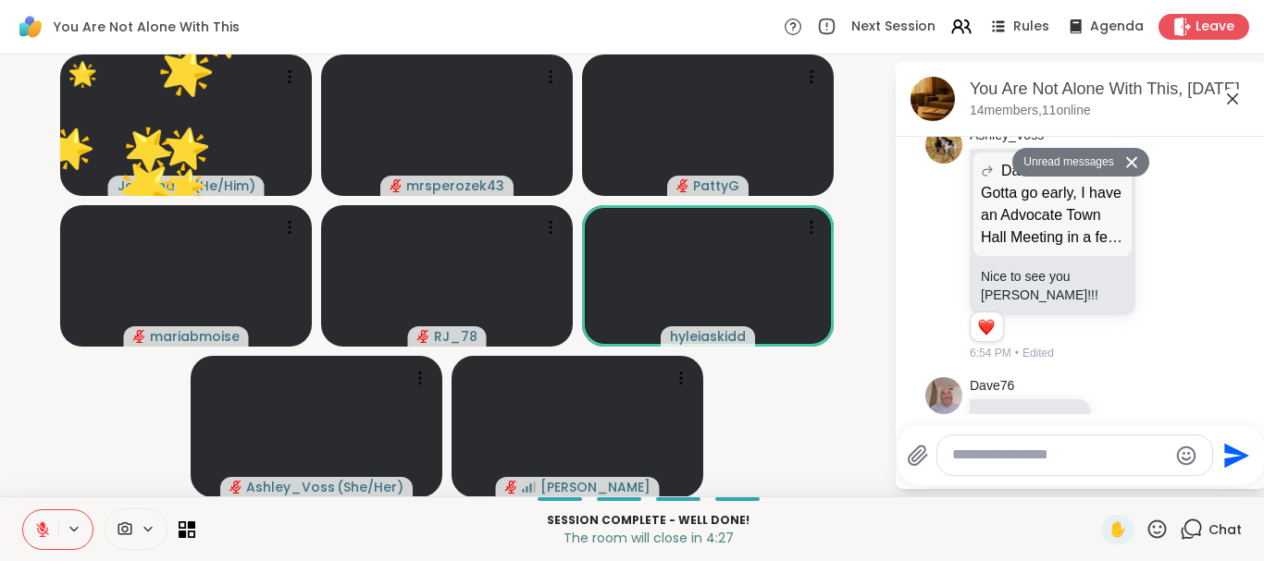
click at [1232, 100] on icon at bounding box center [1232, 98] width 11 height 11
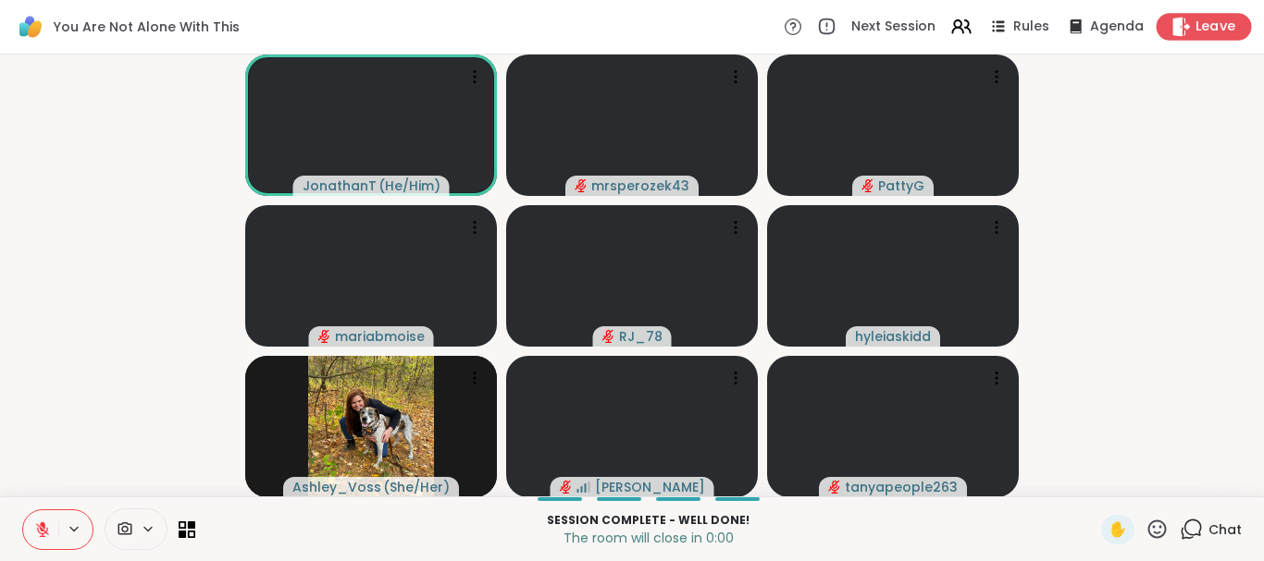
click at [1201, 18] on span "Leave" at bounding box center [1215, 27] width 41 height 19
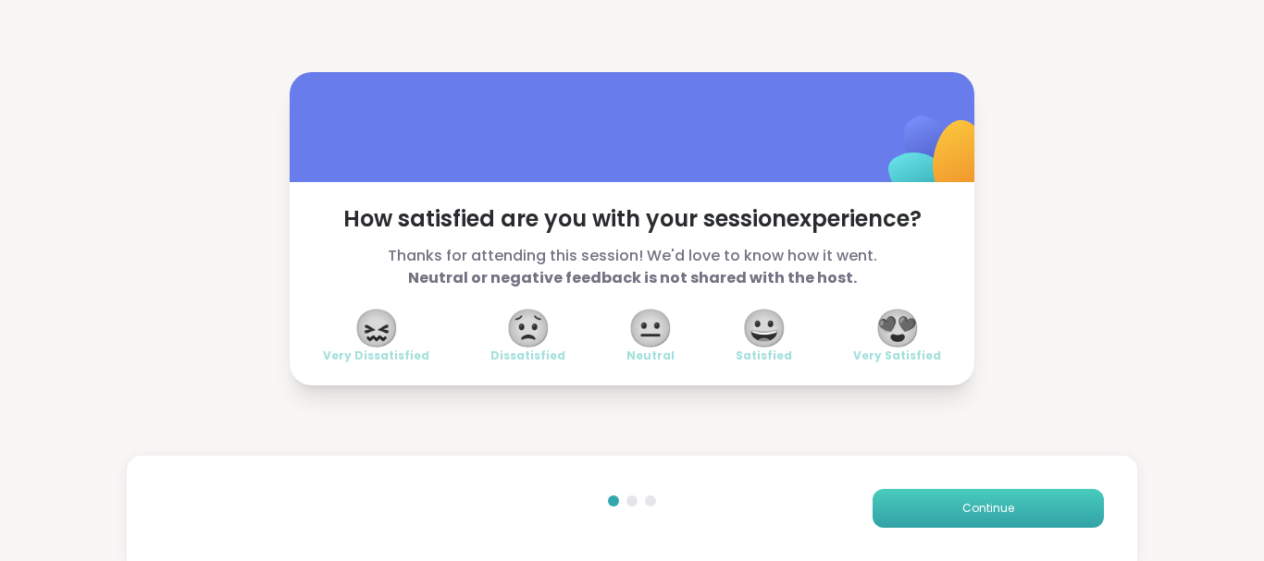
click at [986, 510] on span "Continue" at bounding box center [988, 508] width 52 height 17
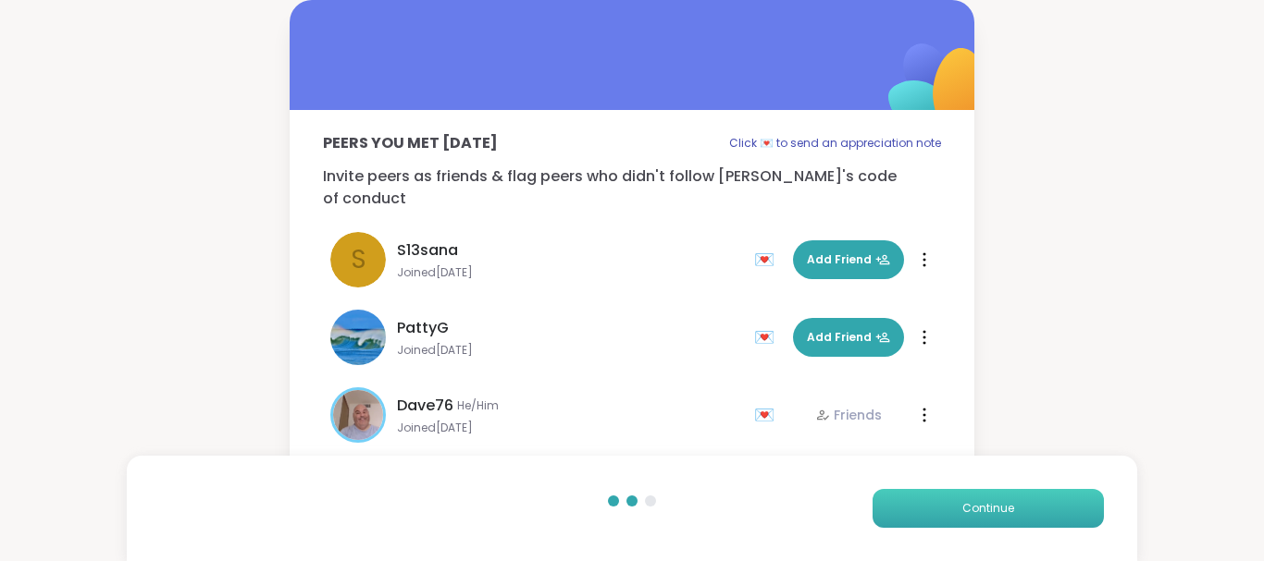
click at [986, 510] on span "Continue" at bounding box center [988, 508] width 52 height 17
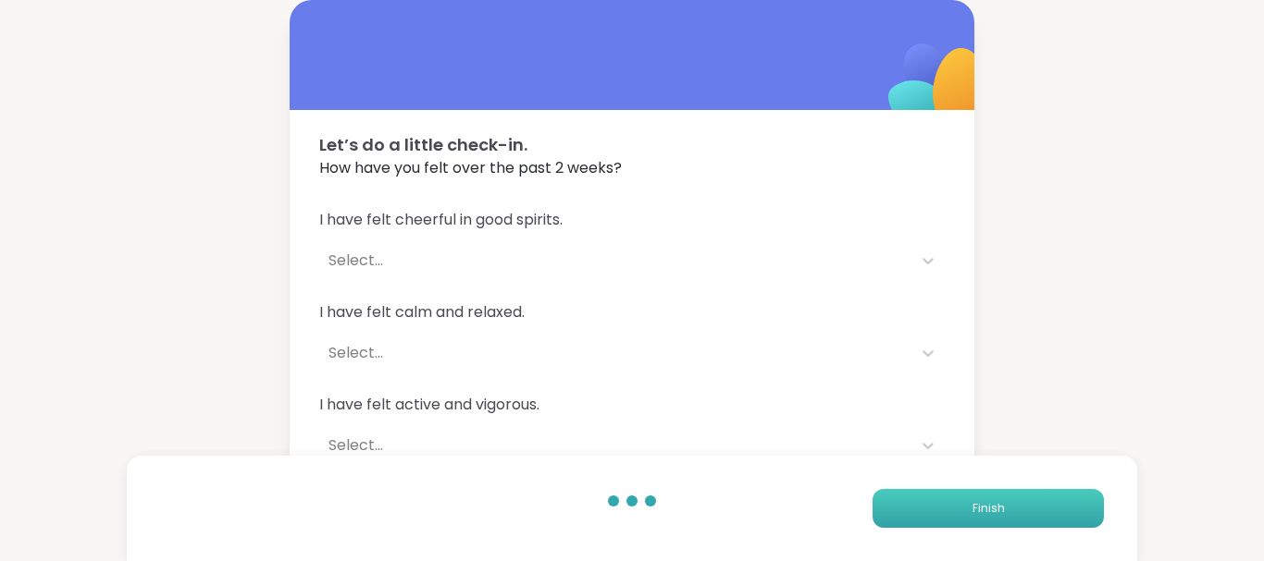
click at [986, 510] on span "Finish" at bounding box center [988, 508] width 32 height 17
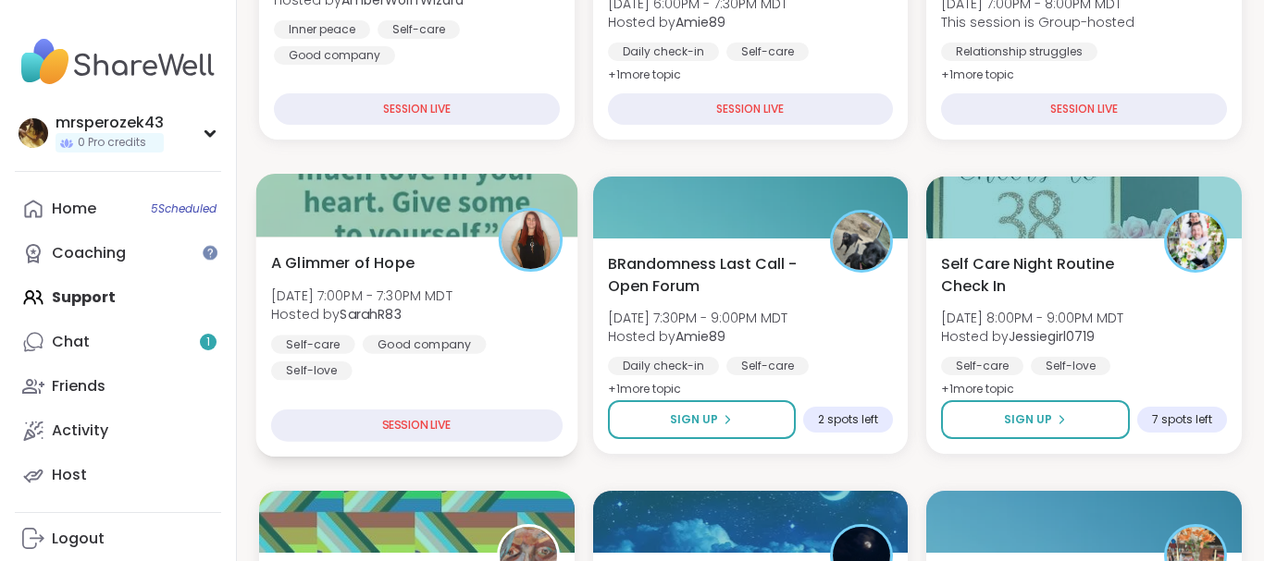
click at [344, 288] on span "[DATE] 7:00PM - 7:30PM MDT" at bounding box center [361, 295] width 181 height 19
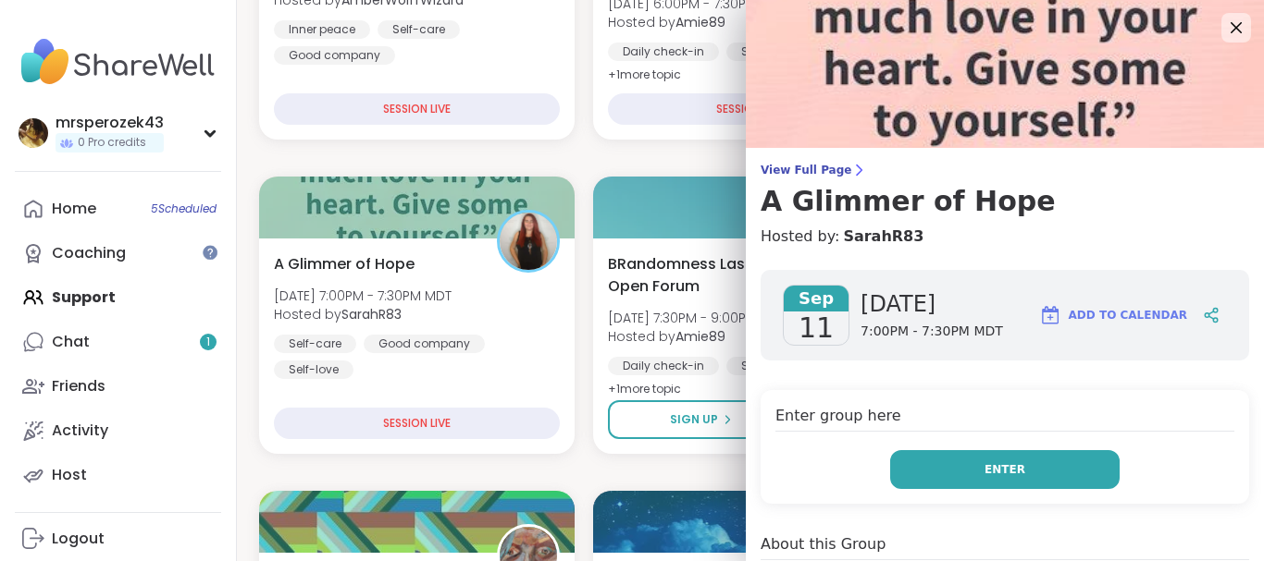
click at [921, 463] on button "Enter" at bounding box center [1004, 469] width 229 height 39
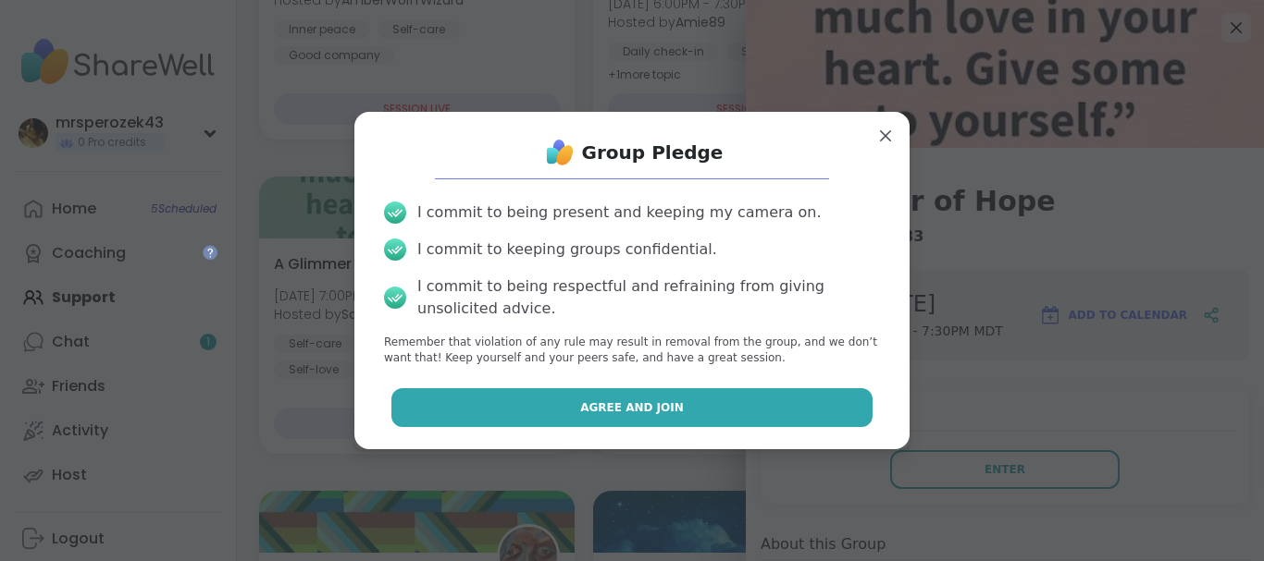
click at [719, 410] on button "Agree and Join" at bounding box center [632, 408] width 482 height 39
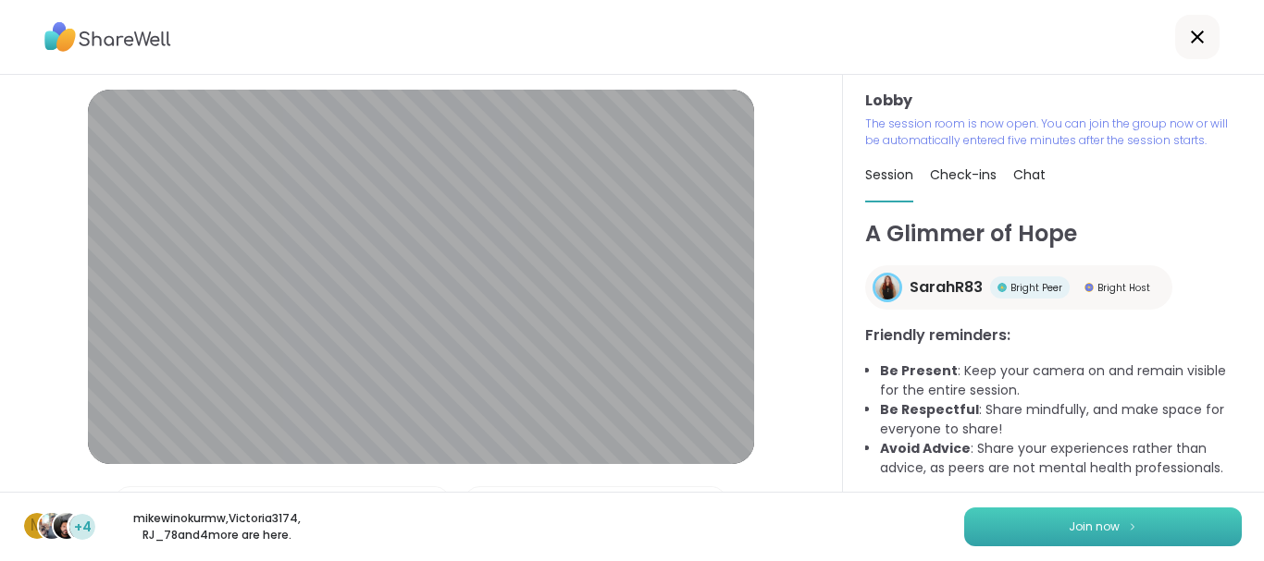
click at [1042, 527] on button "Join now" at bounding box center [1103, 527] width 278 height 39
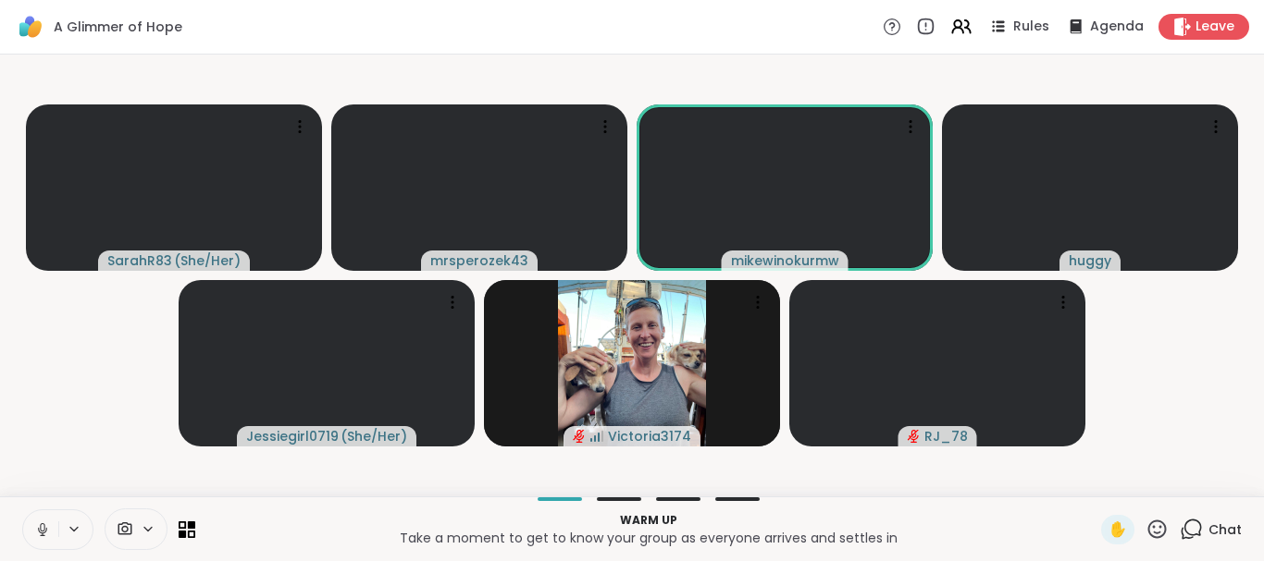
click at [38, 529] on icon at bounding box center [42, 530] width 17 height 17
click at [38, 529] on icon at bounding box center [42, 530] width 13 height 13
click at [38, 529] on icon at bounding box center [42, 530] width 17 height 17
click at [38, 529] on icon at bounding box center [42, 530] width 13 height 13
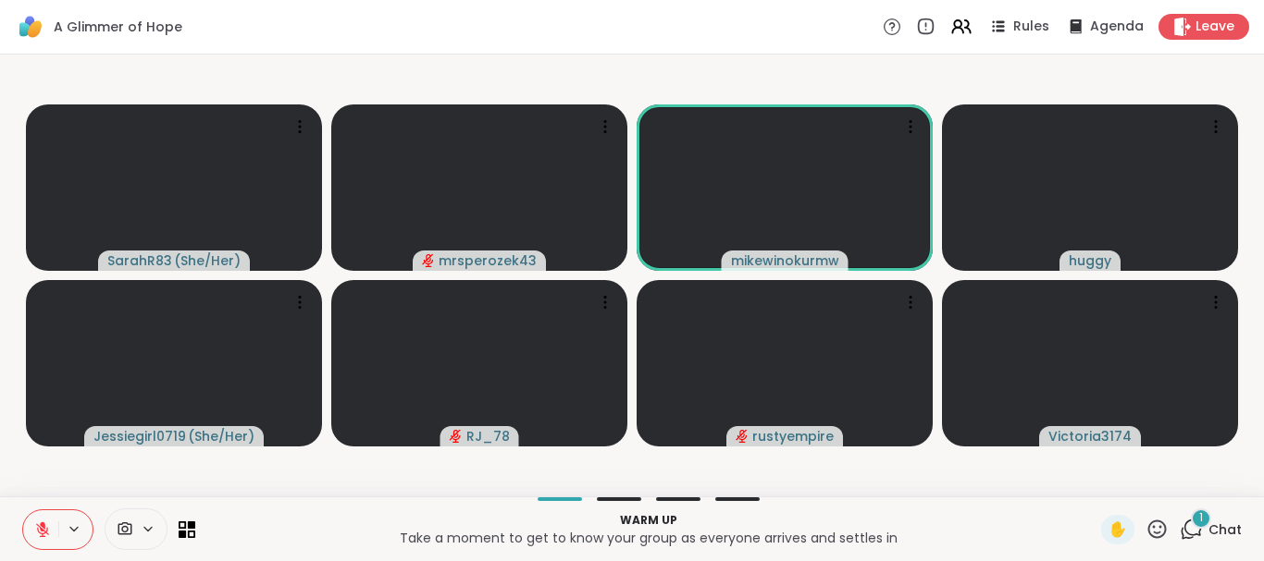
click at [1197, 518] on div "1" at bounding box center [1200, 519] width 20 height 20
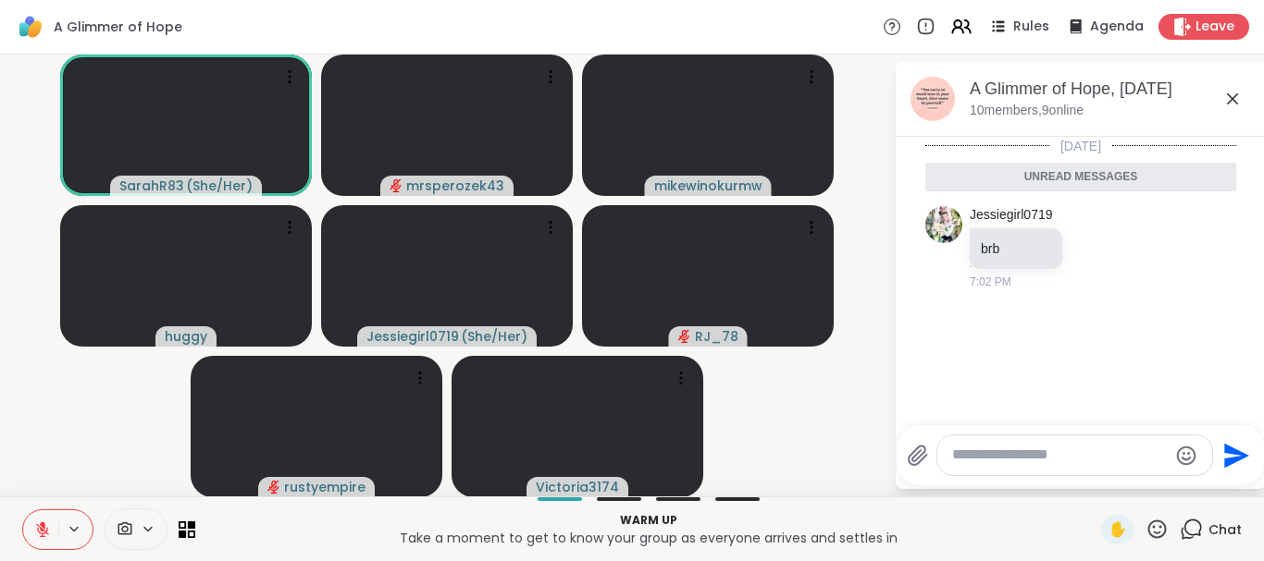
click at [1229, 93] on icon at bounding box center [1232, 99] width 22 height 22
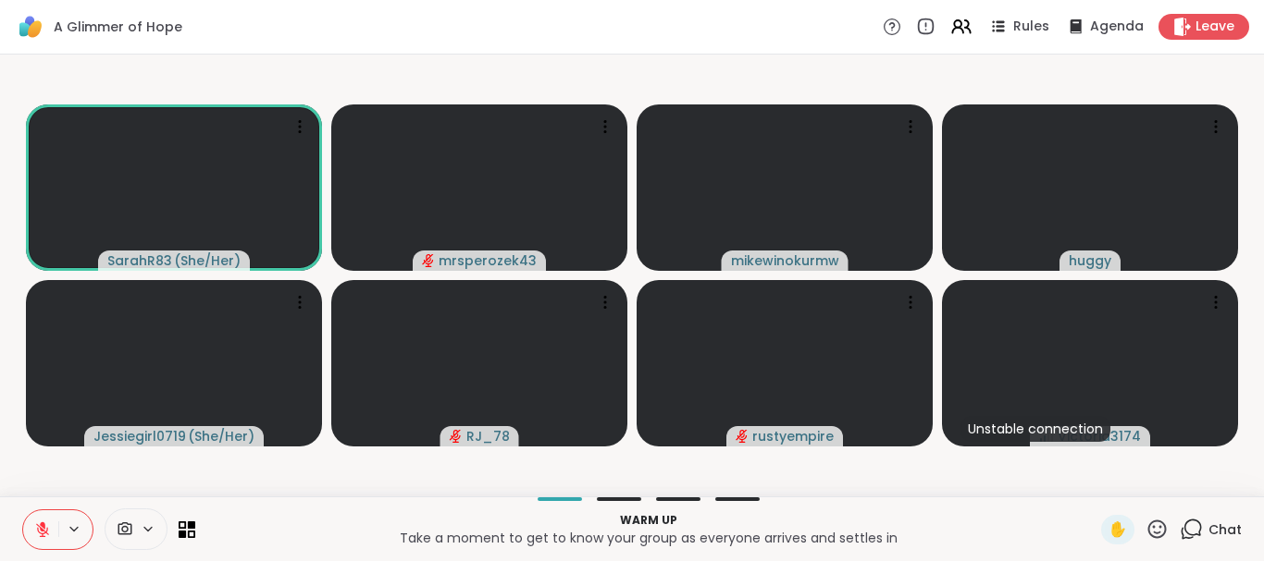
click at [1197, 524] on icon at bounding box center [1190, 529] width 23 height 23
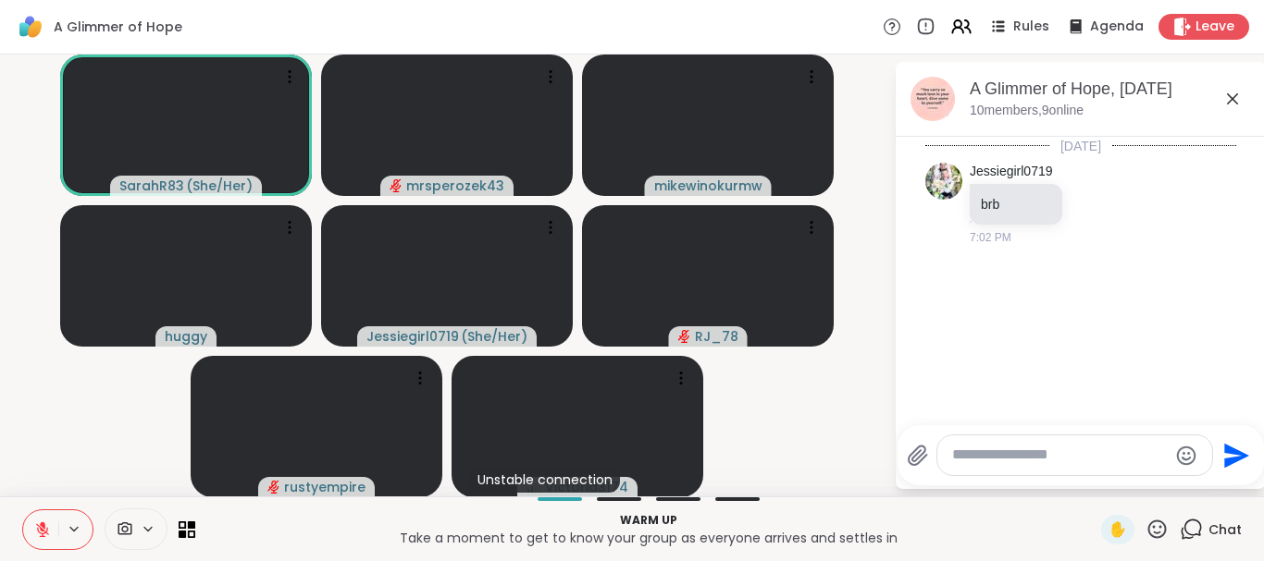
click at [1229, 94] on icon at bounding box center [1232, 99] width 22 height 22
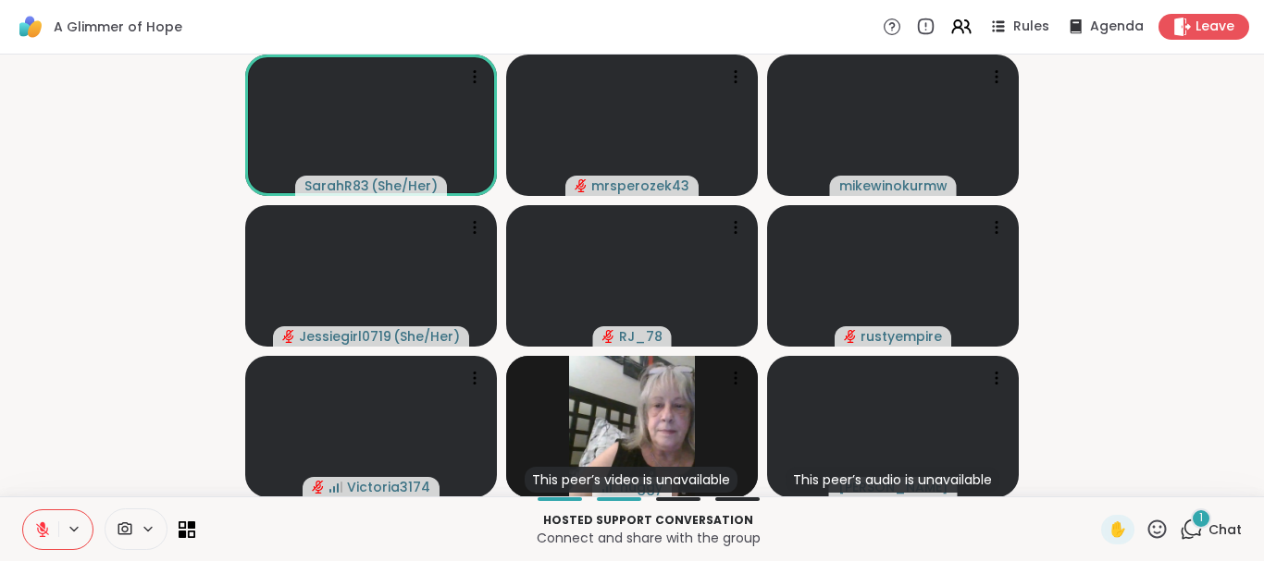
click at [1151, 525] on icon at bounding box center [1157, 529] width 19 height 19
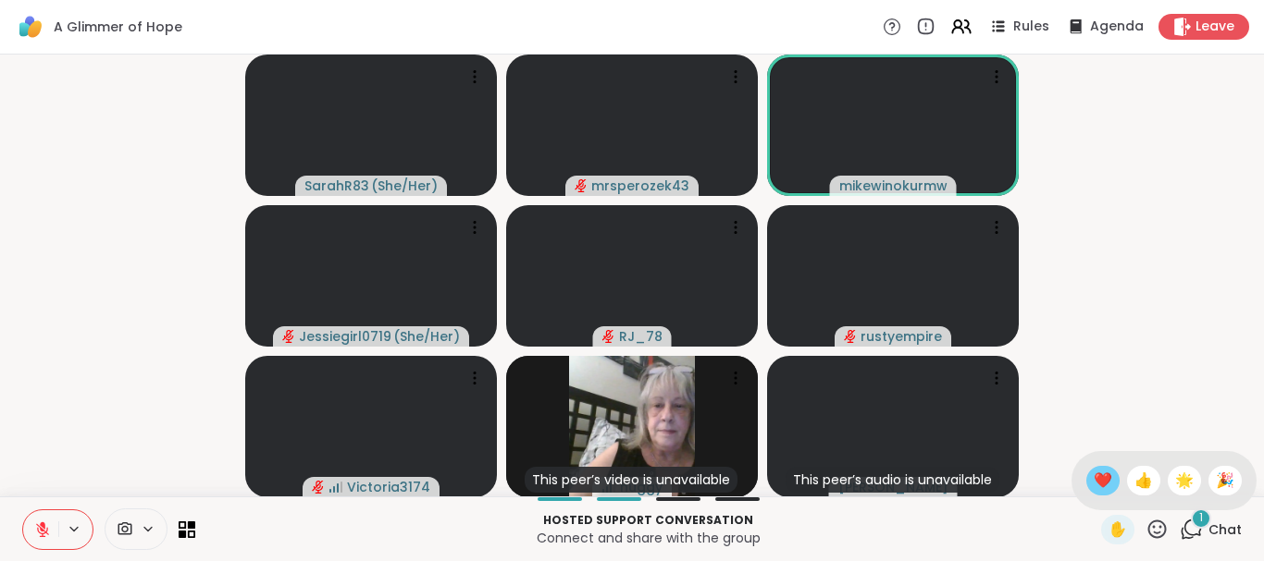
click at [1098, 481] on span "❤️" at bounding box center [1102, 481] width 19 height 22
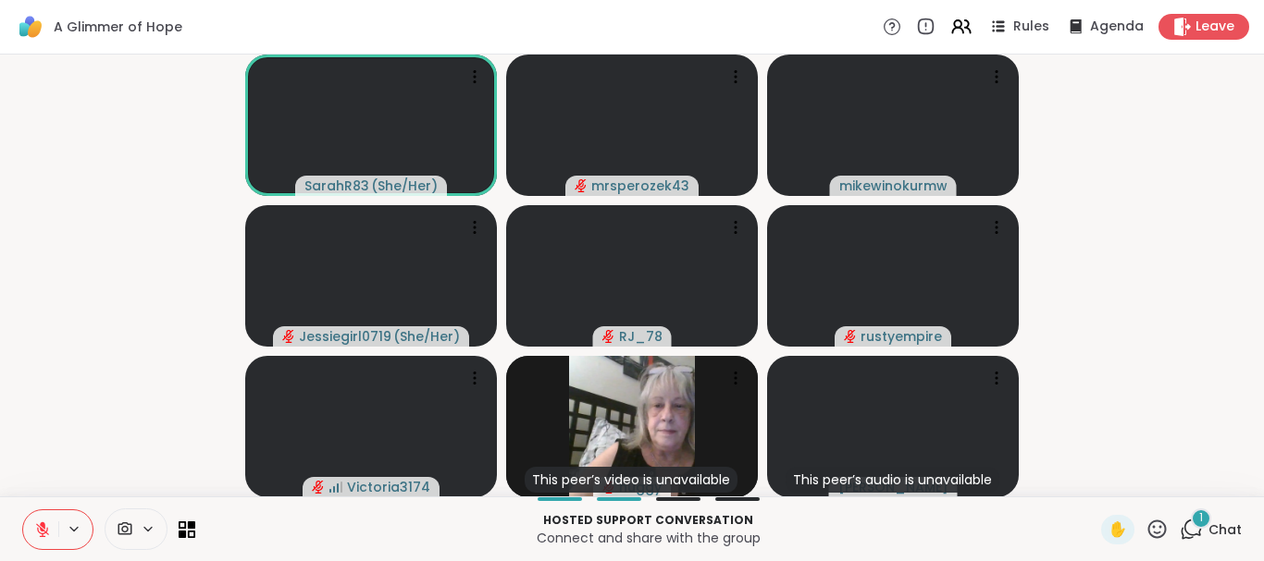
click at [1195, 519] on div "1" at bounding box center [1200, 519] width 20 height 20
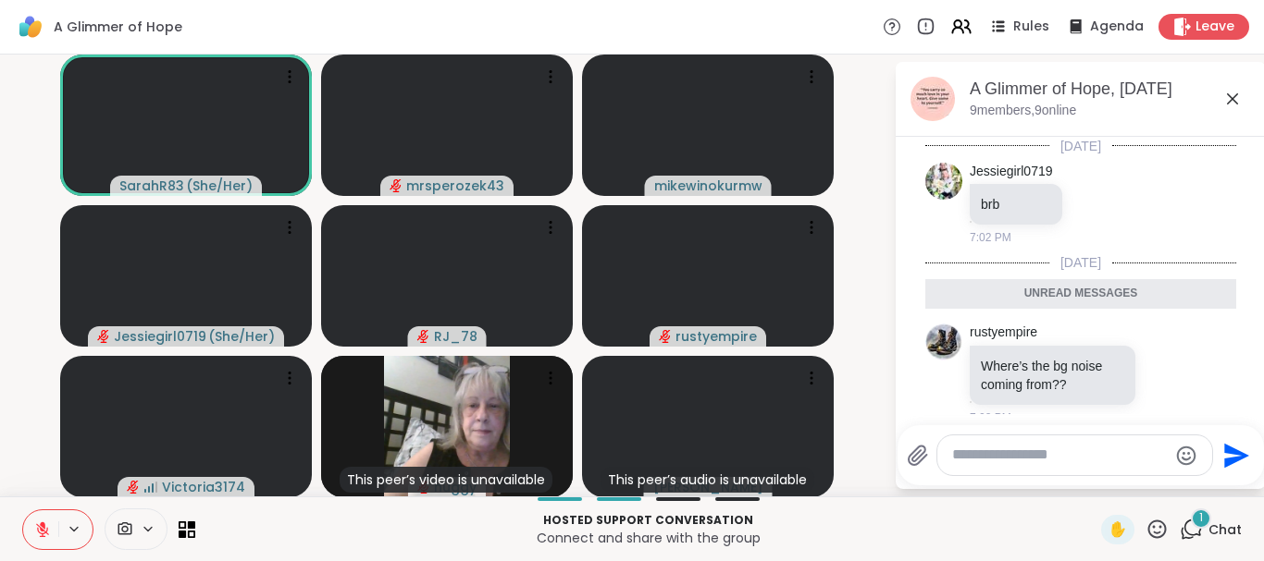
scroll to position [19, 0]
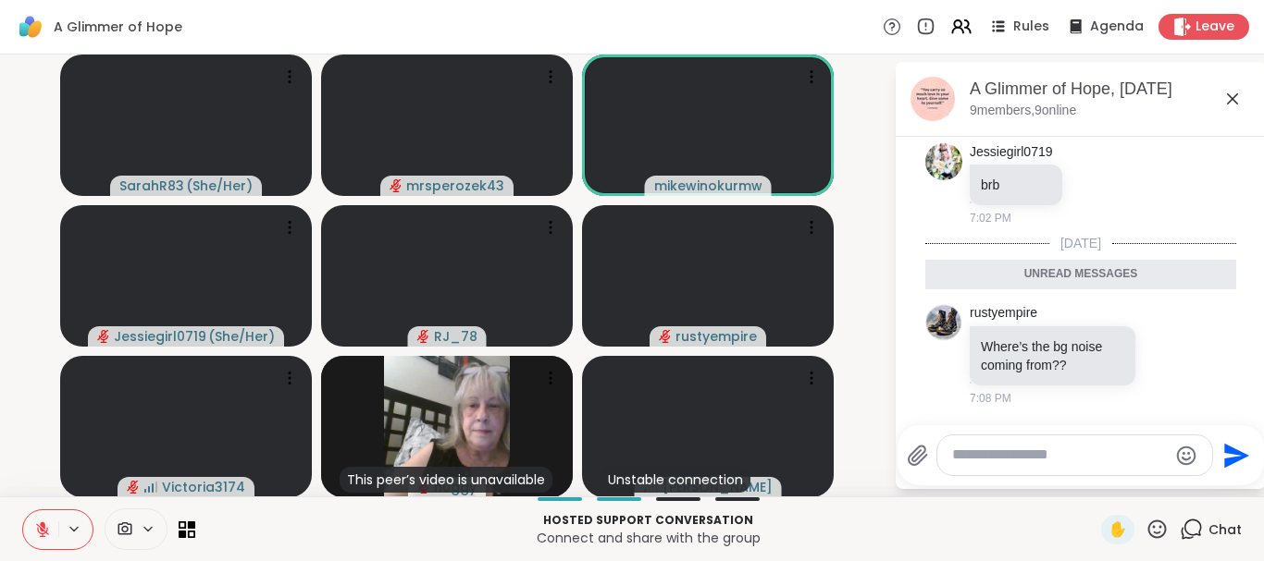
click at [1229, 99] on icon at bounding box center [1232, 99] width 22 height 22
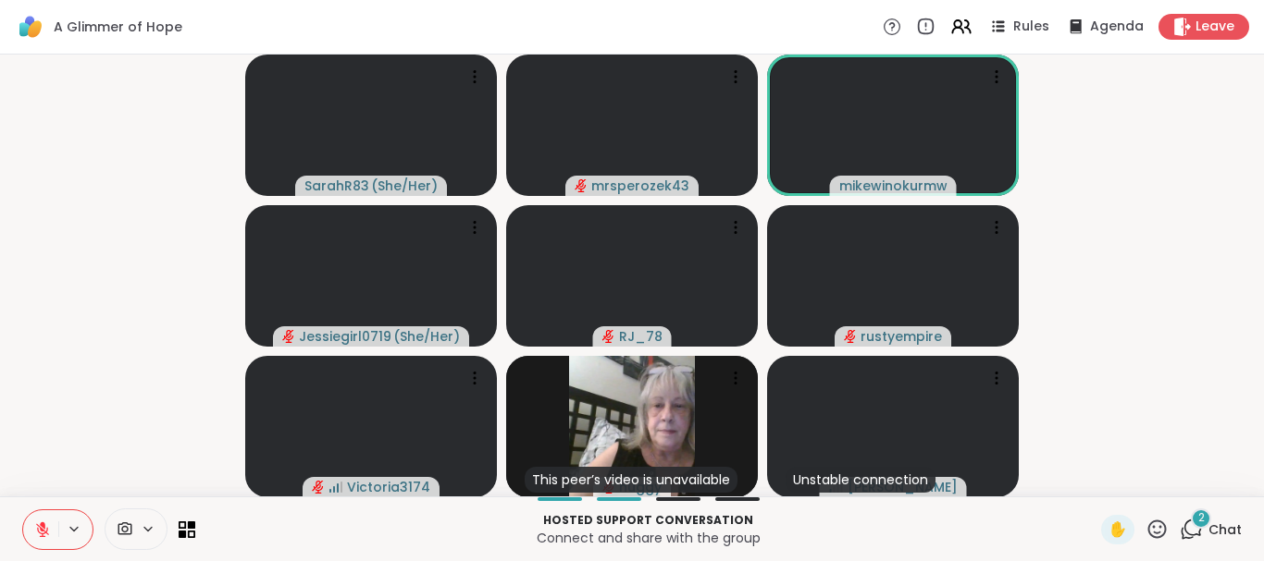
click at [1196, 519] on div "2" at bounding box center [1200, 519] width 20 height 20
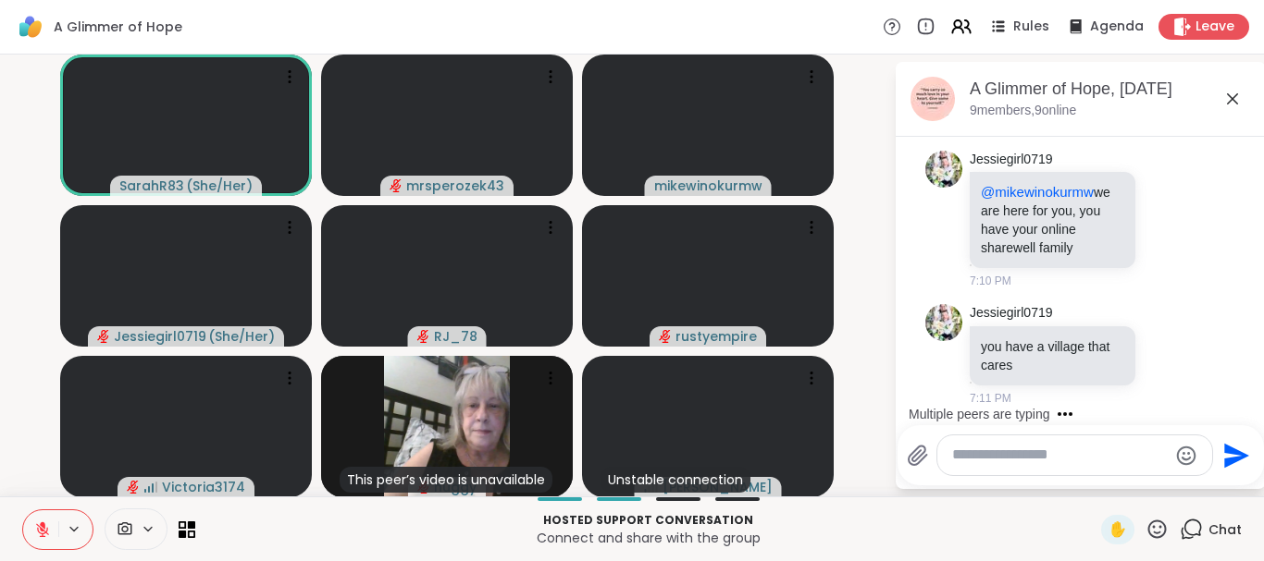
scroll to position [345, 0]
click at [1229, 95] on icon at bounding box center [1232, 98] width 11 height 11
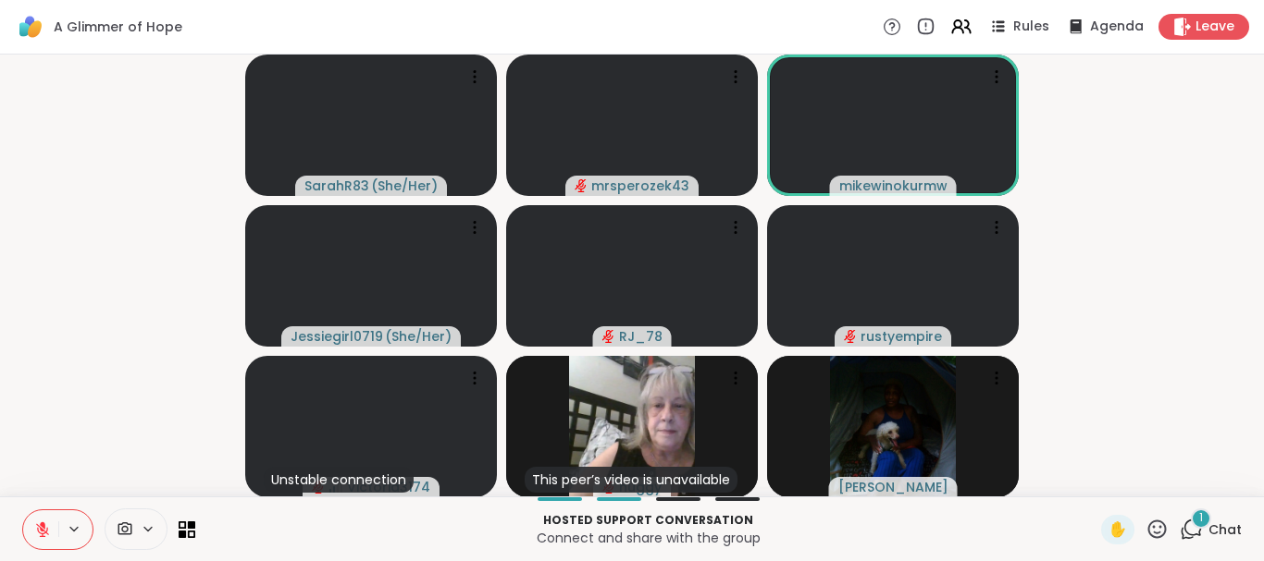
click at [1201, 518] on span "1" at bounding box center [1201, 519] width 4 height 16
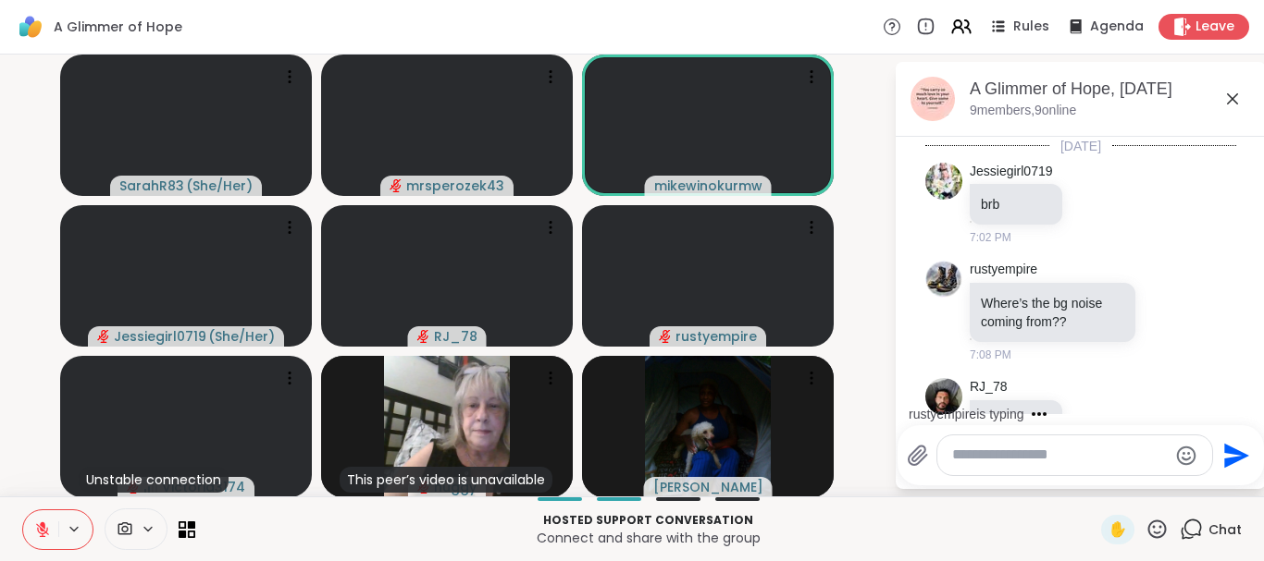
scroll to position [506, 0]
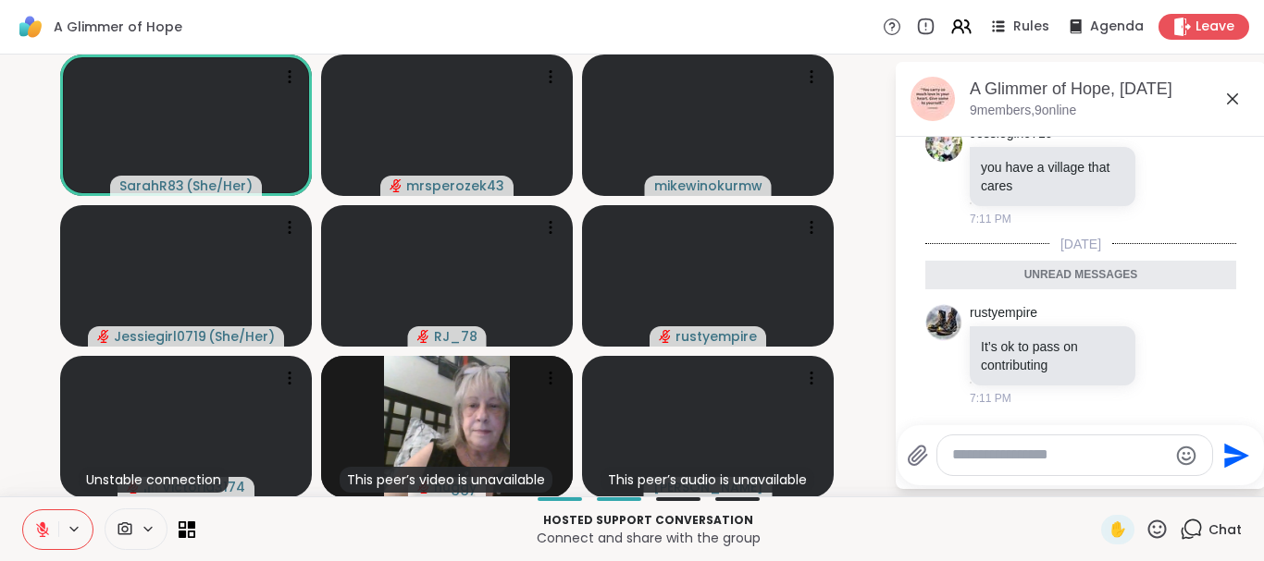
click at [1231, 93] on icon at bounding box center [1232, 99] width 22 height 22
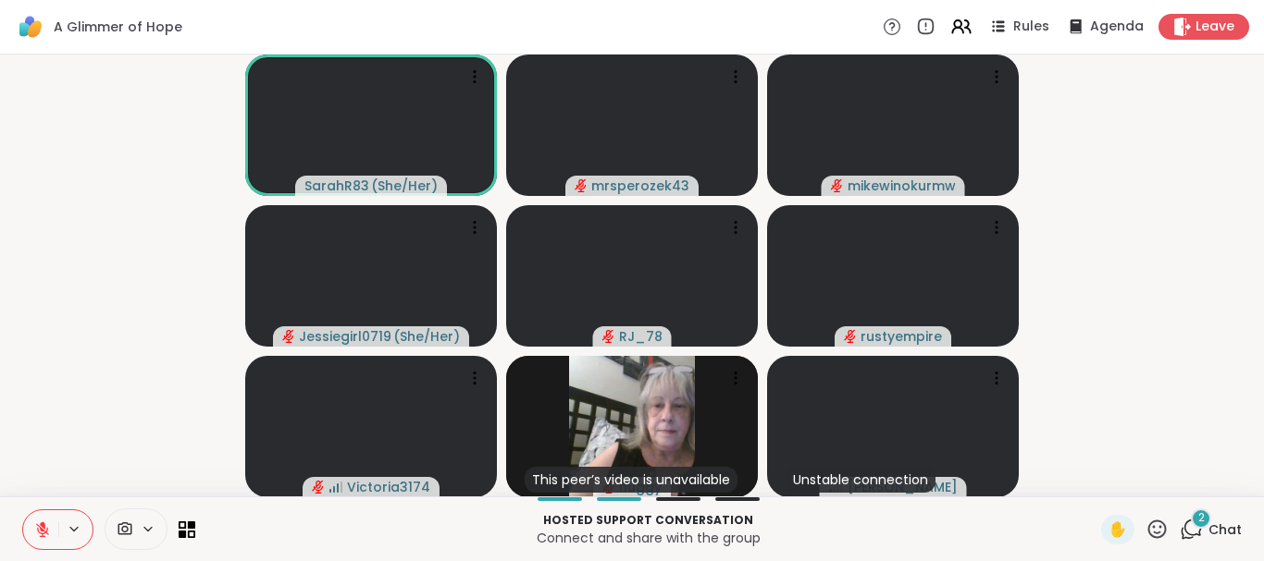
click at [1198, 512] on div "2" at bounding box center [1200, 519] width 20 height 20
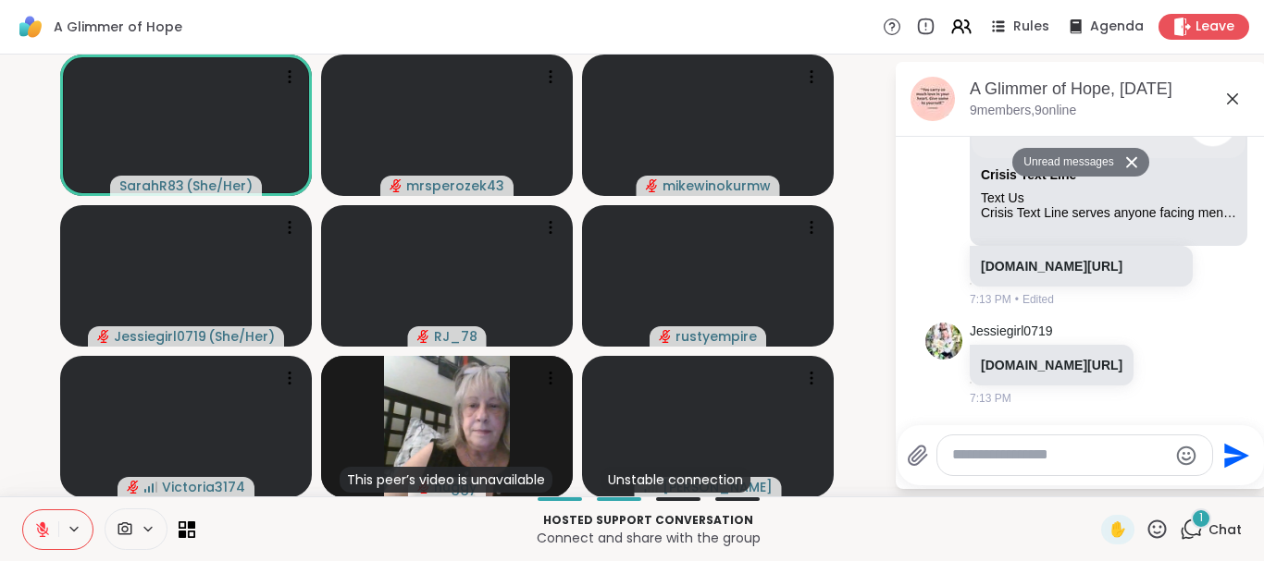
scroll to position [1116, 0]
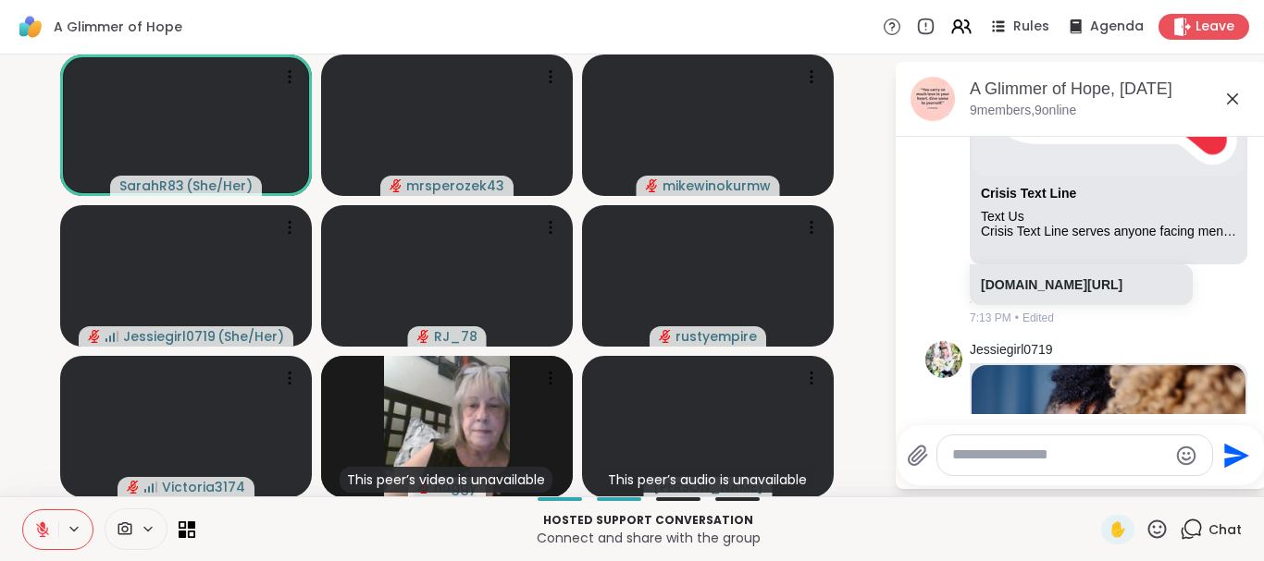
click at [1227, 96] on icon at bounding box center [1232, 99] width 22 height 22
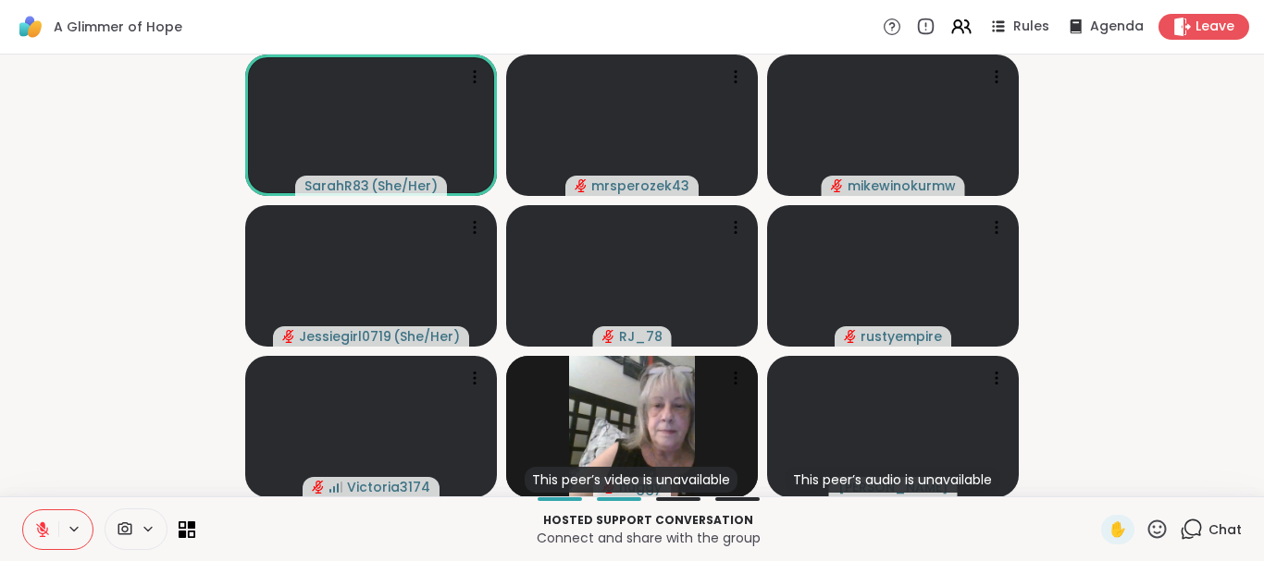
click at [35, 528] on icon at bounding box center [42, 530] width 17 height 17
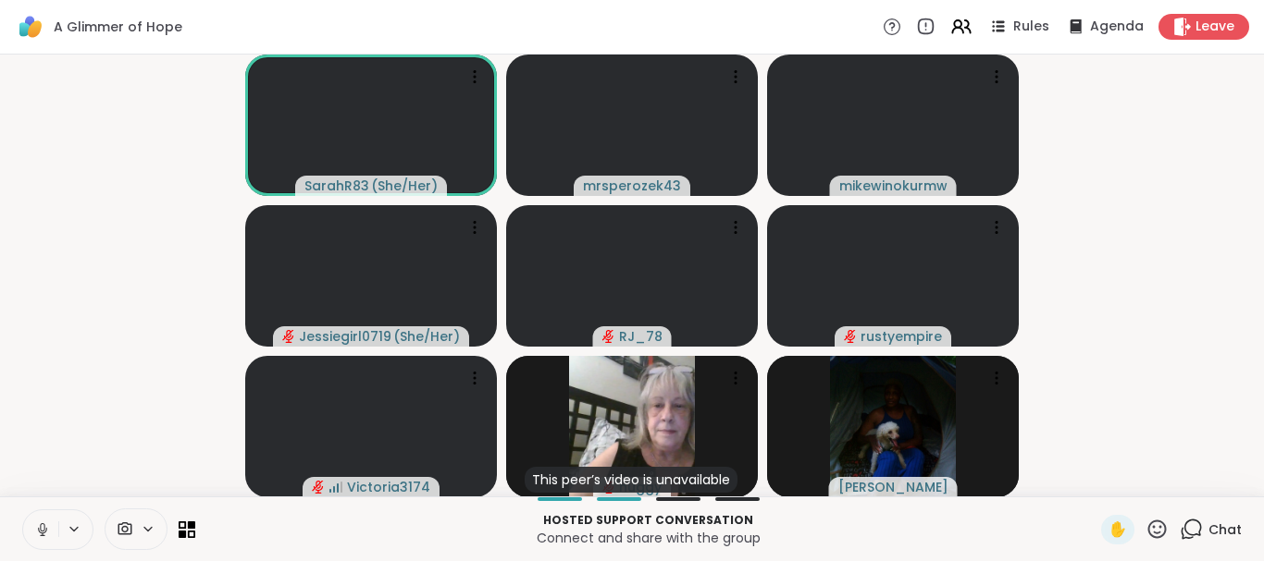
click at [38, 524] on icon at bounding box center [42, 530] width 17 height 17
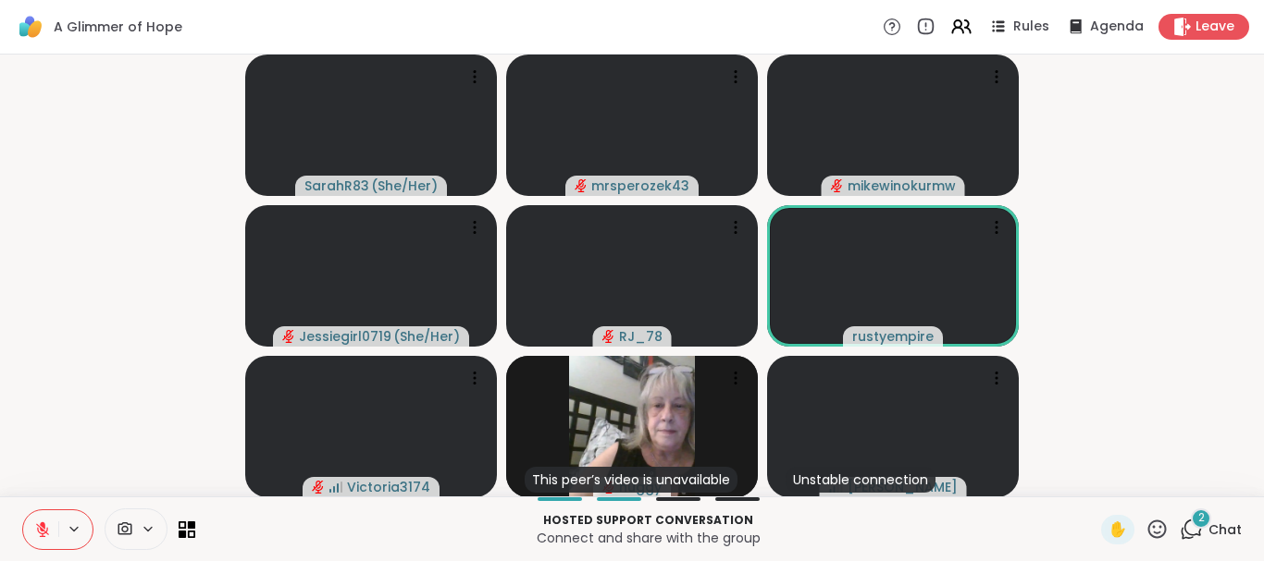
click at [1198, 521] on div "2" at bounding box center [1200, 519] width 20 height 20
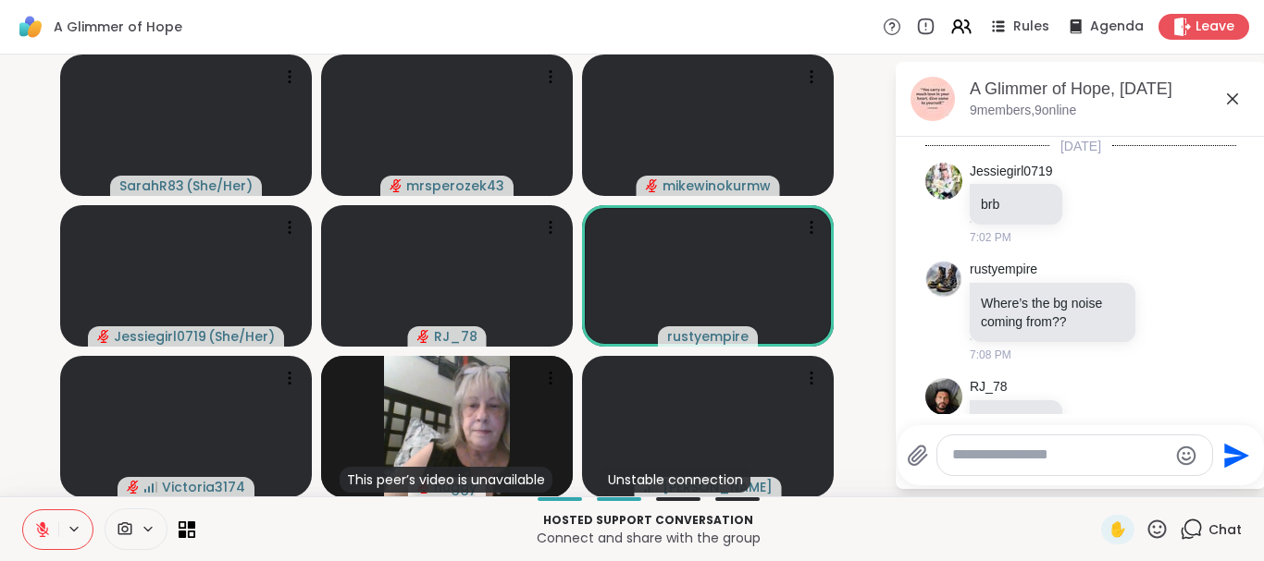
scroll to position [1714, 0]
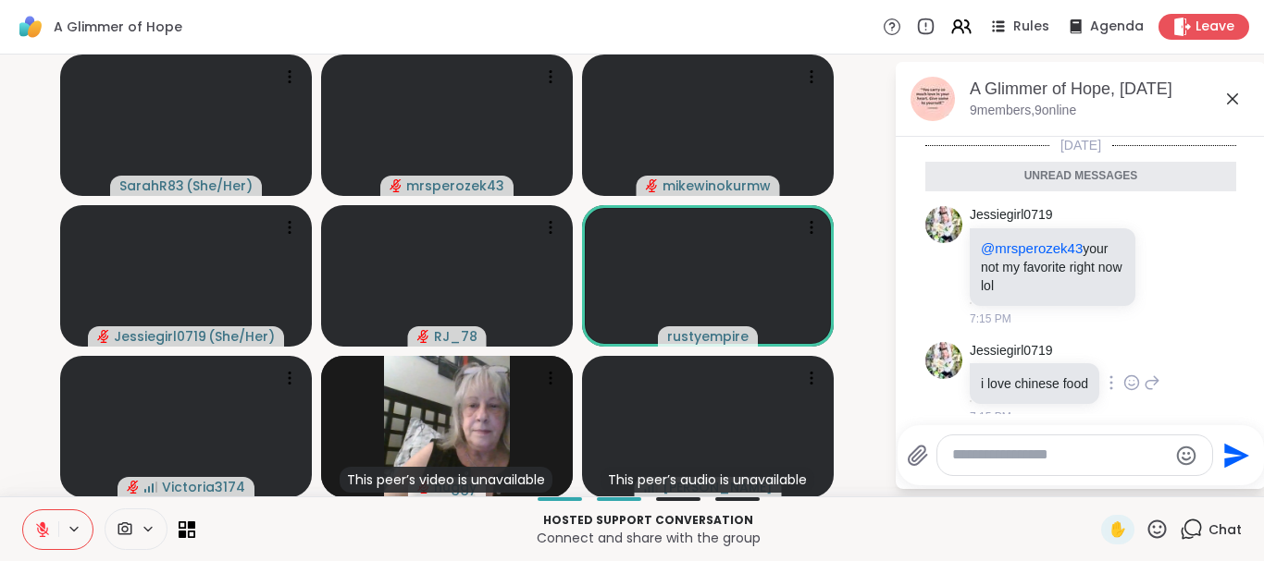
click at [1129, 376] on icon at bounding box center [1131, 383] width 14 height 14
click at [1128, 345] on div "Select Reaction: Heart" at bounding box center [1131, 353] width 17 height 17
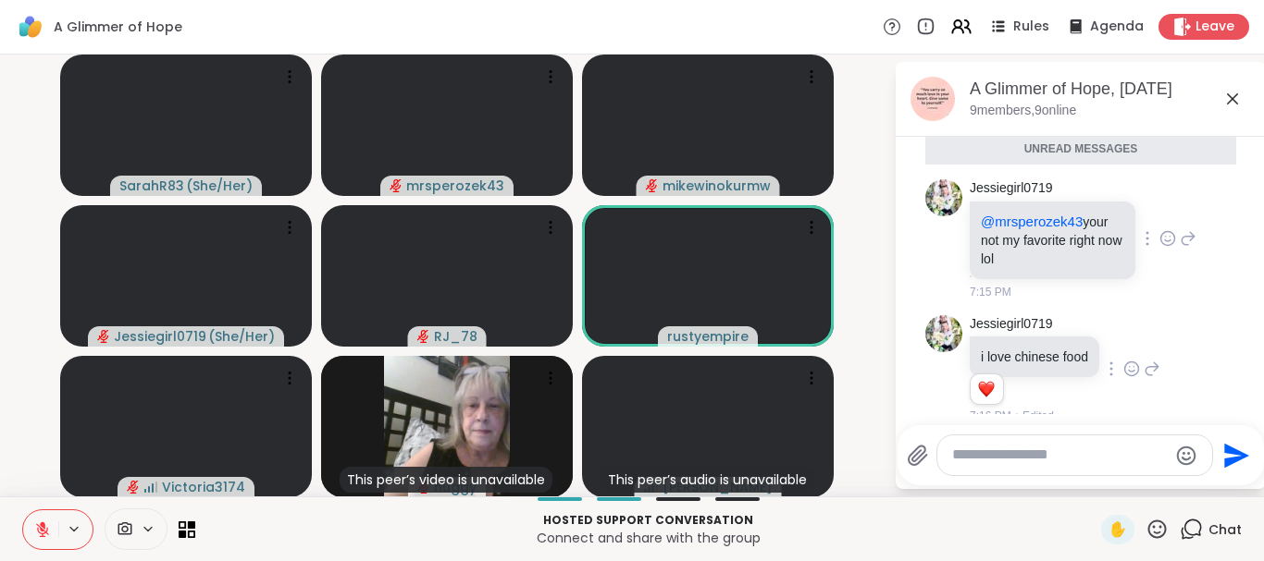
click at [1165, 229] on icon at bounding box center [1167, 238] width 17 height 19
click at [935, 201] on div "Select Reaction: Joy" at bounding box center [939, 209] width 17 height 17
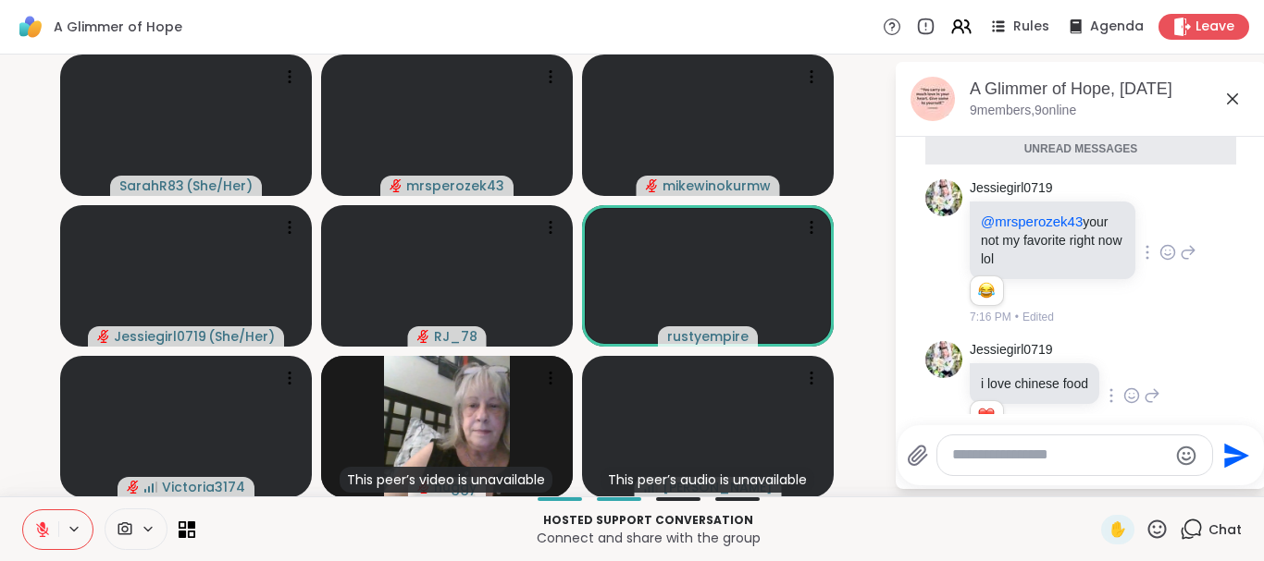
click at [1152, 389] on icon at bounding box center [1151, 395] width 13 height 13
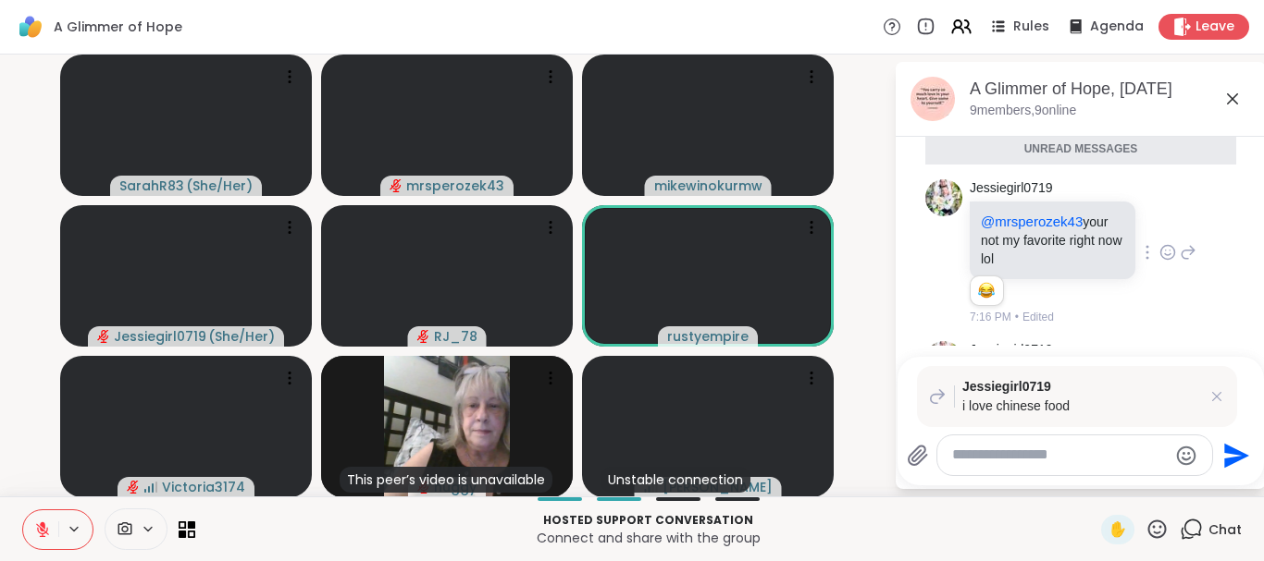
click at [1152, 375] on div "Jessiegirl0719 i love chinese food" at bounding box center [1077, 396] width 320 height 61
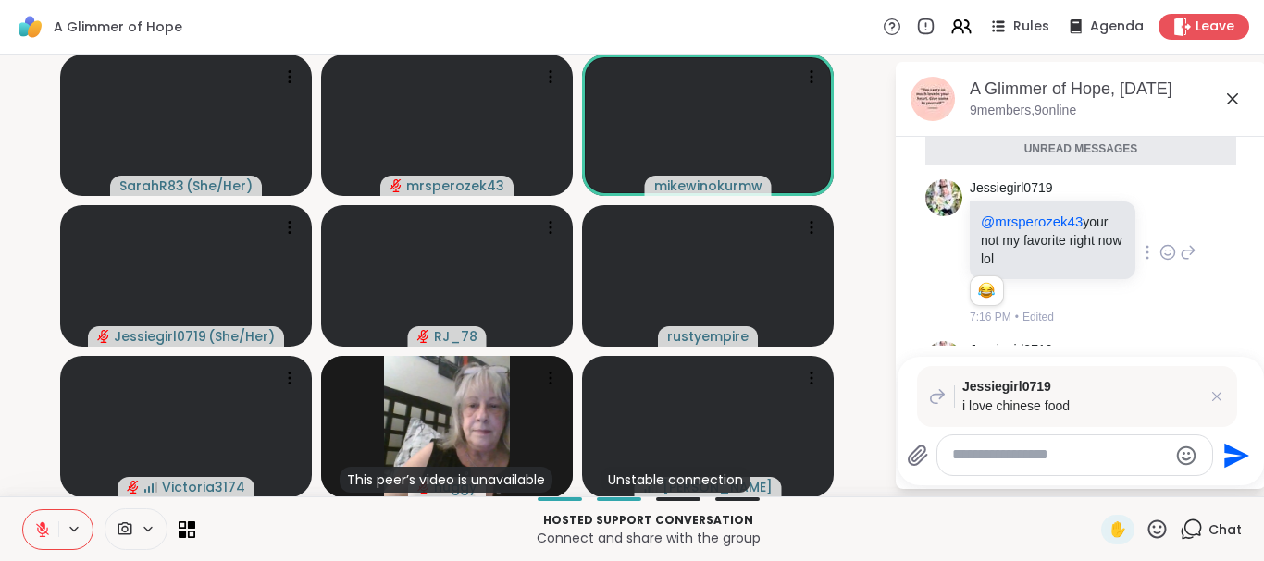
click at [1053, 468] on div at bounding box center [1074, 456] width 275 height 40
click at [1050, 454] on textarea "Type your message" at bounding box center [1060, 455] width 216 height 19
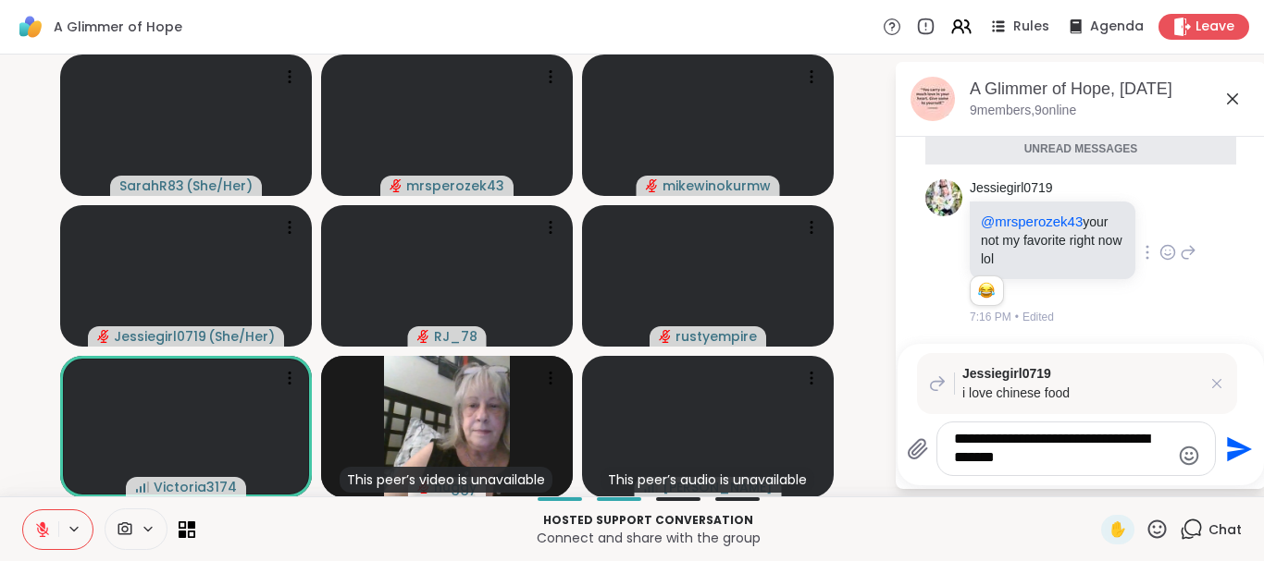
type textarea "**********"
click at [1230, 441] on icon "Send" at bounding box center [1239, 449] width 25 height 25
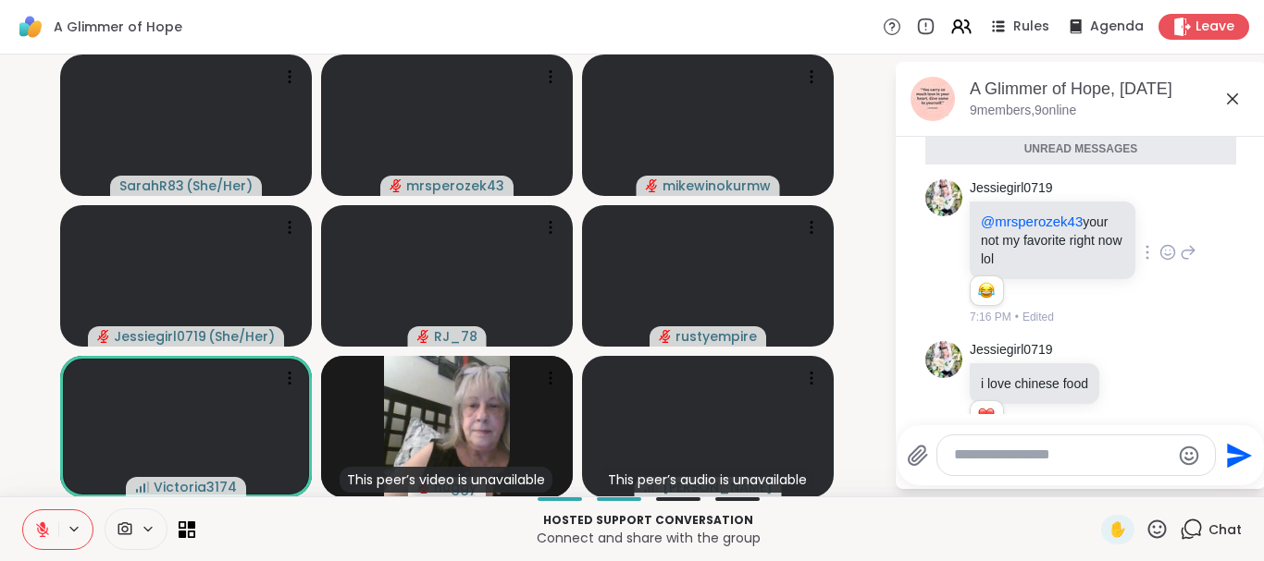
scroll to position [1903, 0]
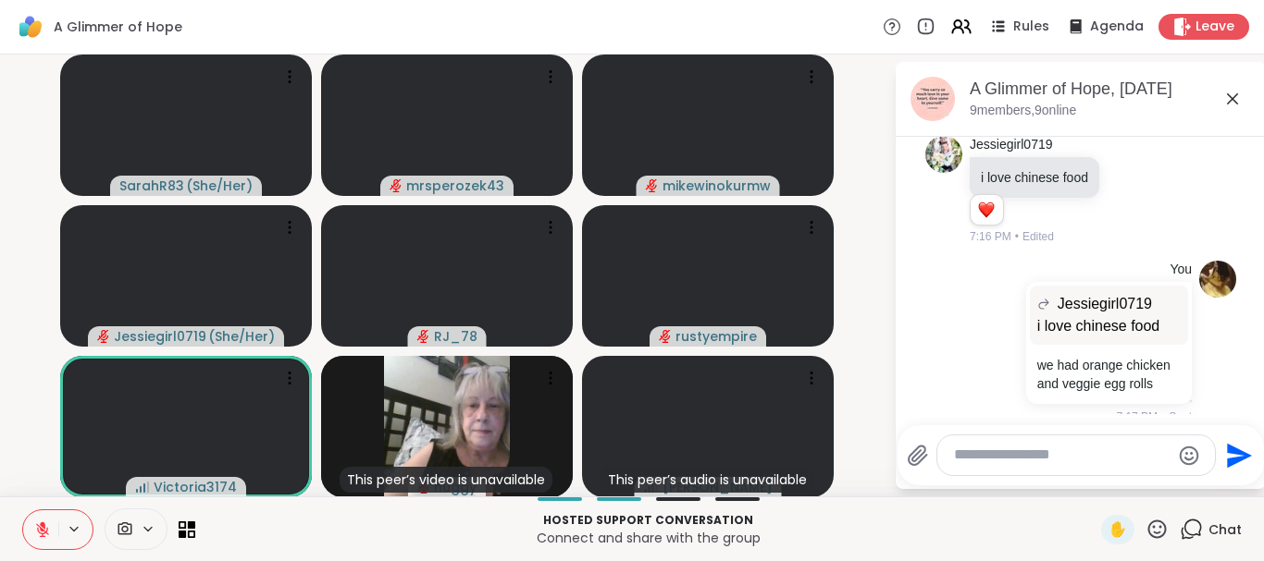
click at [1227, 94] on icon at bounding box center [1232, 98] width 11 height 11
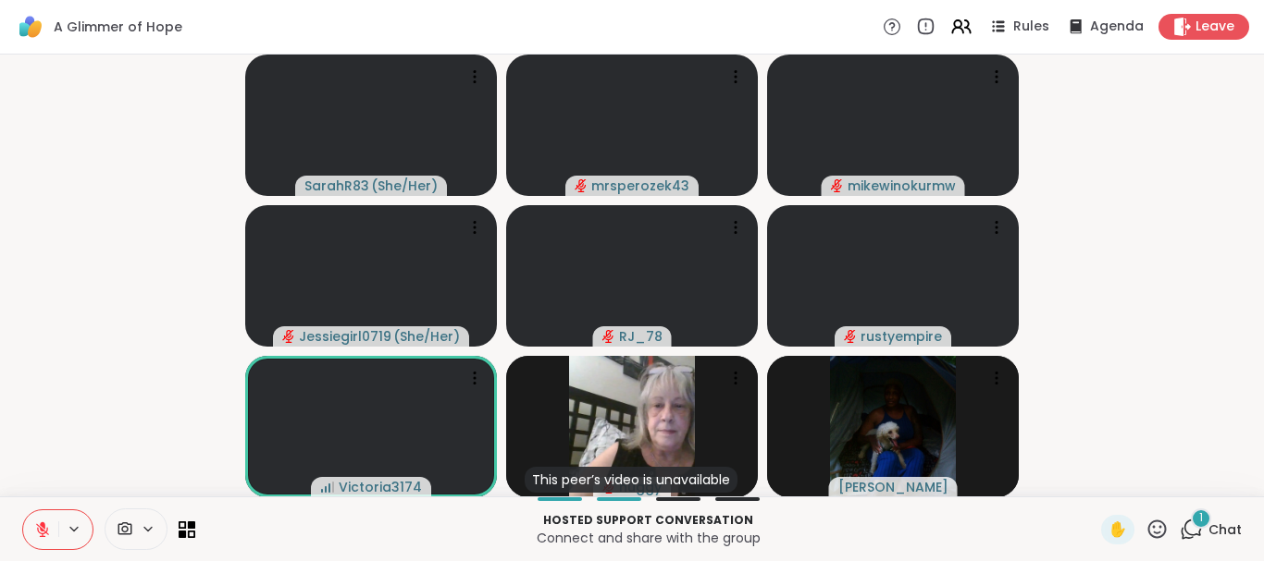
click at [1197, 522] on div "1" at bounding box center [1200, 519] width 20 height 20
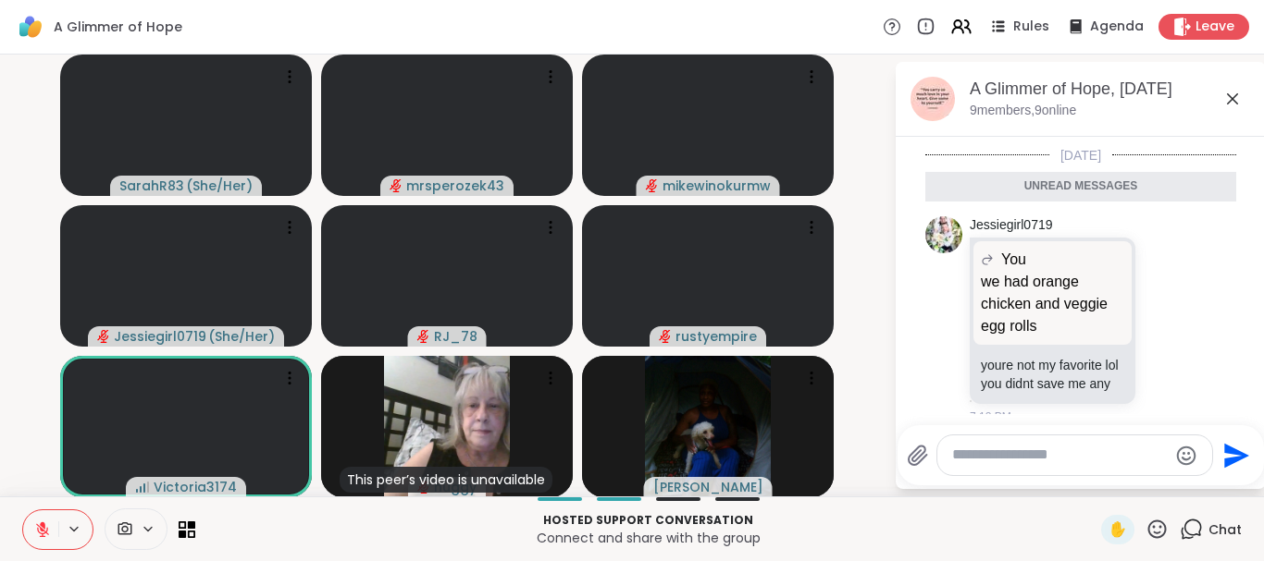
scroll to position [2271, 0]
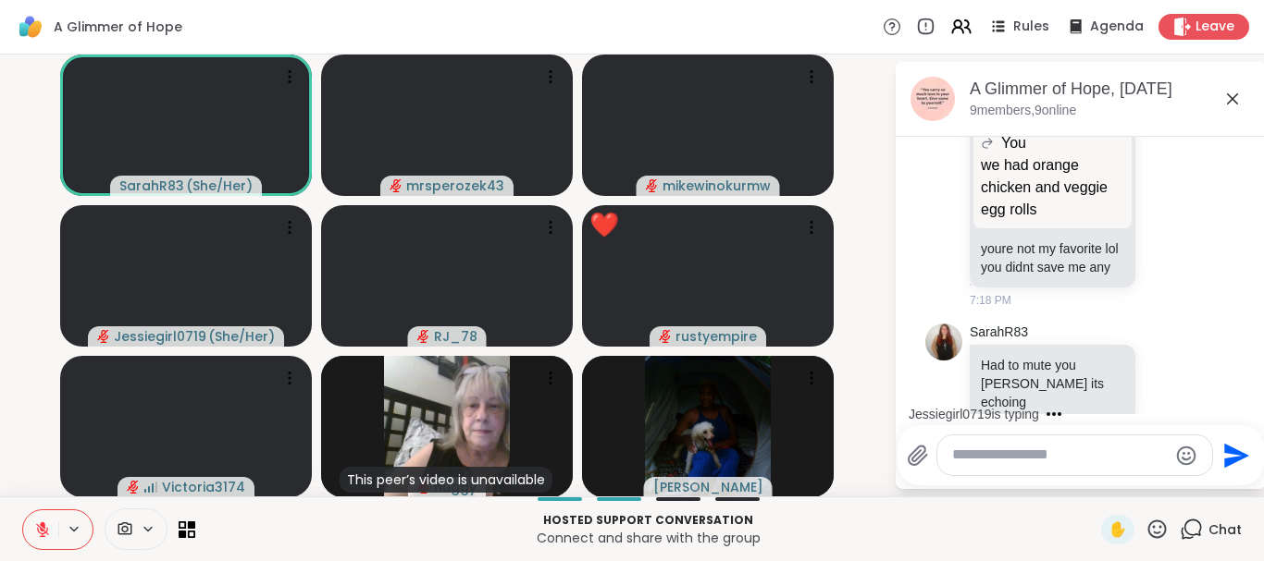
click at [1024, 452] on textarea "Type your message" at bounding box center [1060, 455] width 216 height 19
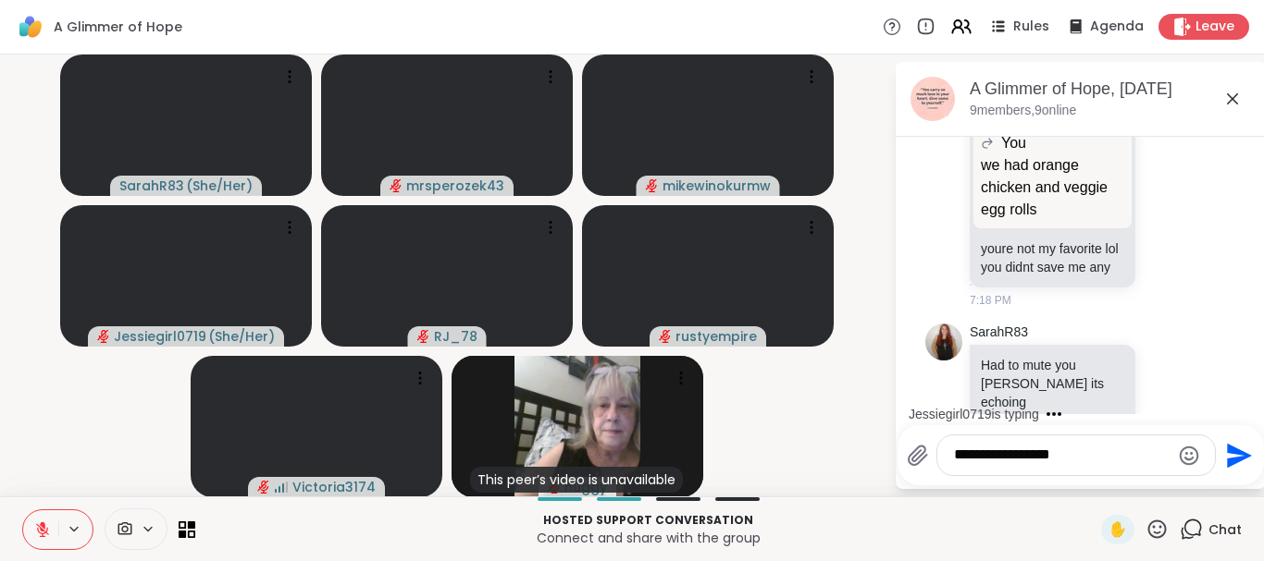
type textarea "**********"
click at [1233, 456] on icon "Send" at bounding box center [1237, 456] width 30 height 30
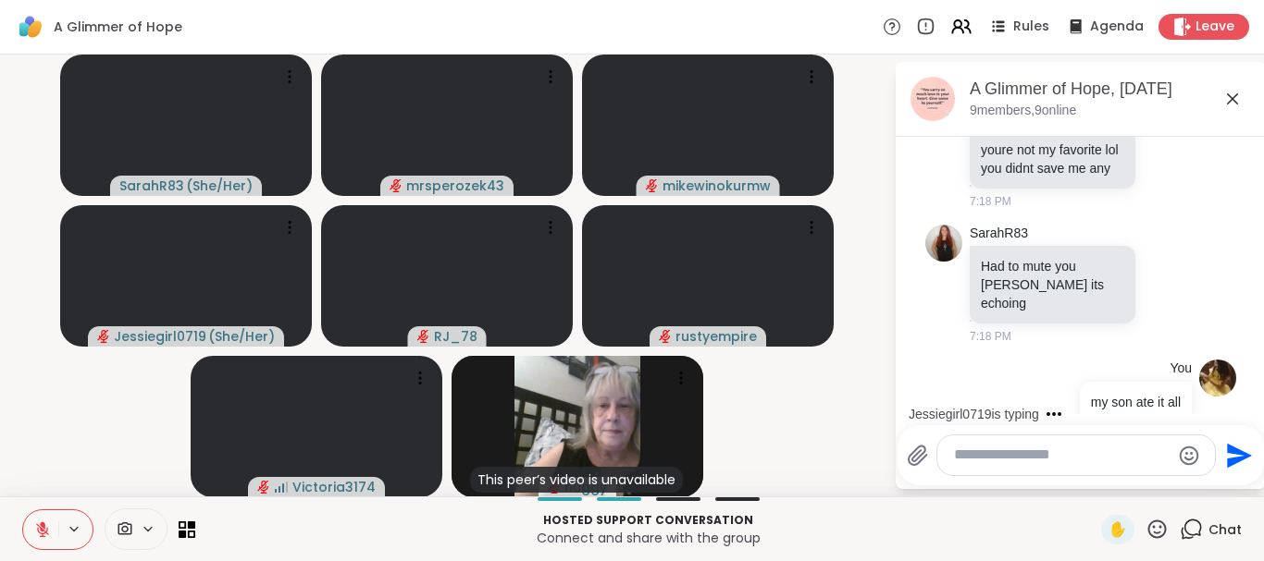
click at [1229, 95] on icon at bounding box center [1232, 98] width 11 height 11
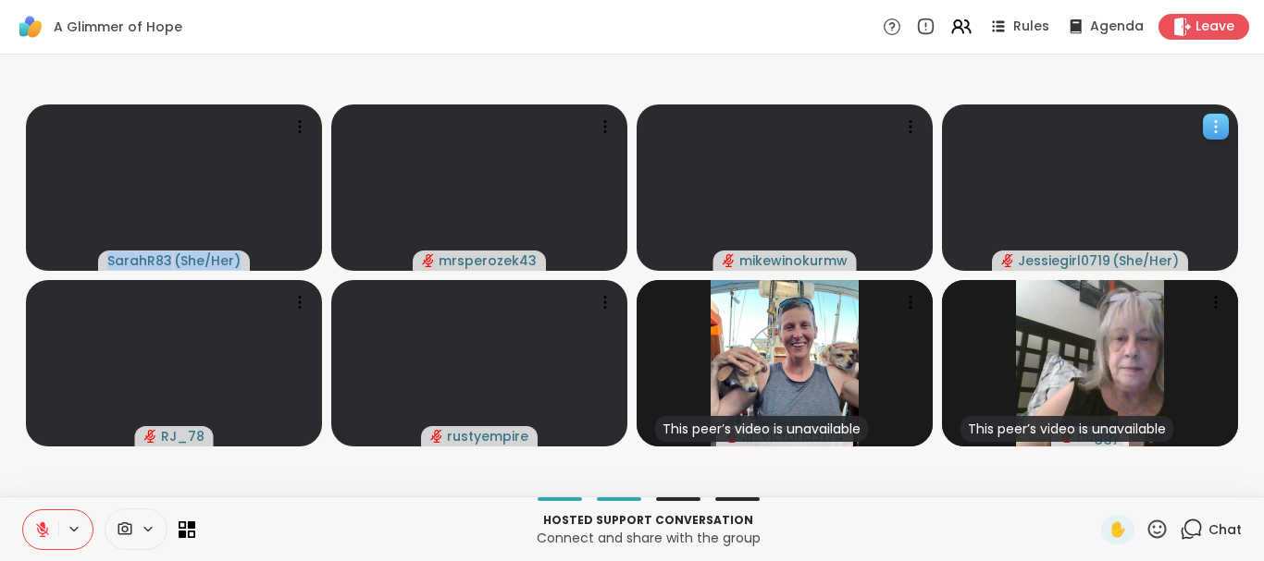
drag, startPoint x: 1144, startPoint y: 146, endPoint x: 1144, endPoint y: 71, distance: 74.9
click at [1144, 105] on div "Jessiegirl0719 ( She/Her )" at bounding box center [1090, 188] width 296 height 167
click at [979, 68] on video-player-container "SarahR83 ( She/Her ) mrsperozek43 mikewinokurmw Jessiegirl0719 ( She/Her ) RJ_7…" at bounding box center [631, 275] width 1241 height 427
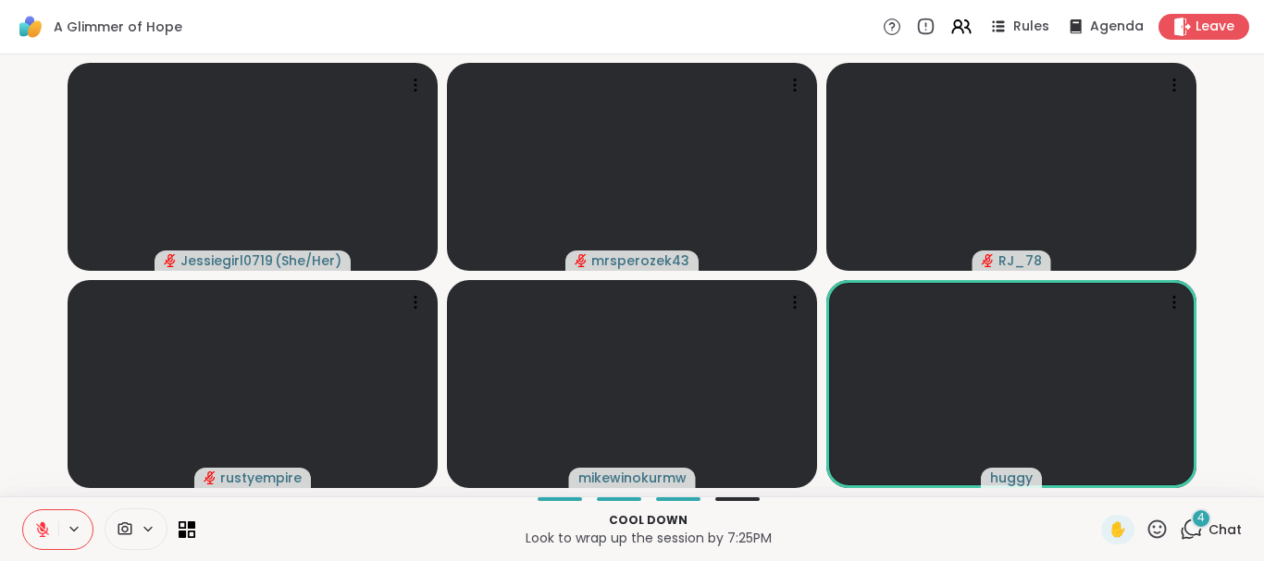
click at [1201, 517] on span "4" at bounding box center [1200, 519] width 7 height 16
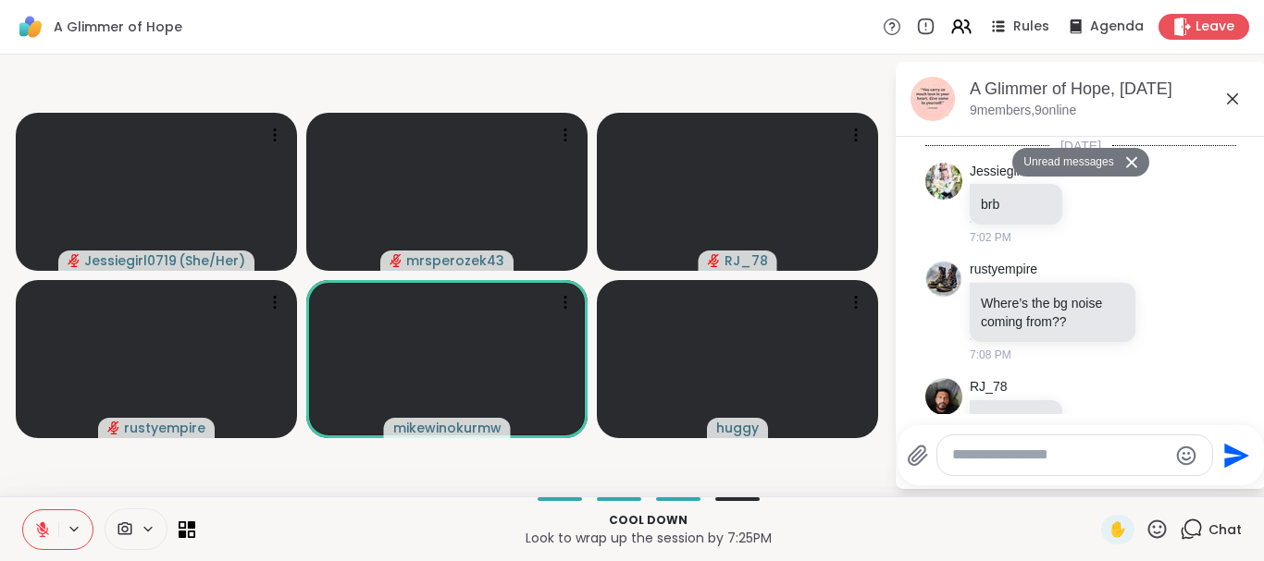
scroll to position [3104, 0]
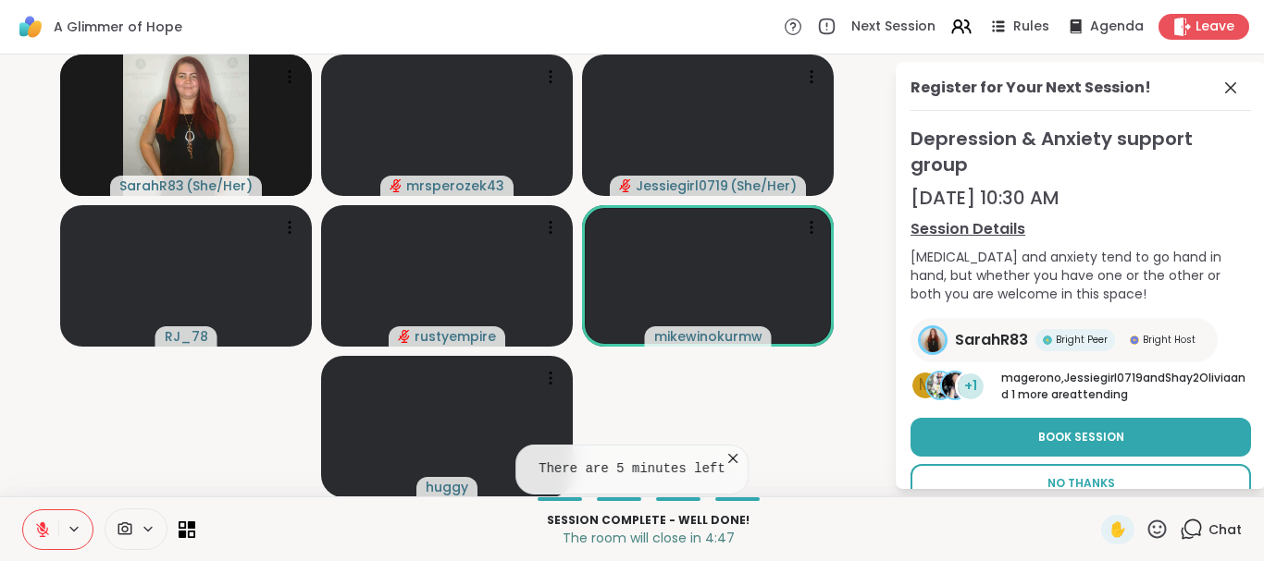
click at [1089, 475] on span "No Thanks" at bounding box center [1081, 483] width 68 height 17
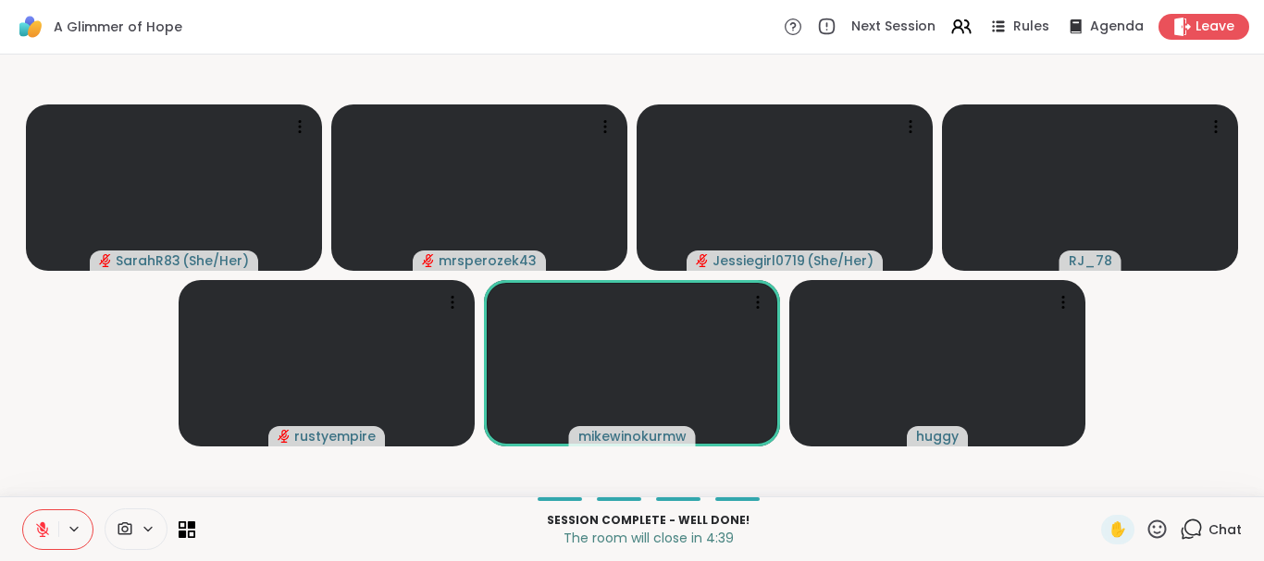
click at [1195, 518] on icon at bounding box center [1190, 529] width 23 height 23
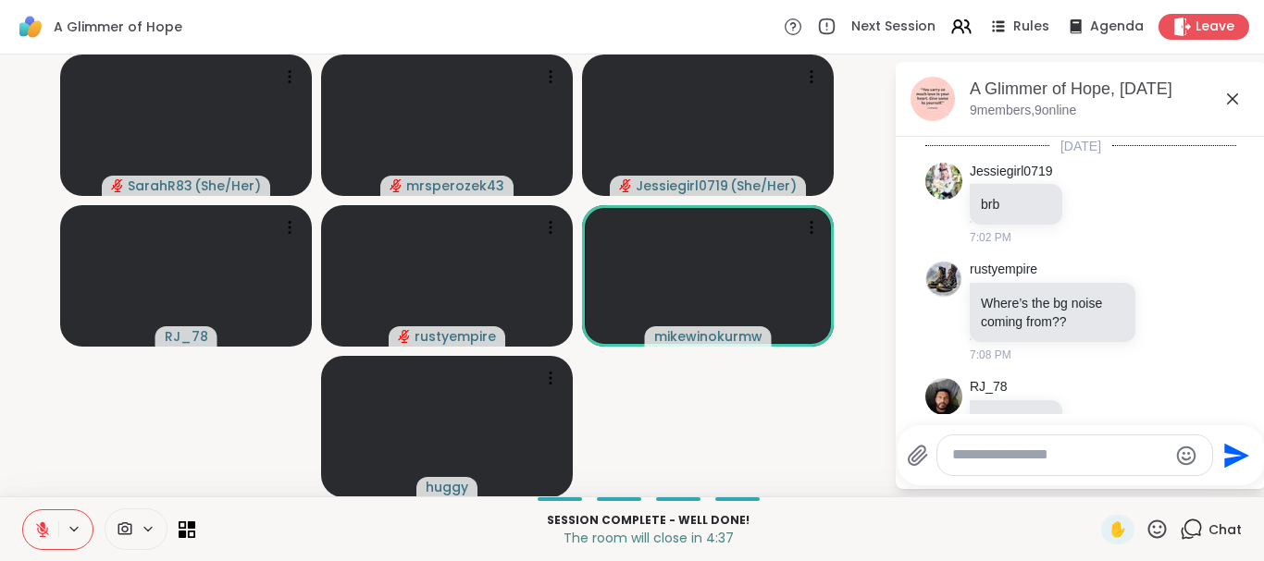
scroll to position [3041, 0]
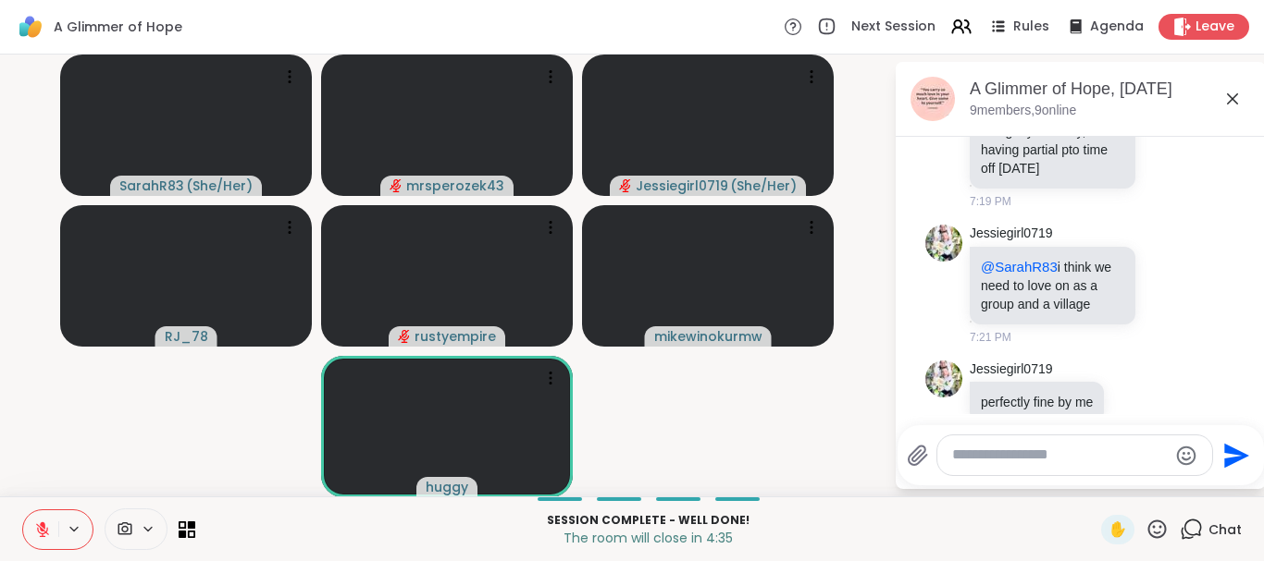
click at [1030, 456] on textarea "Type your message" at bounding box center [1060, 455] width 216 height 19
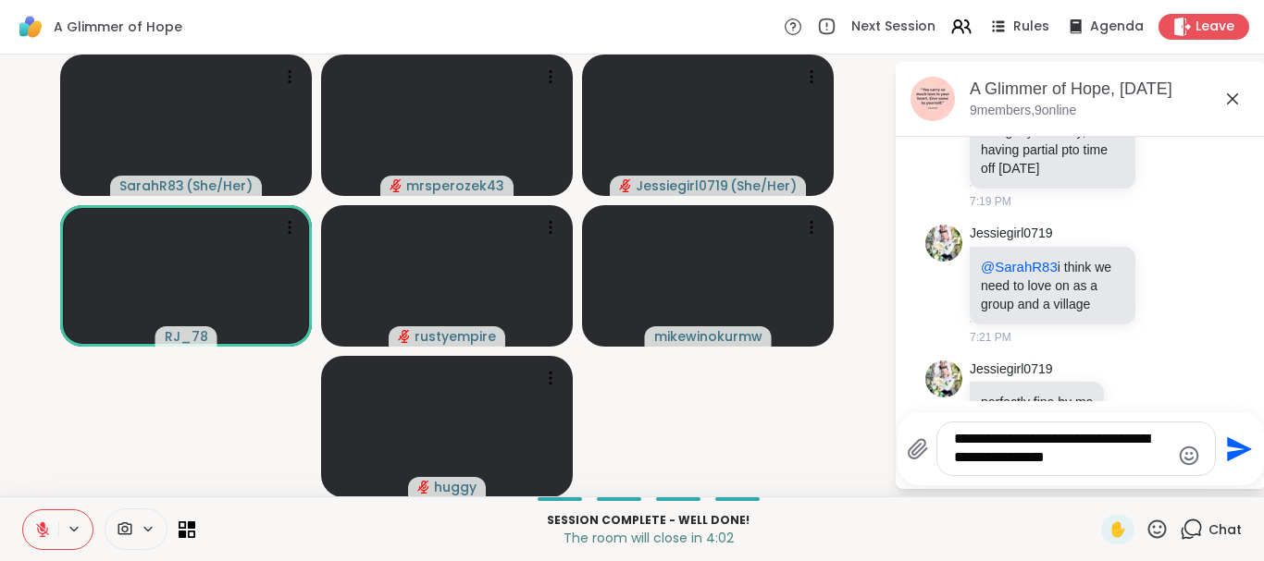
type textarea "**********"
click at [1227, 449] on icon "Send" at bounding box center [1237, 450] width 30 height 30
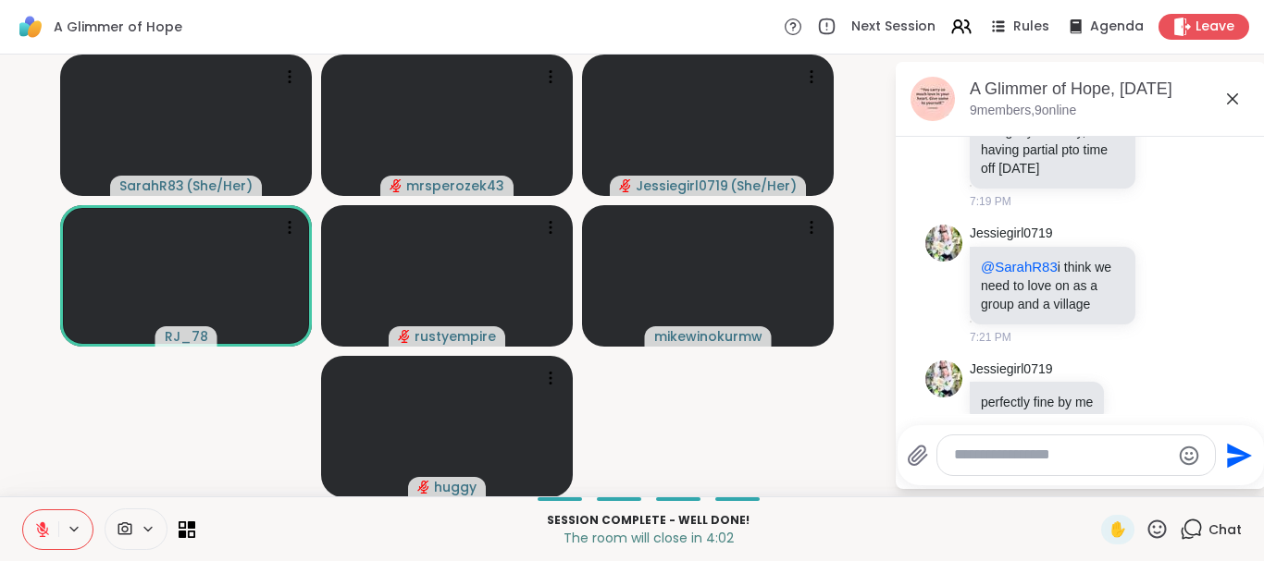
scroll to position [3177, 0]
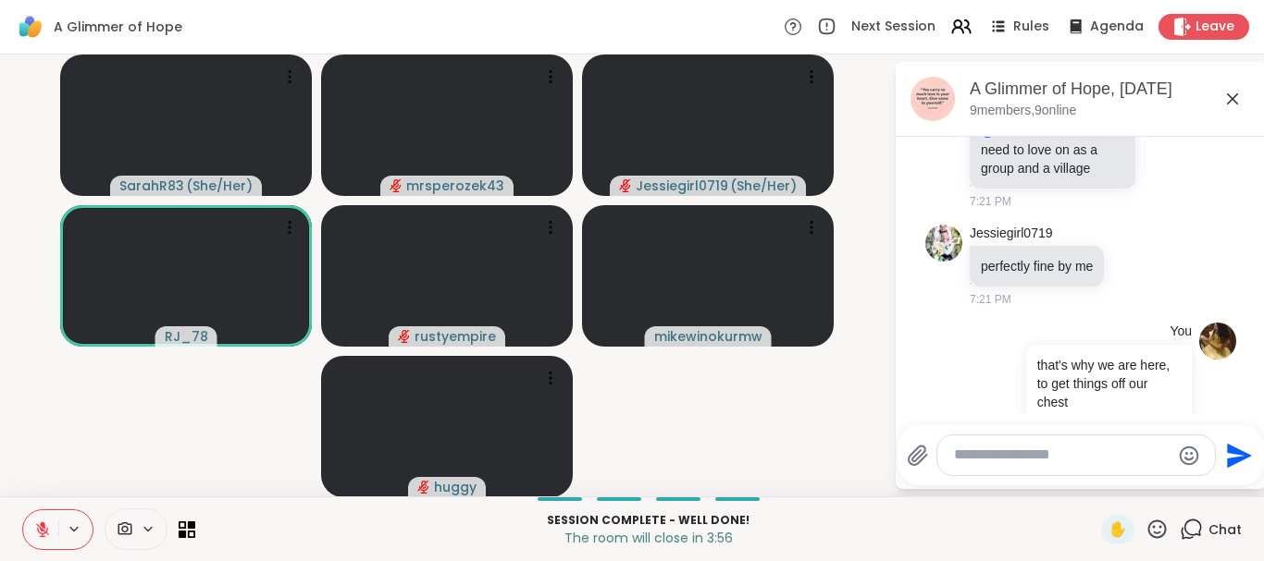
click at [1229, 101] on icon at bounding box center [1232, 98] width 11 height 11
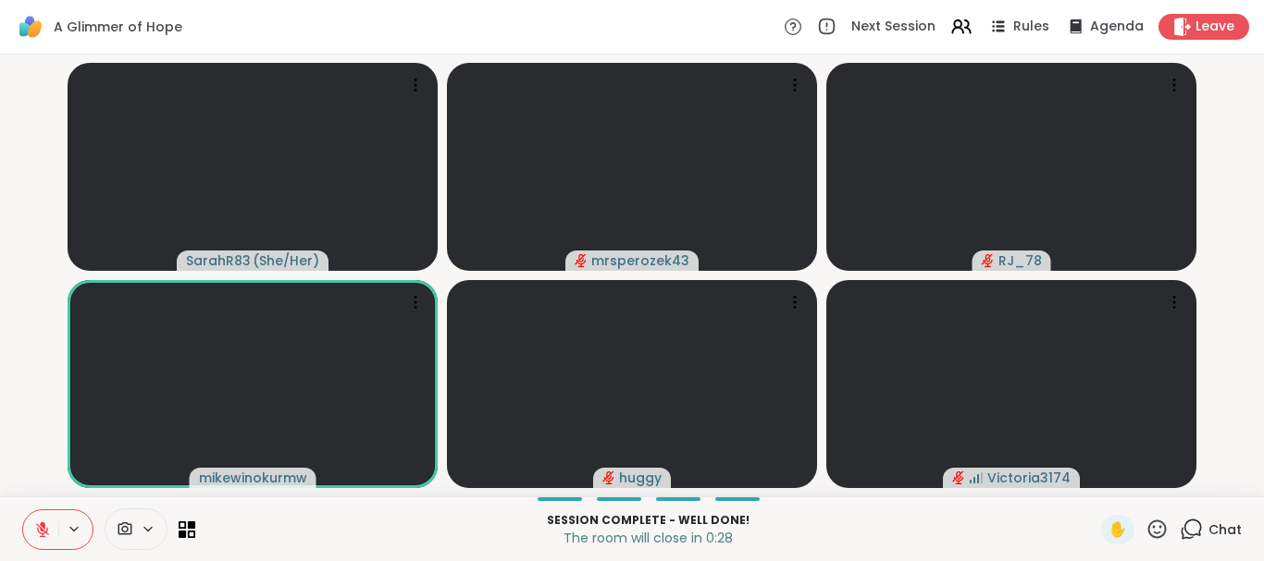
click at [1190, 524] on icon at bounding box center [1190, 529] width 23 height 23
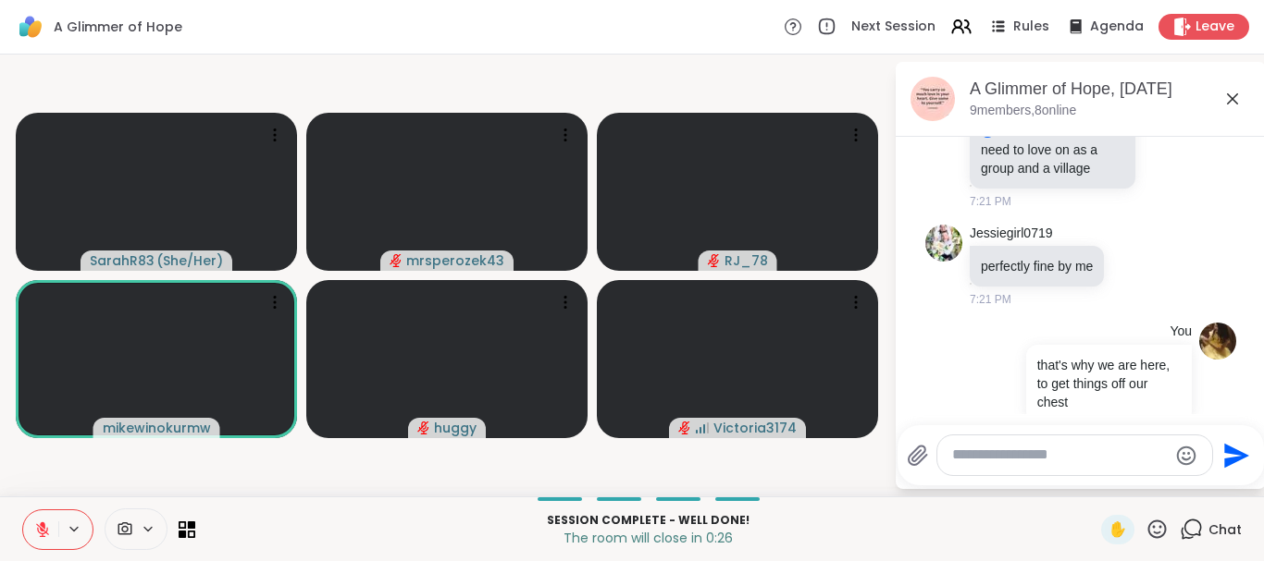
click at [1058, 443] on div at bounding box center [1074, 456] width 275 height 40
click at [1052, 452] on textarea "Type your message" at bounding box center [1060, 455] width 216 height 19
type textarea "******"
click at [1233, 456] on icon "Send" at bounding box center [1237, 456] width 30 height 30
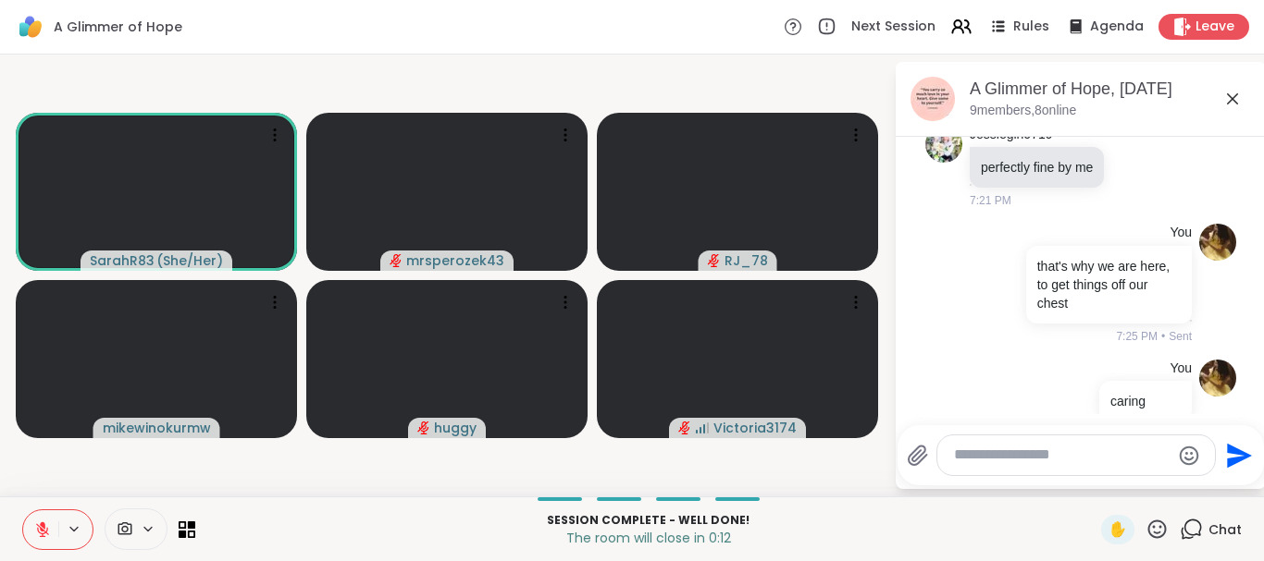
click at [1227, 96] on icon at bounding box center [1232, 99] width 22 height 22
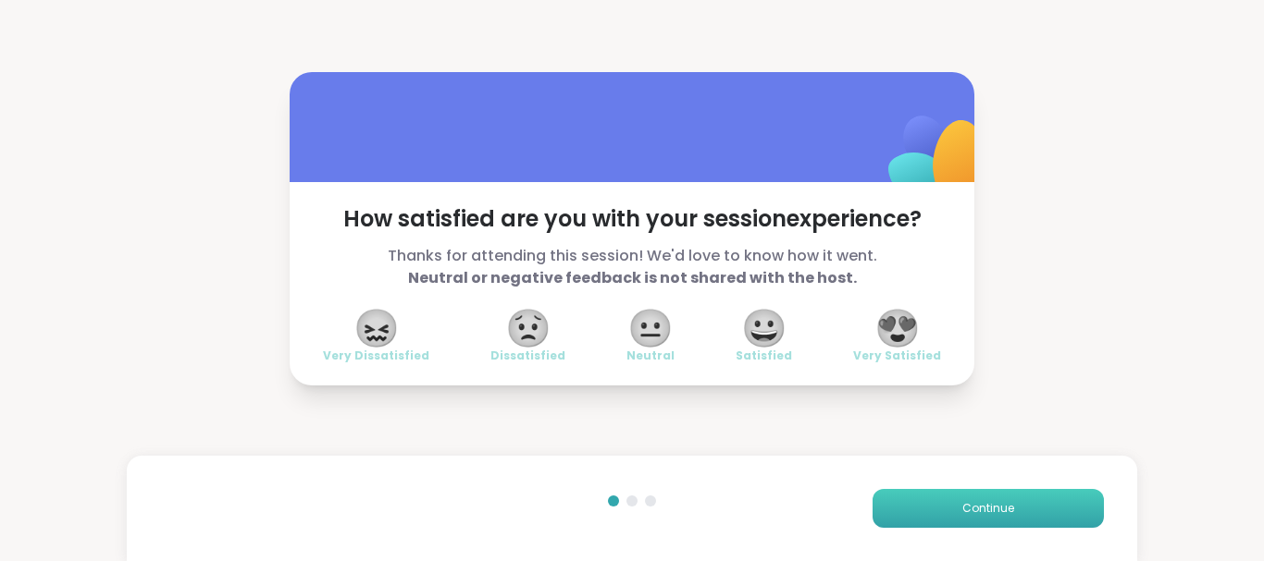
click at [1010, 513] on span "Continue" at bounding box center [988, 508] width 52 height 17
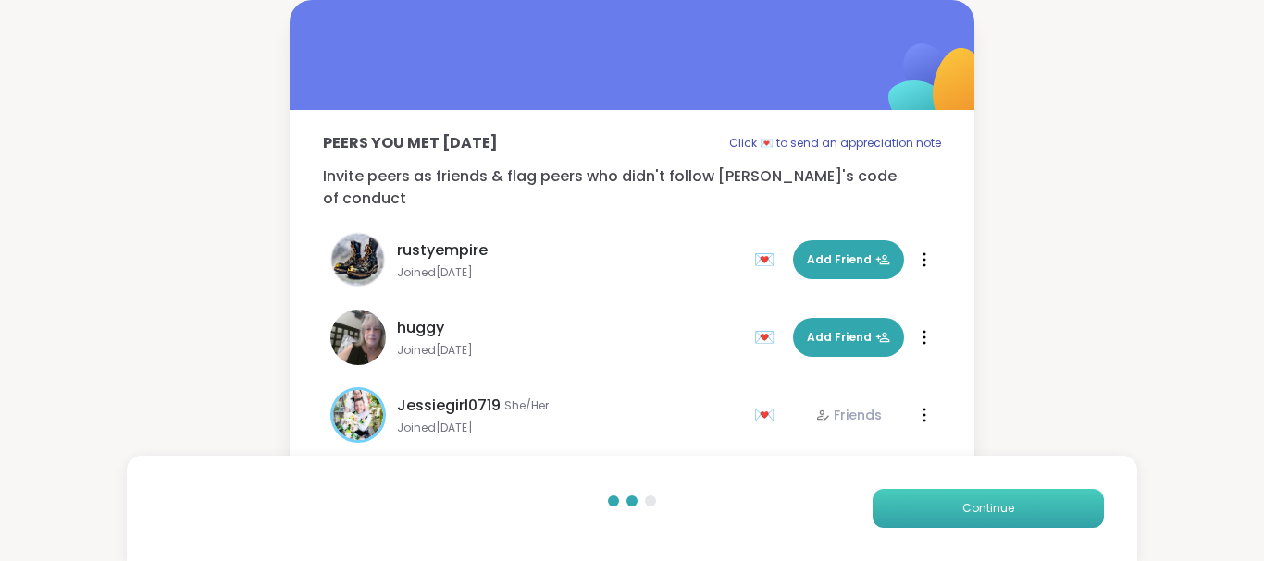
click at [1010, 513] on span "Continue" at bounding box center [988, 508] width 52 height 17
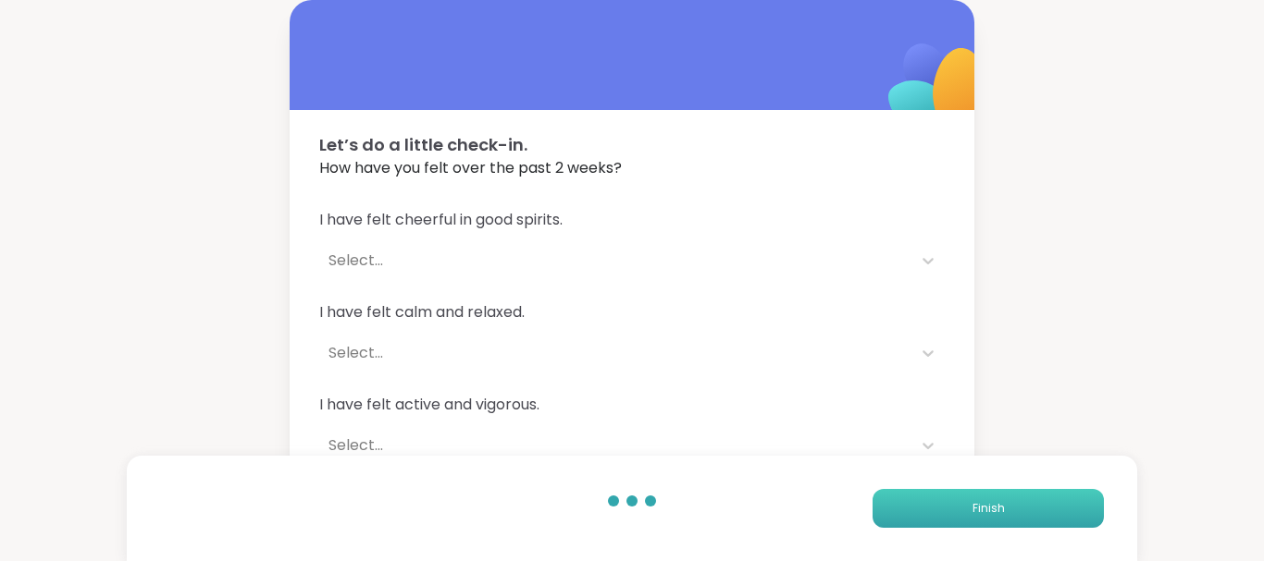
click at [1010, 513] on button "Finish" at bounding box center [987, 508] width 231 height 39
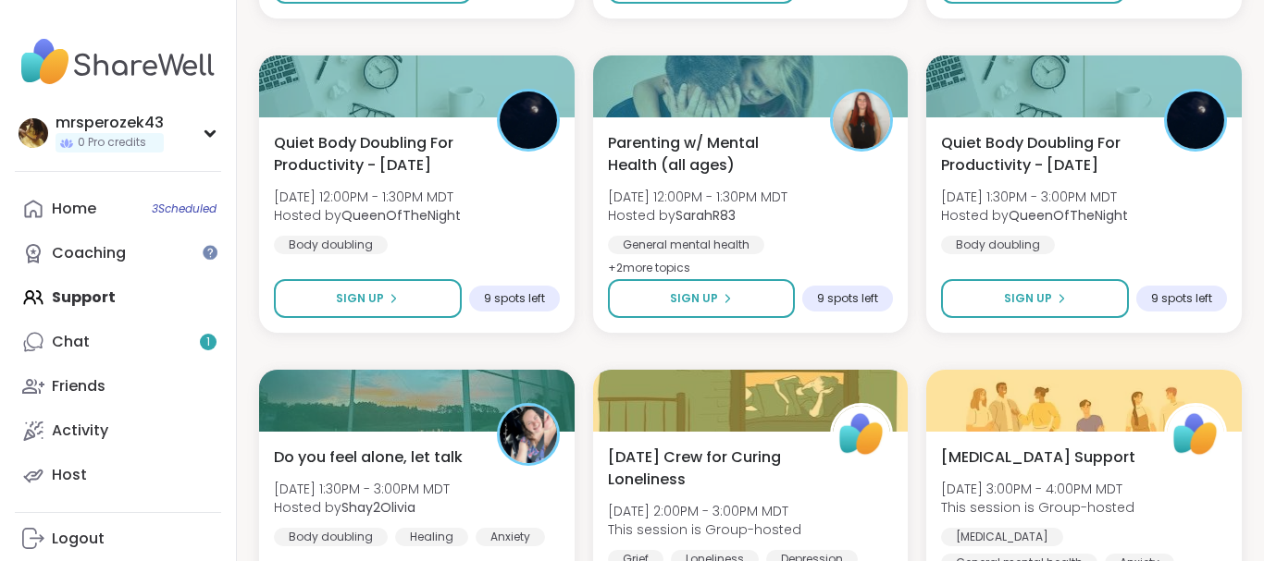
scroll to position [3107, 0]
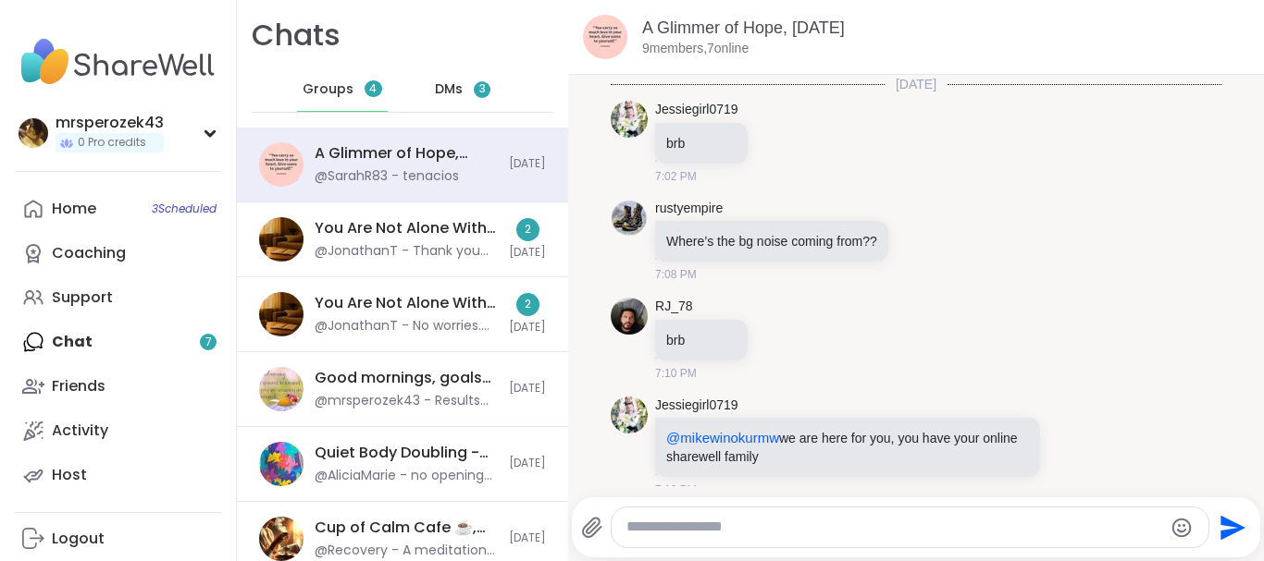
scroll to position [2913, 0]
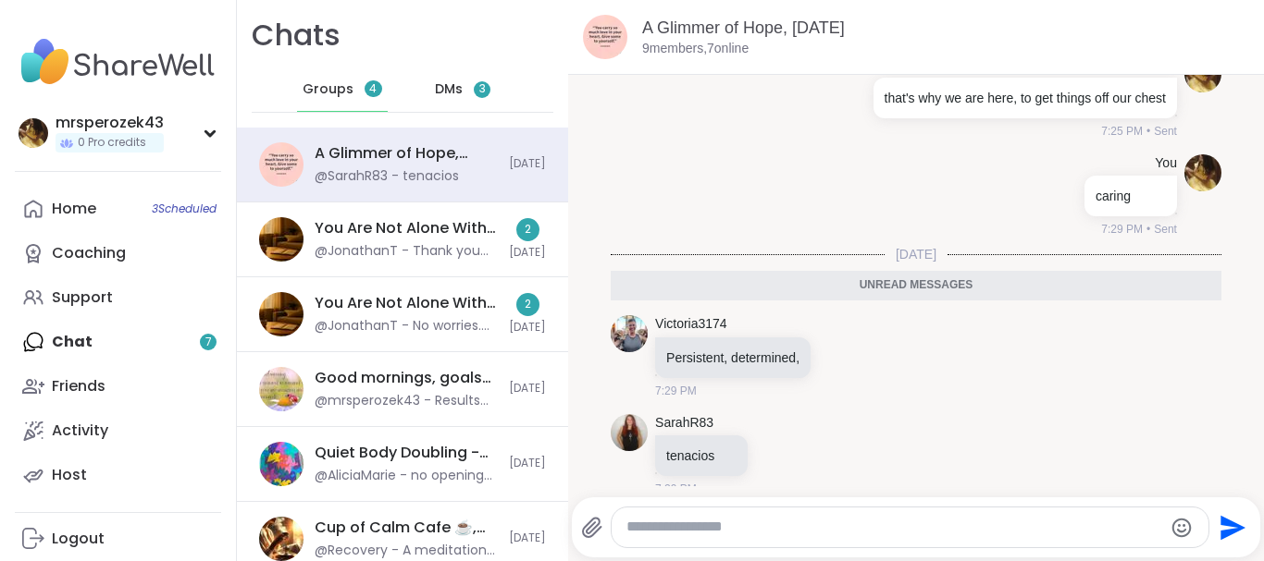
click at [454, 85] on span "DMs" at bounding box center [449, 89] width 28 height 19
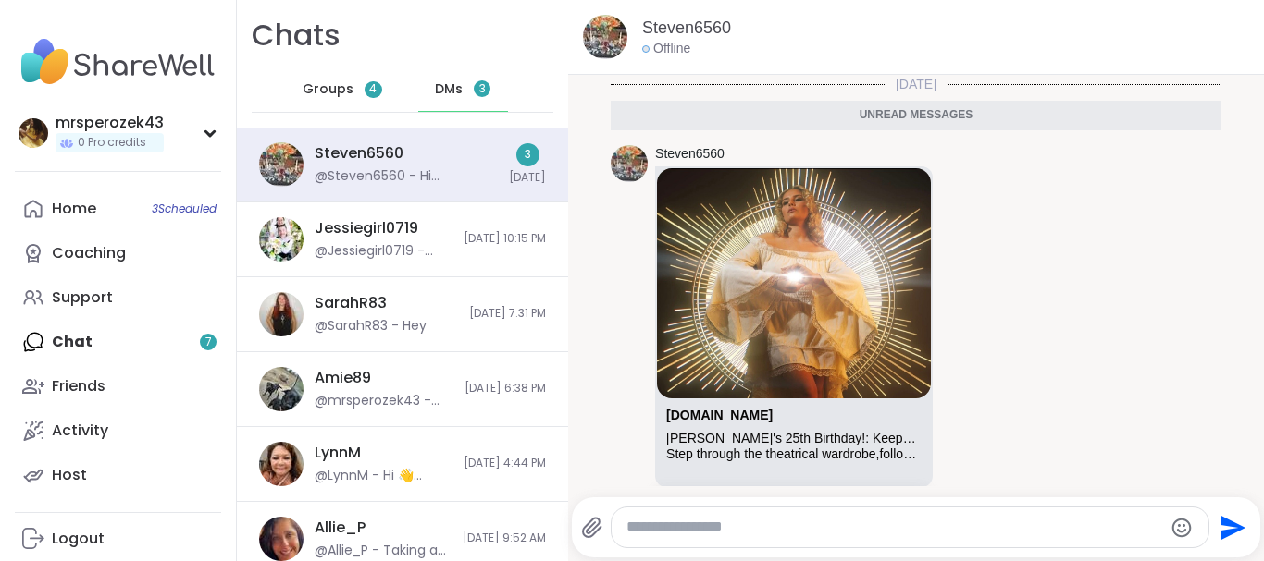
scroll to position [644, 0]
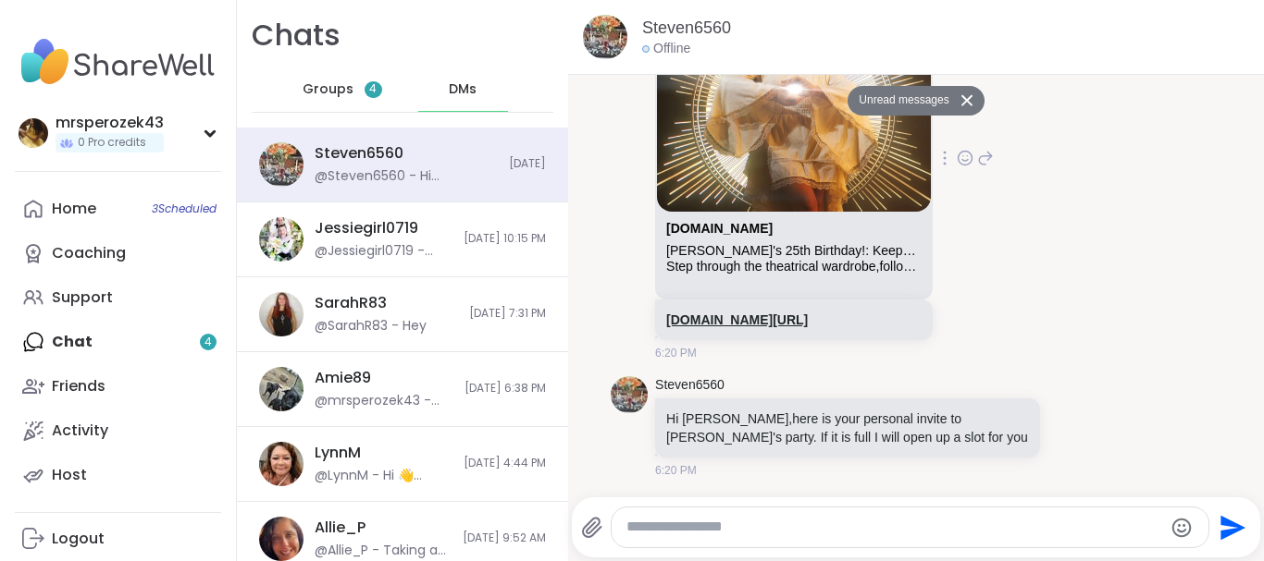
click at [698, 313] on link "sharewellnow.com/session/4600708d-8bea-4e99-8f17-4b0bf37423ca" at bounding box center [737, 320] width 142 height 15
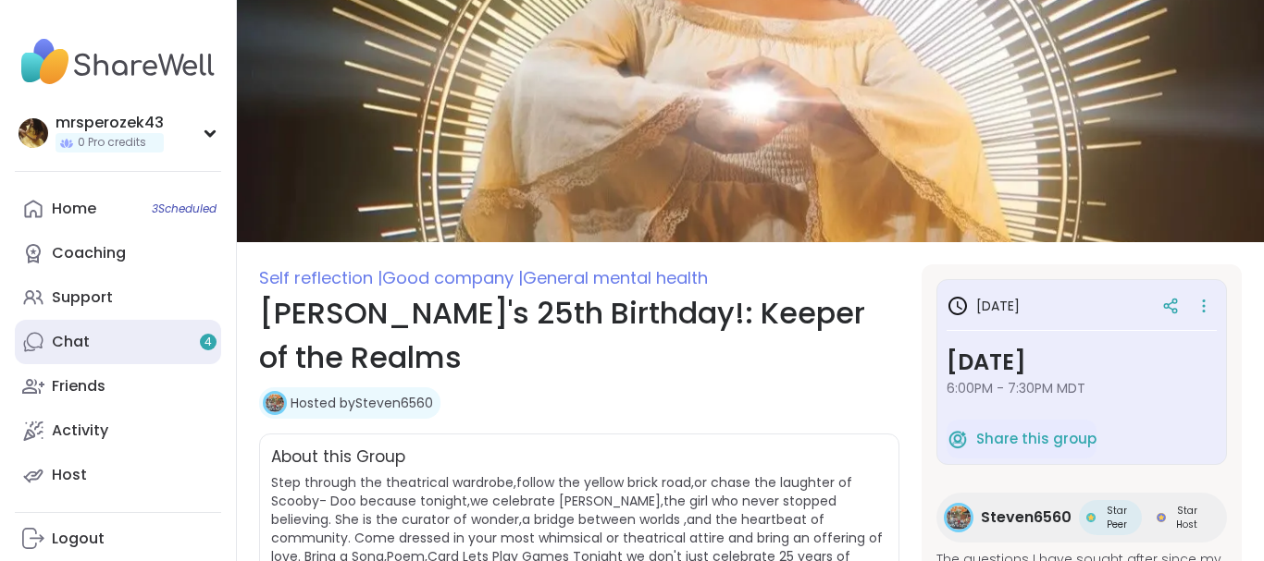
click at [76, 348] on div "Chat 4" at bounding box center [71, 342] width 38 height 20
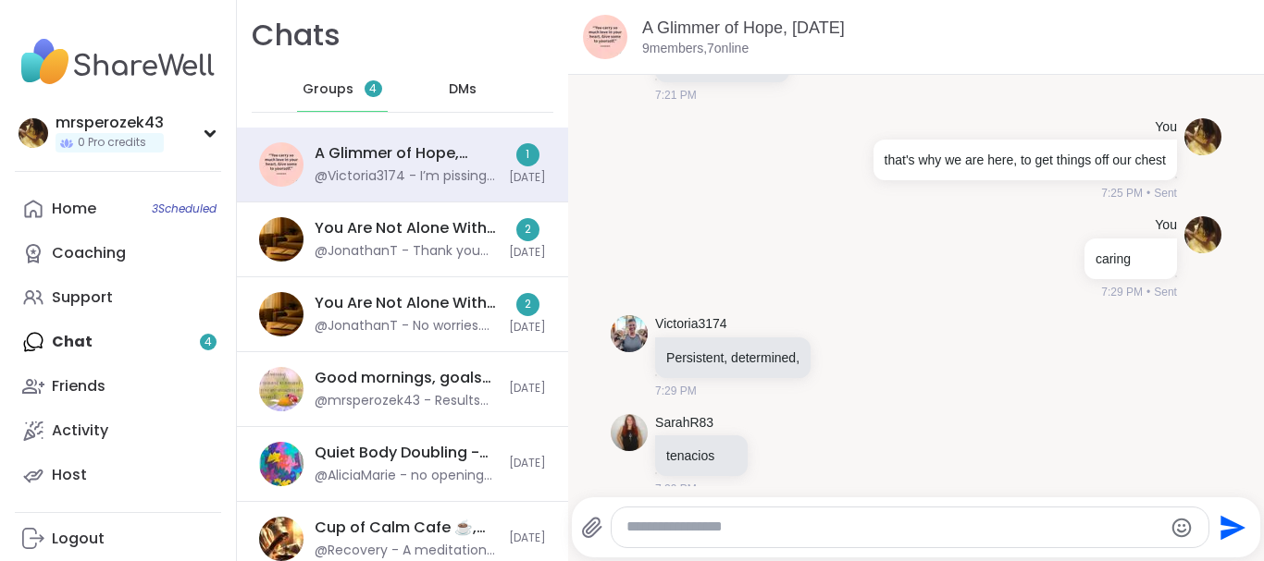
scroll to position [3013, 0]
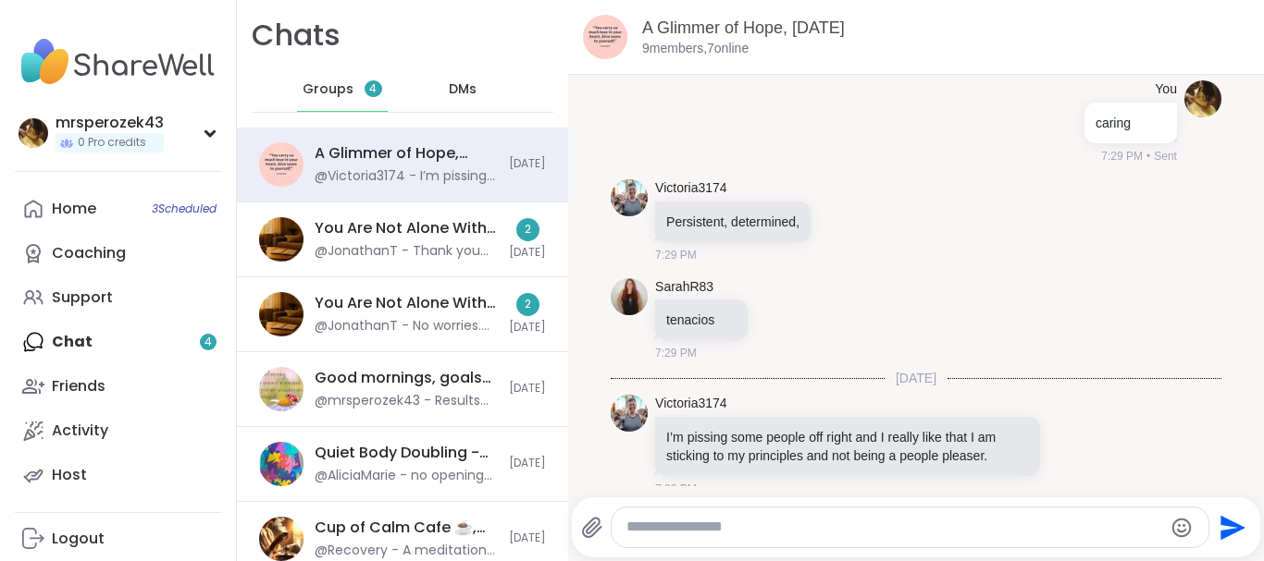
click at [454, 88] on span "DMs" at bounding box center [463, 89] width 28 height 19
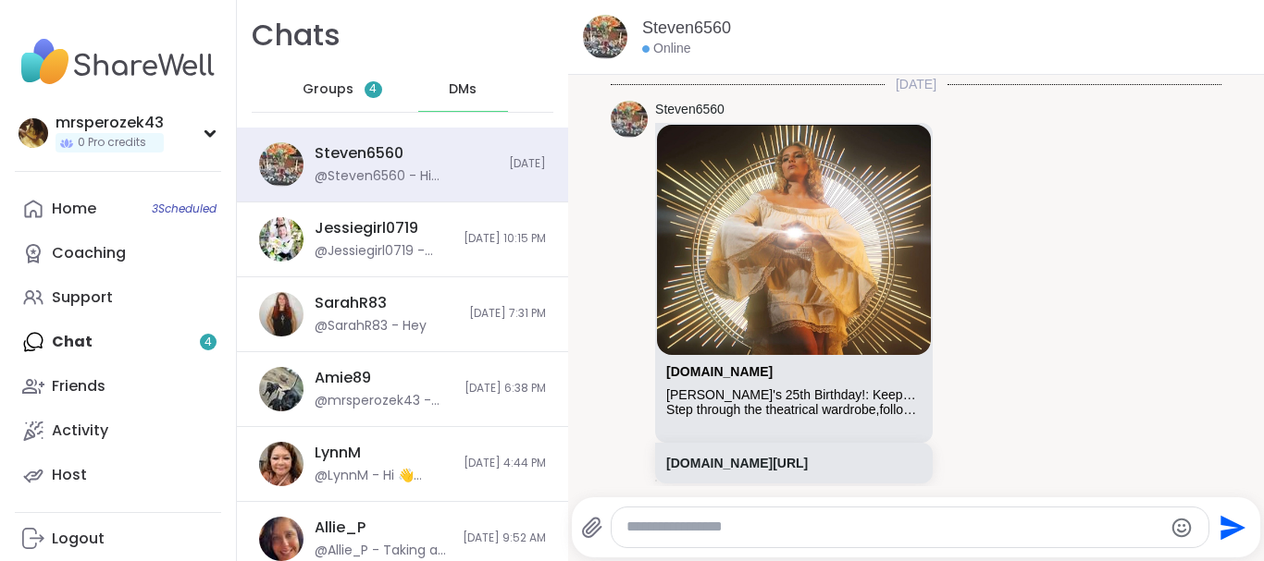
scroll to position [599, 0]
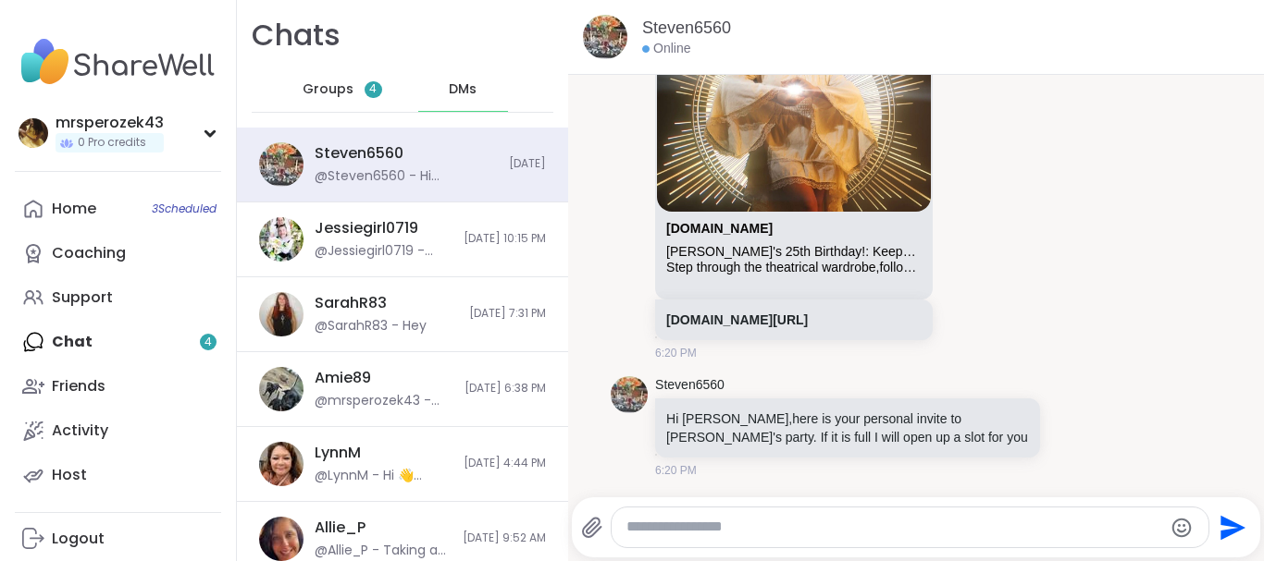
click at [695, 522] on textarea "Type your message" at bounding box center [894, 527] width 537 height 19
type textarea "**********"
click at [1221, 525] on icon "Send" at bounding box center [1233, 527] width 25 height 25
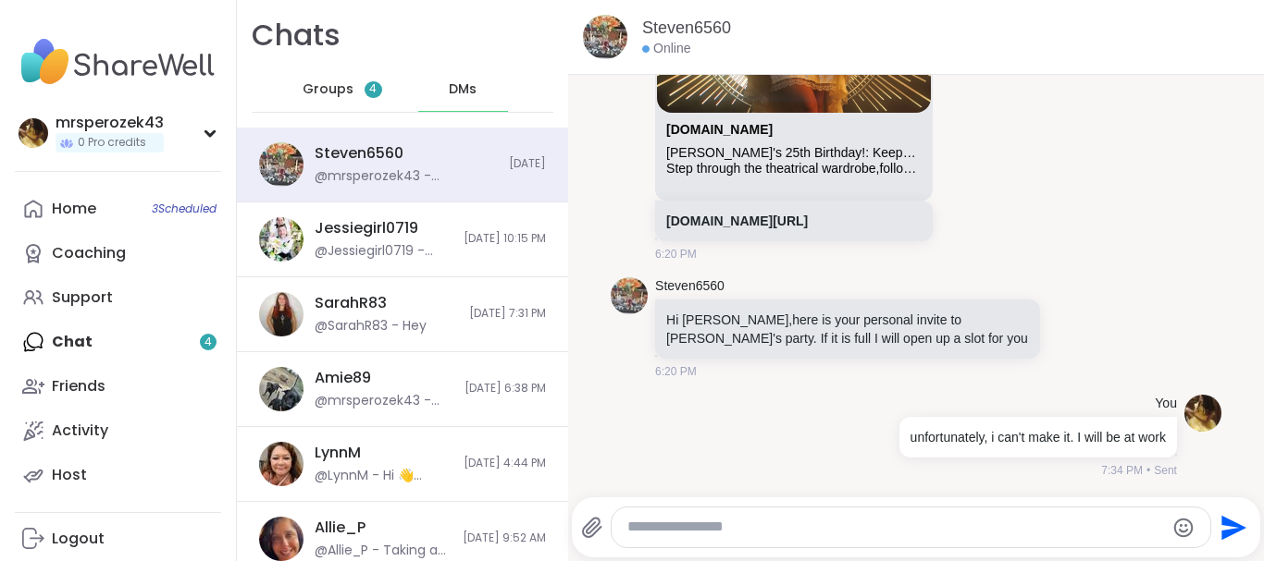
click at [451, 94] on span "DMs" at bounding box center [463, 89] width 28 height 19
click at [455, 92] on span "DMs" at bounding box center [463, 89] width 28 height 19
click at [454, 84] on span "DMs" at bounding box center [463, 89] width 28 height 19
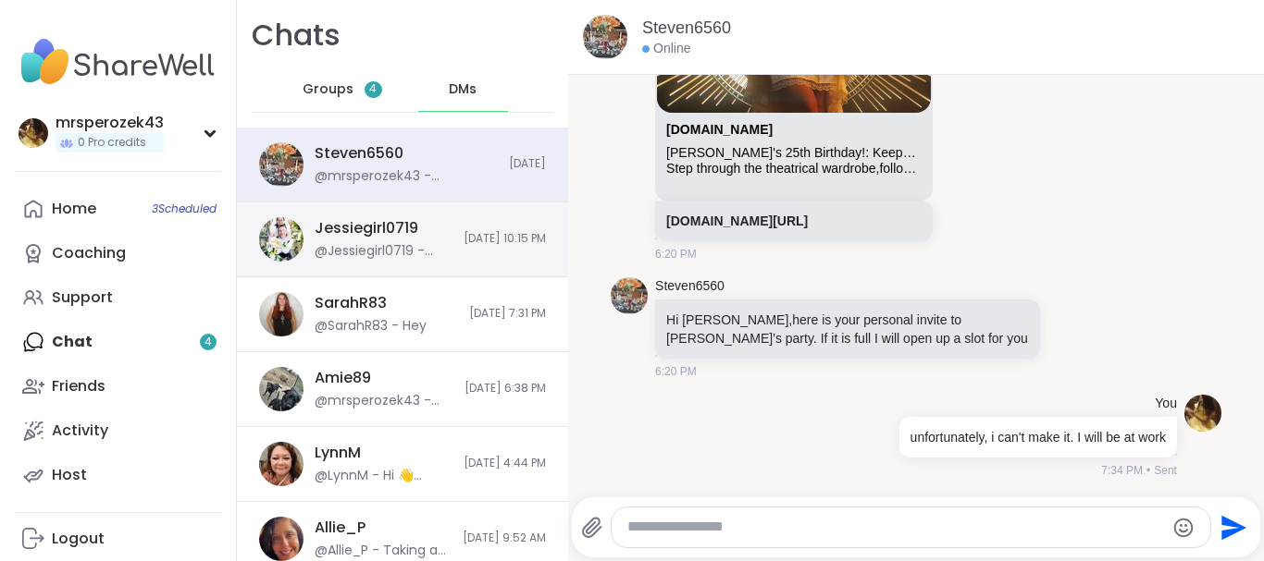
click at [352, 237] on div "Jessiegirl0719" at bounding box center [367, 228] width 104 height 20
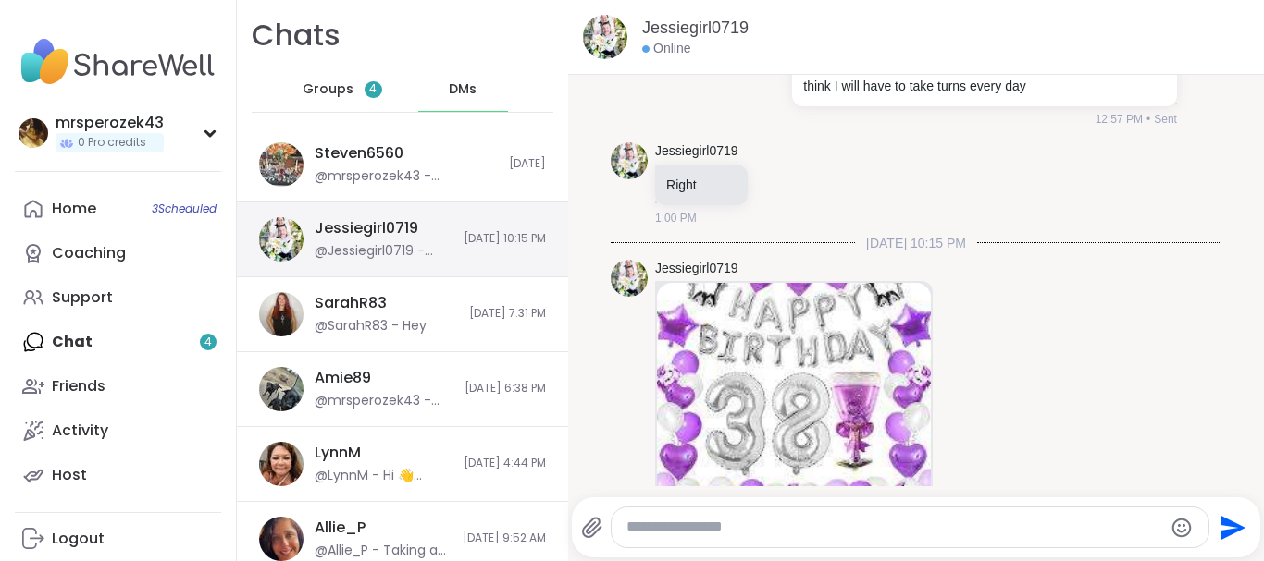
scroll to position [5477, 0]
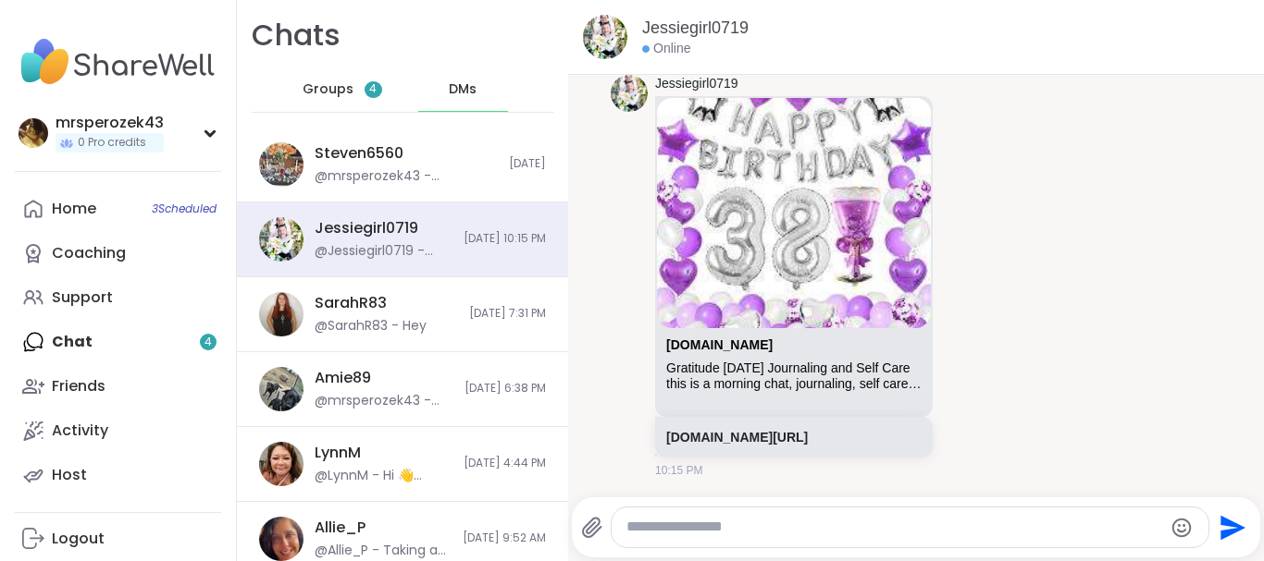
click at [81, 343] on div "Home 3 Scheduled Coaching Support Chat 4 Friends Activity Host" at bounding box center [118, 342] width 206 height 311
click at [202, 342] on div "Home 3 Scheduled Coaching Support Chat 4 Friends Activity Host" at bounding box center [118, 342] width 206 height 311
click at [31, 336] on div "Home 3 Scheduled Coaching Support Chat 4 Friends Activity Host" at bounding box center [118, 342] width 206 height 311
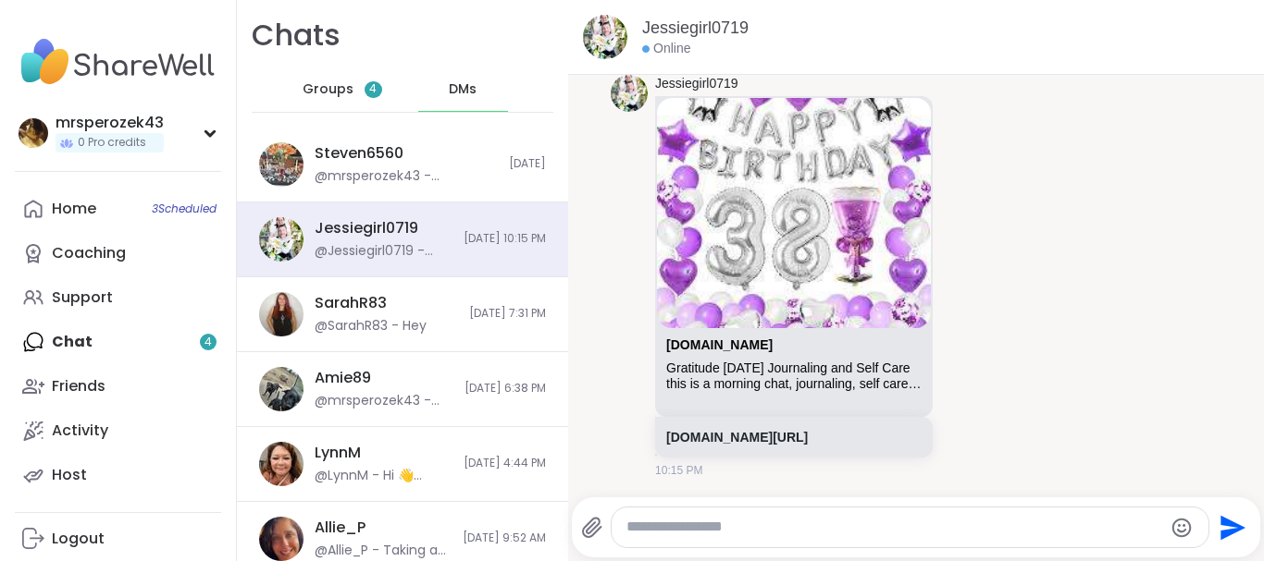
click at [31, 336] on div "Home 3 Scheduled Coaching Support Chat 4 Friends Activity Host" at bounding box center [118, 342] width 206 height 311
click at [327, 87] on span "Groups" at bounding box center [327, 89] width 51 height 19
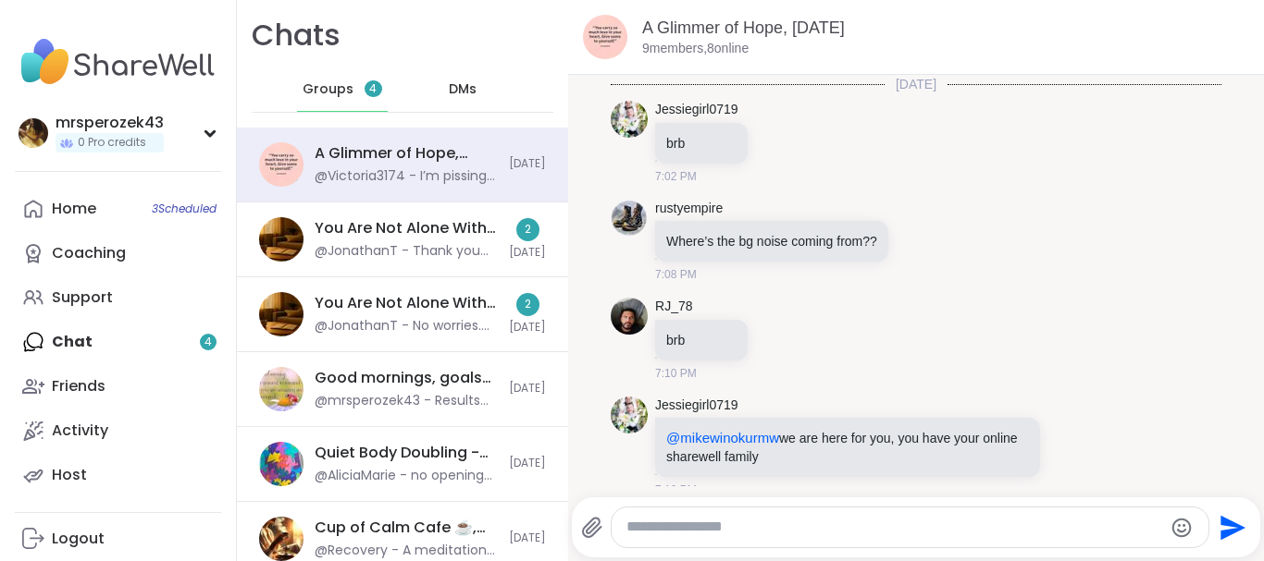
scroll to position [2994, 0]
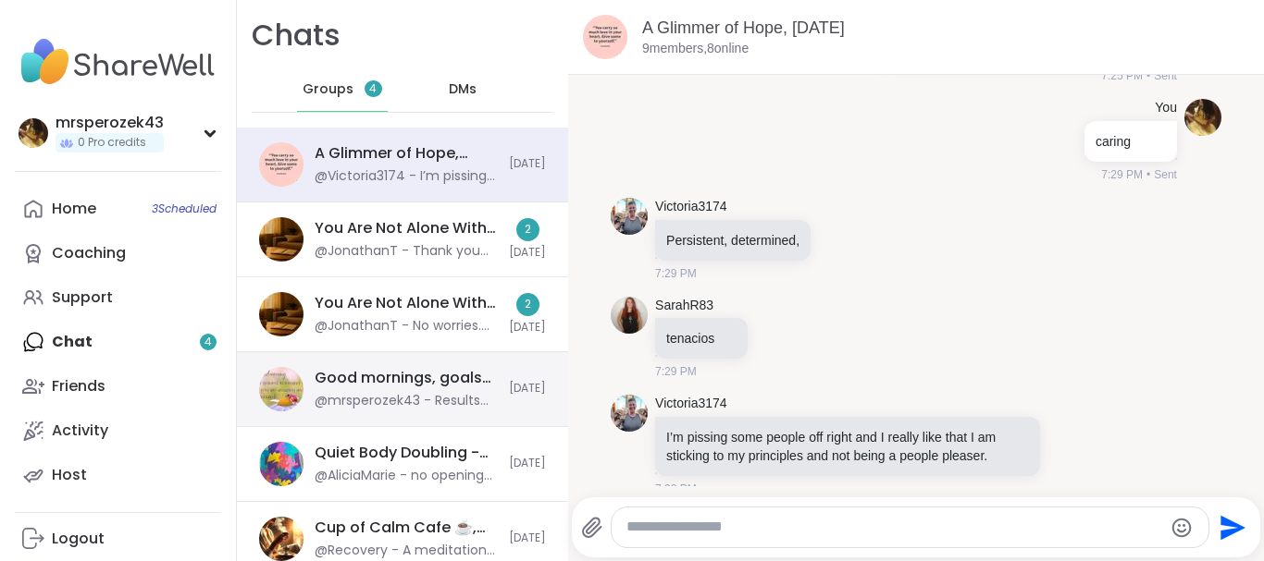
click at [433, 377] on div "Good mornings, goals and gratitude's, [DATE]" at bounding box center [406, 378] width 183 height 20
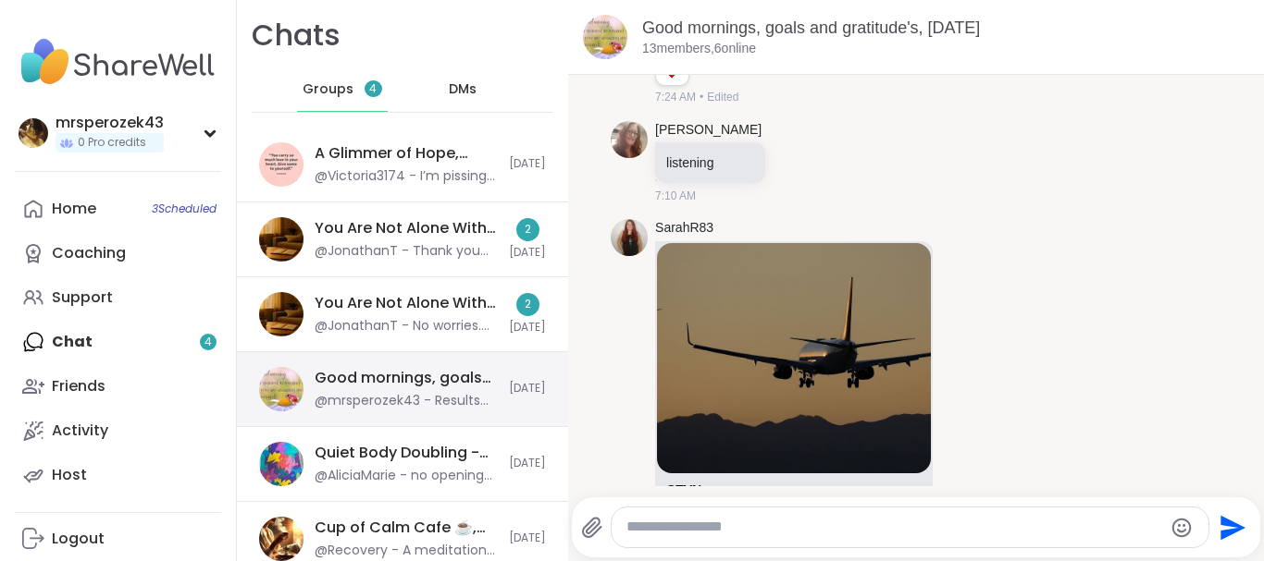
scroll to position [6513, 0]
